Goal: Task Accomplishment & Management: Manage account settings

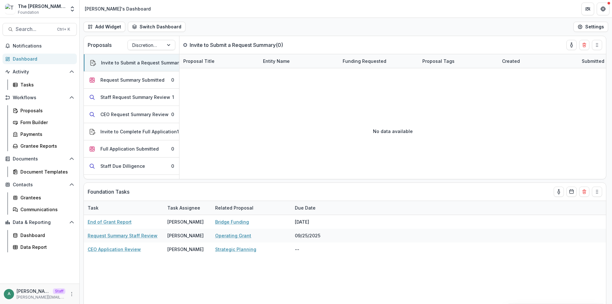
click at [290, 19] on div "Add Widget Switch Dashboard Lucy's Dashboard Default New Dashboard Settings" at bounding box center [346, 27] width 532 height 18
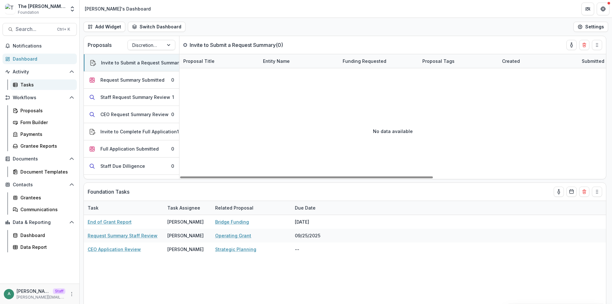
click at [27, 85] on div "Tasks" at bounding box center [45, 84] width 51 height 7
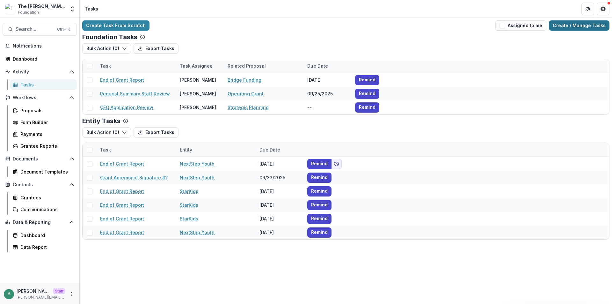
click at [572, 27] on link "Create / Manage Tasks" at bounding box center [579, 25] width 61 height 10
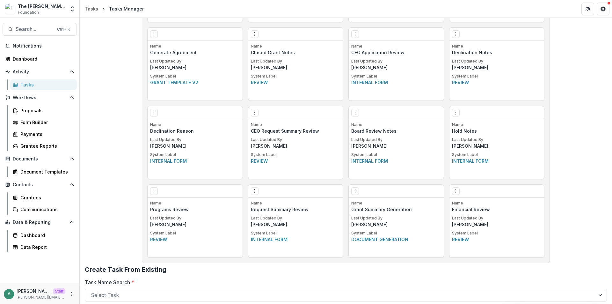
scroll to position [467, 0]
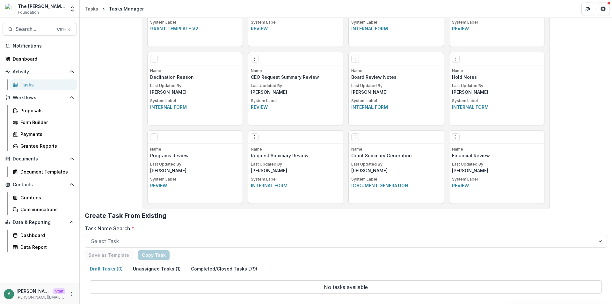
click at [164, 267] on button "Unassigned Tasks (1)" at bounding box center [157, 269] width 58 height 12
click at [217, 268] on button "Completed/Closed Tasks (79)" at bounding box center [224, 269] width 76 height 12
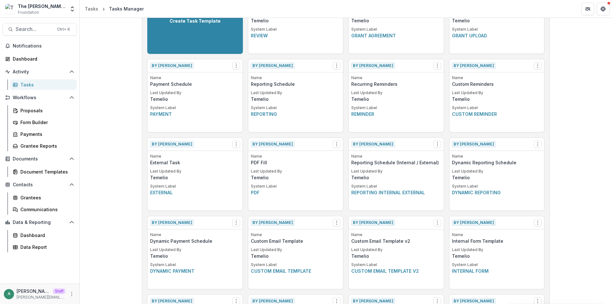
scroll to position [0, 0]
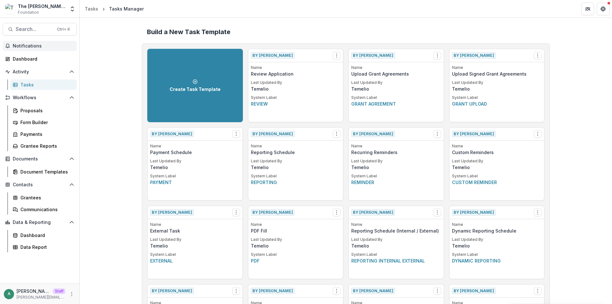
click at [39, 43] on span "Notifications" at bounding box center [43, 45] width 61 height 5
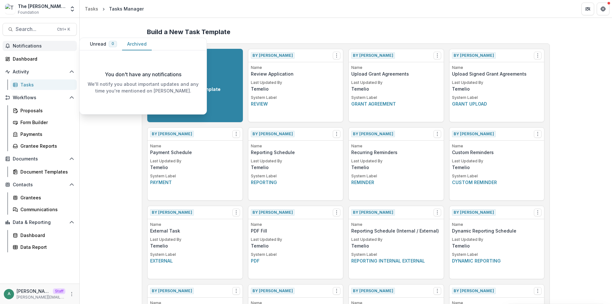
click at [133, 47] on button "Archived" at bounding box center [137, 44] width 30 height 12
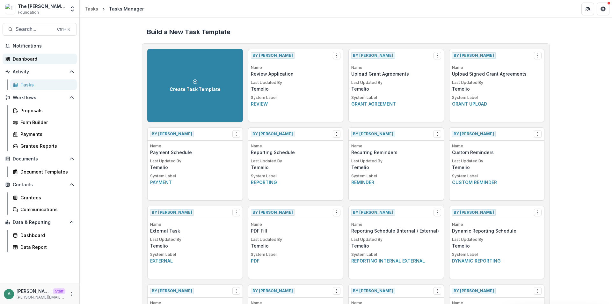
click at [47, 60] on div "Dashboard" at bounding box center [42, 58] width 59 height 7
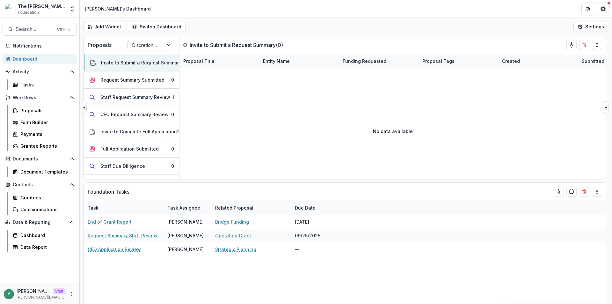
click at [153, 44] on div at bounding box center [145, 45] width 27 height 8
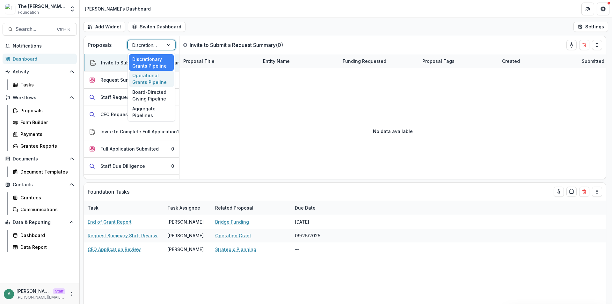
click at [151, 83] on div "Operational Grants Pipeline" at bounding box center [151, 79] width 45 height 17
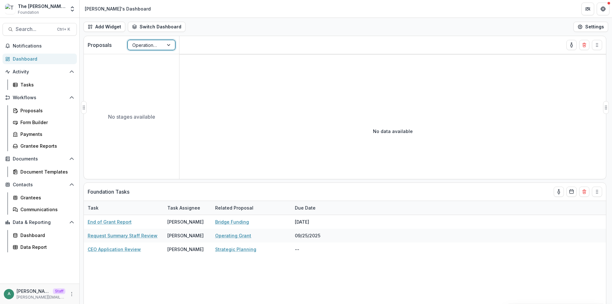
click at [155, 44] on div at bounding box center [145, 45] width 27 height 8
click at [154, 96] on div "Board-Directed Giving Pipeline" at bounding box center [151, 95] width 45 height 17
click at [150, 44] on div at bounding box center [145, 45] width 27 height 8
click at [152, 111] on div "Aggregate Pipelines" at bounding box center [151, 112] width 45 height 17
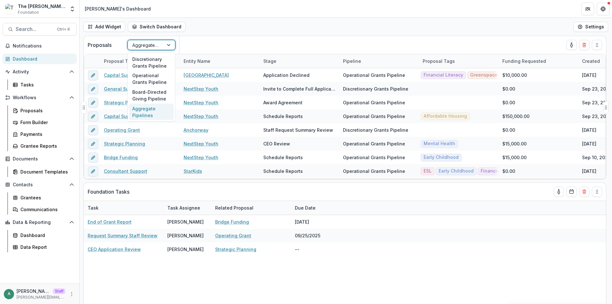
click at [143, 44] on div at bounding box center [145, 45] width 27 height 8
click at [145, 79] on div "Operational Grants Pipeline" at bounding box center [151, 79] width 45 height 17
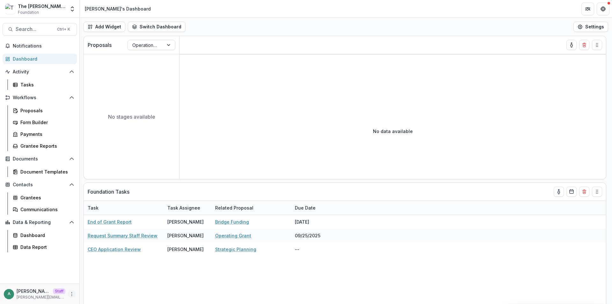
click at [73, 293] on icon "More" at bounding box center [71, 293] width 5 height 5
drag, startPoint x: 95, startPoint y: 278, endPoint x: 145, endPoint y: 186, distance: 105.1
click at [145, 186] on div "Foundation Tasks" at bounding box center [333, 192] width 491 height 18
click at [69, 294] on icon "More" at bounding box center [71, 293] width 5 height 5
click at [149, 46] on div at bounding box center [145, 45] width 27 height 8
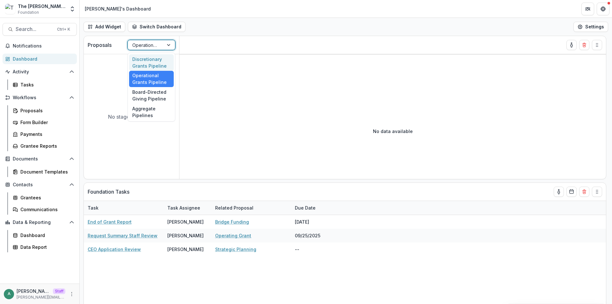
click at [148, 62] on div "Discretionary Grants Pipeline" at bounding box center [151, 62] width 45 height 17
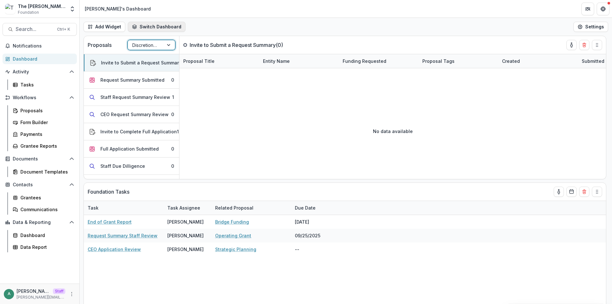
click at [152, 26] on button "Switch Dashboard" at bounding box center [157, 27] width 58 height 10
click at [166, 52] on span "Default" at bounding box center [176, 51] width 66 height 7
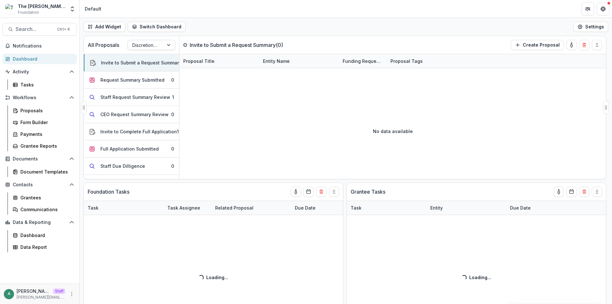
click at [157, 43] on div at bounding box center [145, 45] width 27 height 8
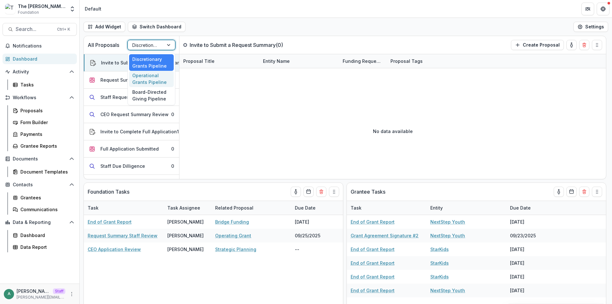
click at [151, 84] on div "Operational Grants Pipeline" at bounding box center [151, 79] width 45 height 17
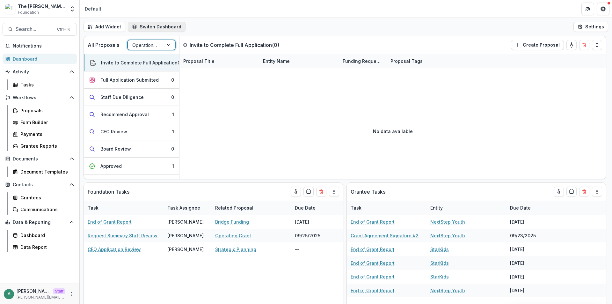
click at [160, 26] on button "Switch Dashboard" at bounding box center [157, 27] width 58 height 10
click at [221, 12] on header "Default" at bounding box center [346, 9] width 532 height 18
drag, startPoint x: 144, startPoint y: 48, endPoint x: 143, endPoint y: 52, distance: 3.8
click at [144, 48] on div at bounding box center [145, 45] width 27 height 8
click at [139, 98] on div "Board-Directed Giving Pipeline" at bounding box center [151, 95] width 45 height 17
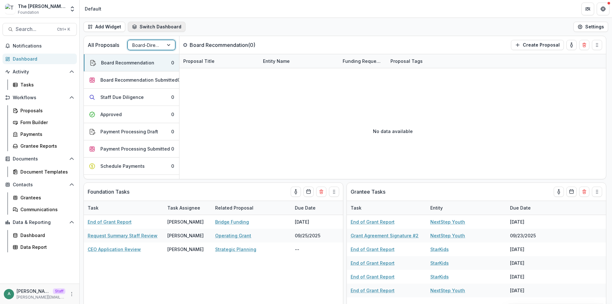
click at [157, 27] on button "Switch Dashboard" at bounding box center [157, 27] width 58 height 10
click at [155, 41] on span "Lucy's Dashboard" at bounding box center [176, 41] width 66 height 7
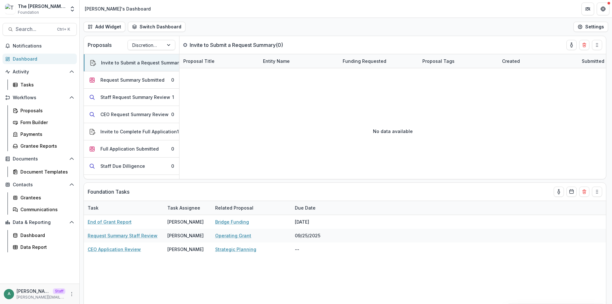
click at [249, 24] on div "Add Widget Switch Dashboard Lucy's Dashboard Default New Dashboard Settings" at bounding box center [346, 27] width 532 height 18
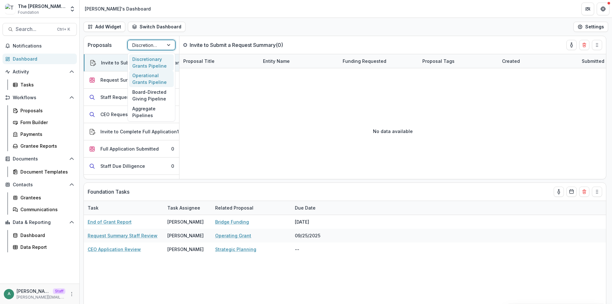
drag, startPoint x: 155, startPoint y: 46, endPoint x: 151, endPoint y: 72, distance: 26.4
click at [155, 47] on div at bounding box center [145, 45] width 27 height 8
click at [148, 81] on div "Operational Grants Pipeline" at bounding box center [151, 79] width 45 height 17
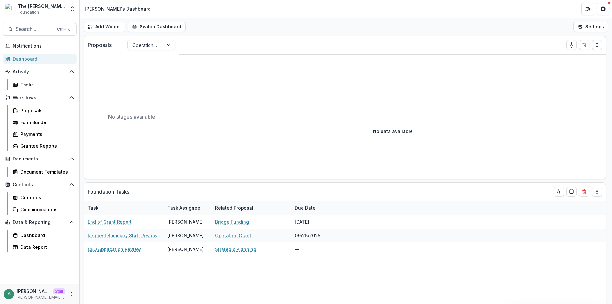
drag, startPoint x: 339, startPoint y: 22, endPoint x: 384, endPoint y: 180, distance: 164.5
click at [384, 180] on div "Foundation Tasks Task Task Assignee Related Proposal Due Date End of Grant Repo…" at bounding box center [346, 170] width 532 height 268
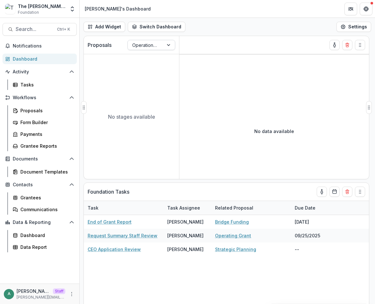
click at [151, 48] on div at bounding box center [145, 45] width 27 height 8
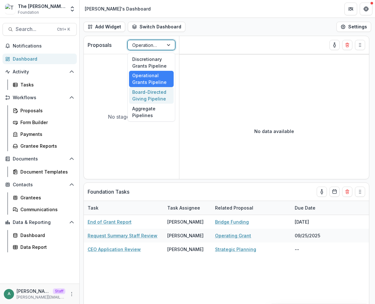
click at [151, 98] on div "Board-Directed Giving Pipeline" at bounding box center [151, 95] width 45 height 17
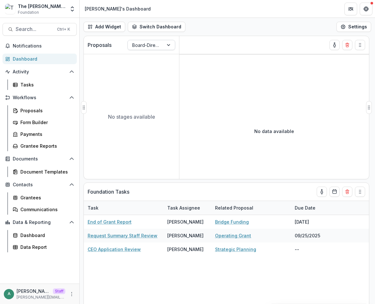
click at [152, 42] on div at bounding box center [145, 45] width 27 height 8
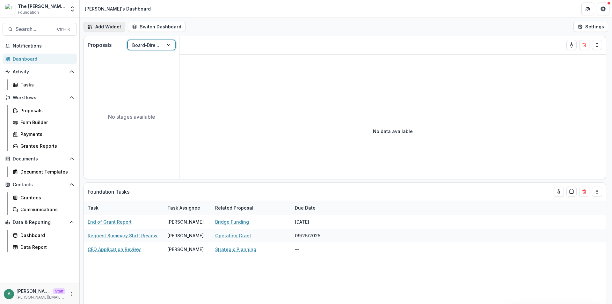
click at [110, 26] on button "Add Widget" at bounding box center [104, 27] width 42 height 10
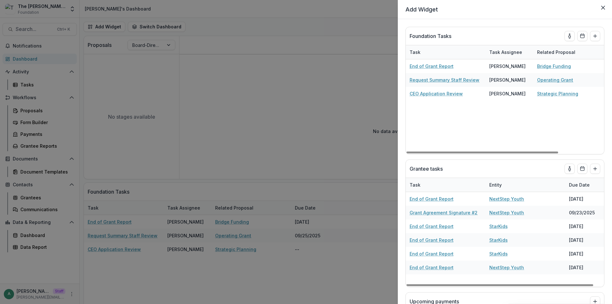
click at [301, 78] on div "**********" at bounding box center [306, 152] width 612 height 304
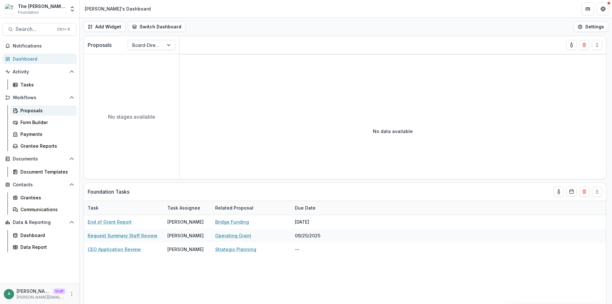
click at [41, 114] on link "Proposals" at bounding box center [43, 110] width 67 height 11
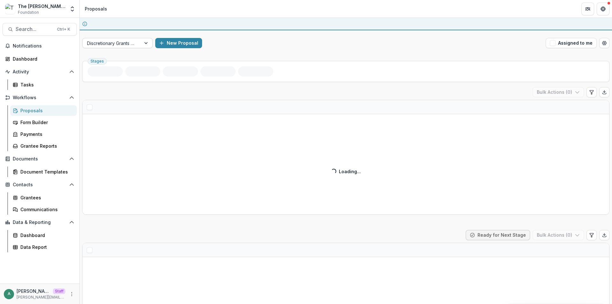
click at [126, 45] on div at bounding box center [111, 43] width 49 height 8
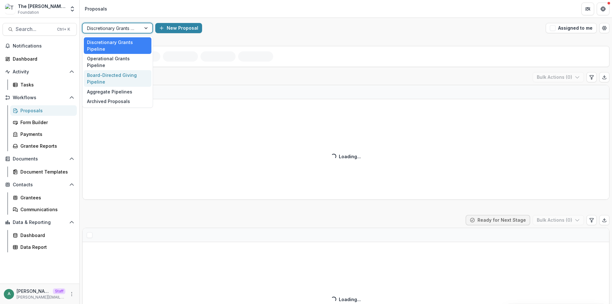
click at [125, 73] on div "Board-Directed Giving Pipeline" at bounding box center [118, 78] width 68 height 17
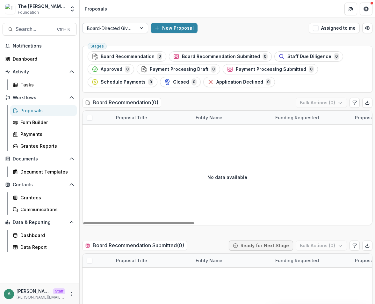
click at [114, 26] on div at bounding box center [109, 28] width 45 height 8
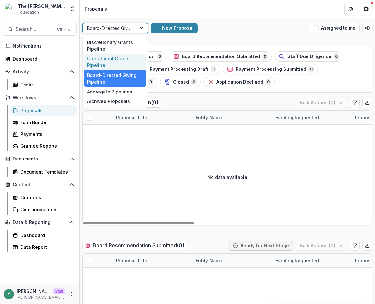
click at [124, 57] on div "Operational Grants Pipeline" at bounding box center [115, 62] width 62 height 17
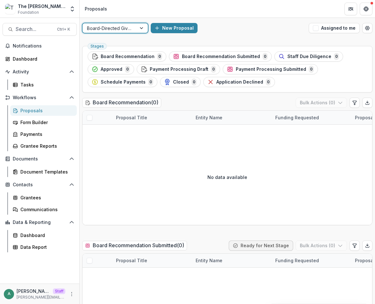
click at [119, 29] on div at bounding box center [109, 28] width 45 height 8
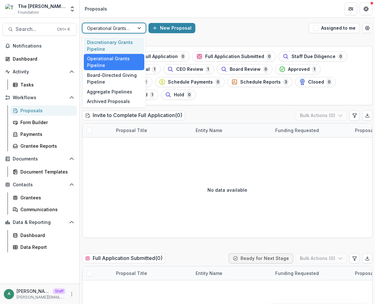
click at [113, 41] on div "Discretionary Grants Pipeline" at bounding box center [114, 45] width 61 height 17
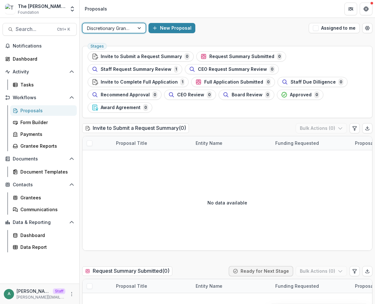
click at [115, 30] on div at bounding box center [108, 28] width 43 height 8
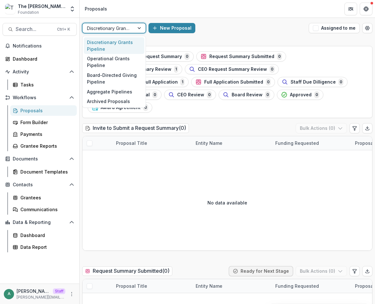
click at [111, 47] on div "Discretionary Grants Pipeline" at bounding box center [114, 45] width 61 height 17
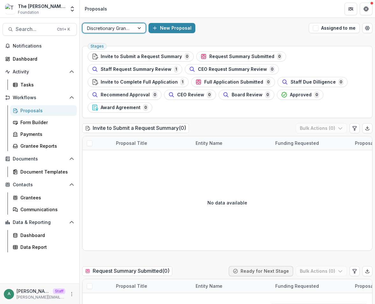
drag, startPoint x: 114, startPoint y: 25, endPoint x: 114, endPoint y: 35, distance: 10.8
click at [114, 25] on div at bounding box center [108, 28] width 43 height 8
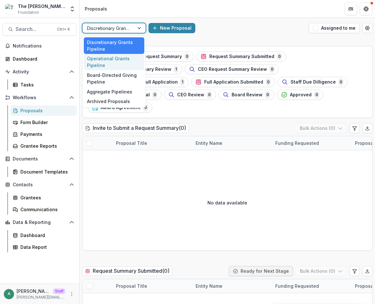
click at [111, 60] on div "Operational Grants Pipeline" at bounding box center [114, 62] width 61 height 17
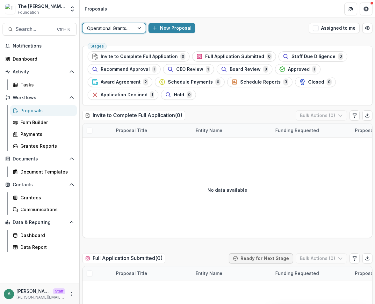
click at [124, 28] on div at bounding box center [108, 28] width 43 height 8
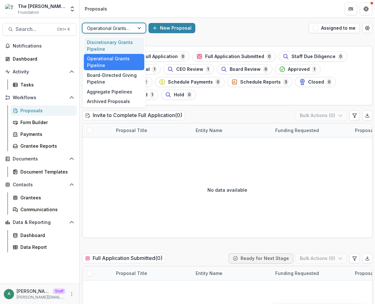
click at [120, 43] on div "Discretionary Grants Pipeline" at bounding box center [114, 45] width 61 height 17
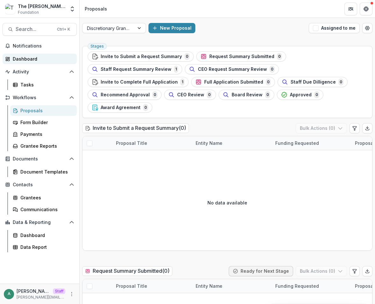
click at [35, 58] on div "Dashboard" at bounding box center [42, 58] width 59 height 7
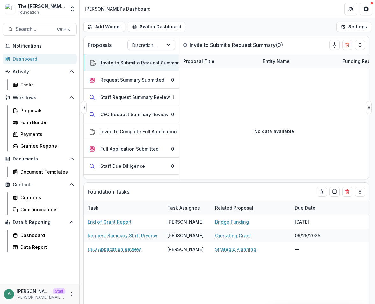
click at [157, 47] on div at bounding box center [145, 45] width 27 height 8
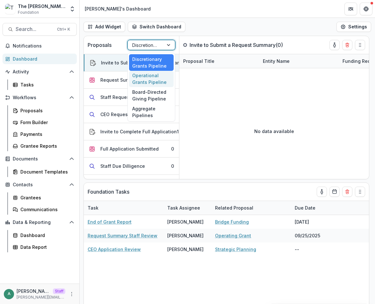
click at [153, 79] on div "Operational Grants Pipeline" at bounding box center [151, 79] width 45 height 17
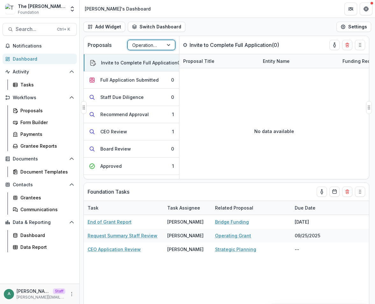
click at [161, 44] on div "Operational Grants Pipeline" at bounding box center [146, 44] width 36 height 9
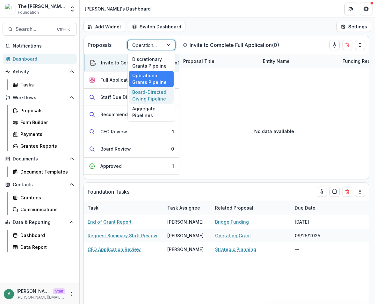
click at [154, 95] on div "Board-Directed Giving Pipeline" at bounding box center [151, 95] width 45 height 17
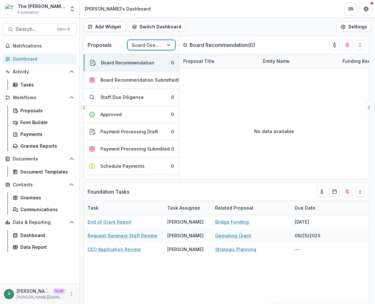
click at [160, 44] on div "Board-Directed Giving Pipeline" at bounding box center [146, 44] width 36 height 9
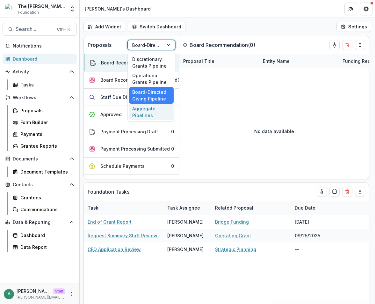
click at [154, 112] on div "Aggregate Pipelines" at bounding box center [151, 112] width 45 height 17
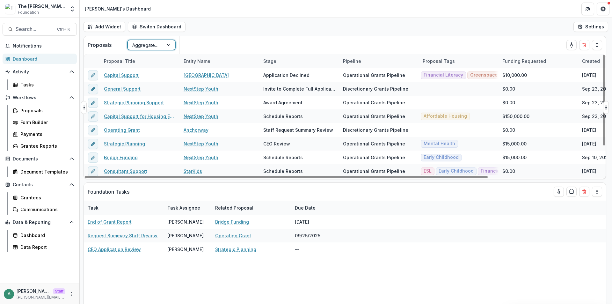
click at [137, 47] on div at bounding box center [145, 45] width 27 height 8
click at [319, 31] on div "Add Widget Switch Dashboard Lucy's Dashboard Default New Dashboard Settings" at bounding box center [346, 27] width 532 height 18
click at [104, 28] on button "Add Widget" at bounding box center [104, 27] width 42 height 10
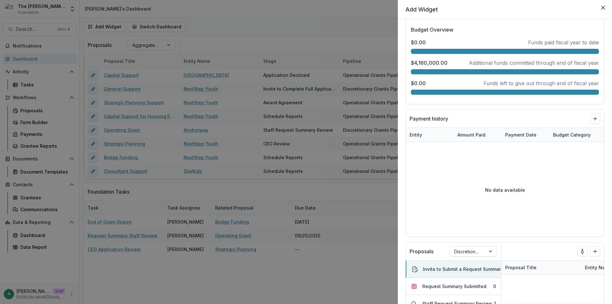
scroll to position [653, 0]
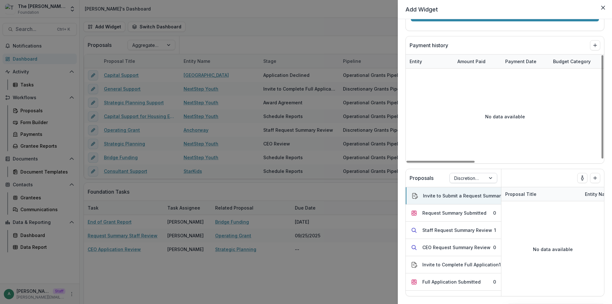
click at [476, 178] on div at bounding box center [467, 178] width 27 height 8
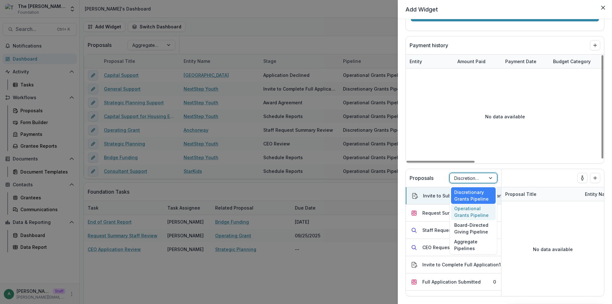
click at [471, 216] on div "Operational Grants Pipeline" at bounding box center [473, 212] width 45 height 17
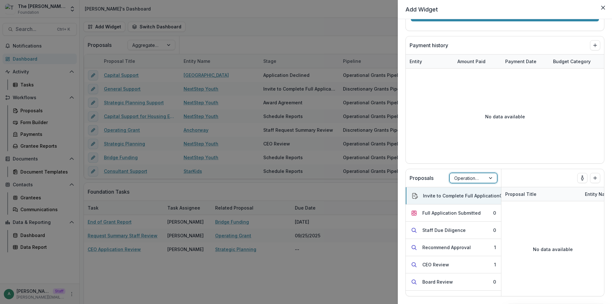
click at [472, 182] on div at bounding box center [467, 178] width 27 height 8
click at [474, 236] on div "Aggregate Pipelines" at bounding box center [473, 244] width 45 height 17
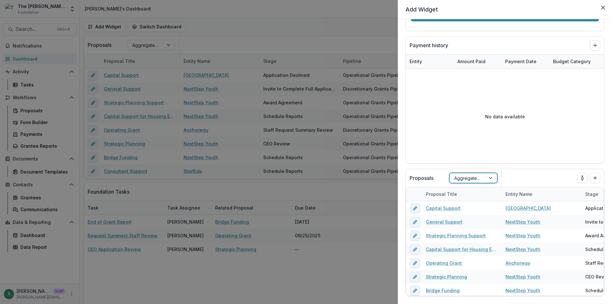
click at [362, 150] on div "**********" at bounding box center [306, 152] width 612 height 304
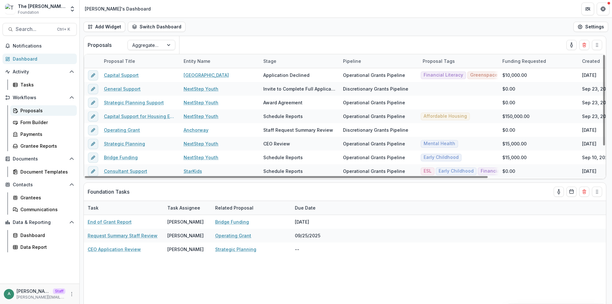
click at [38, 113] on div "Proposals" at bounding box center [45, 110] width 51 height 7
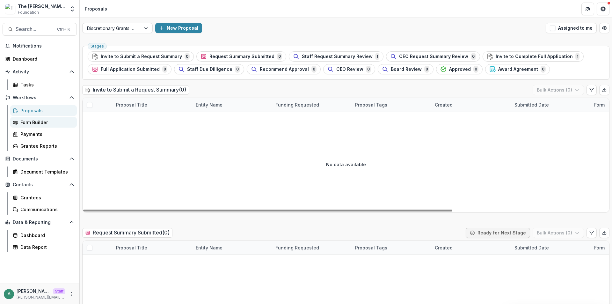
click at [44, 122] on div "Form Builder" at bounding box center [45, 122] width 51 height 7
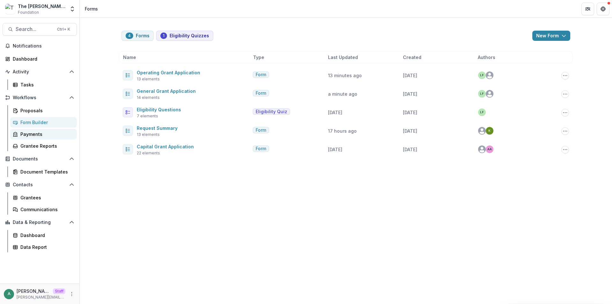
click at [40, 133] on div "Payments" at bounding box center [45, 134] width 51 height 7
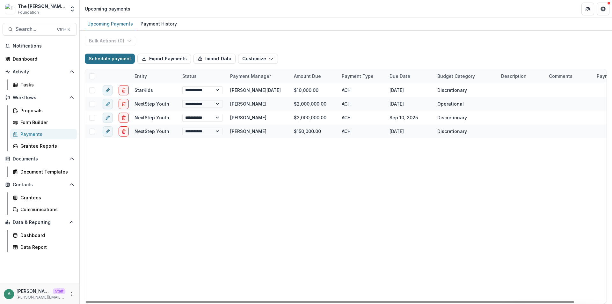
click at [113, 60] on button "Schedule payment" at bounding box center [110, 59] width 50 height 10
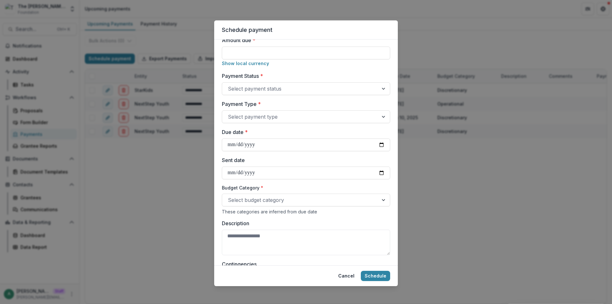
scroll to position [188, 0]
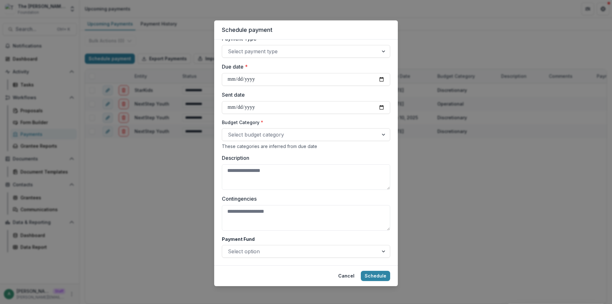
click at [184, 170] on div "Schedule payment Responsible for sending payment * Lucy Fey Entity * Select ent…" at bounding box center [306, 152] width 612 height 304
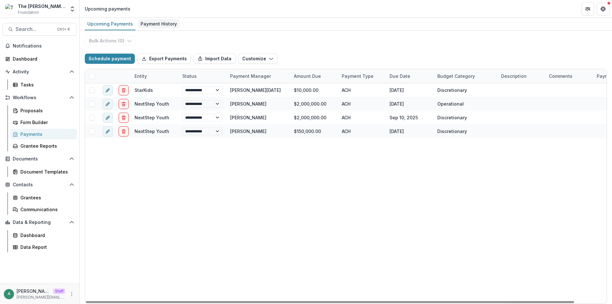
click at [153, 24] on div "Payment History" at bounding box center [158, 23] width 41 height 9
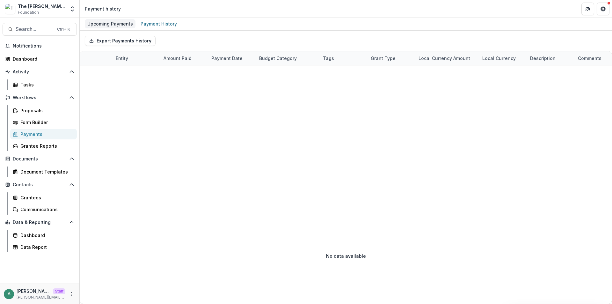
click at [115, 25] on div "Upcoming Payments" at bounding box center [110, 23] width 51 height 9
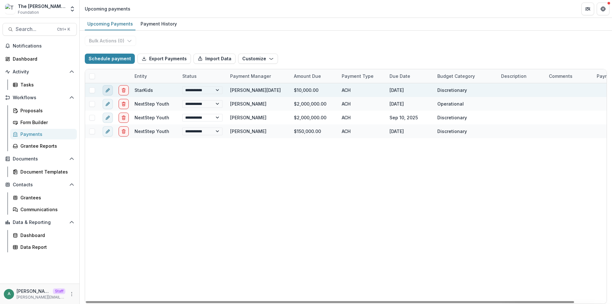
click at [107, 91] on line "edit" at bounding box center [107, 90] width 1 height 1
select select "**********"
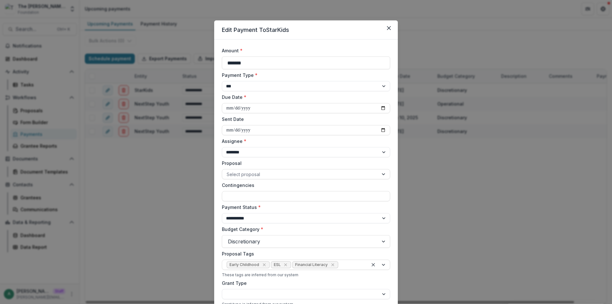
click at [152, 165] on div "**********" at bounding box center [306, 152] width 612 height 304
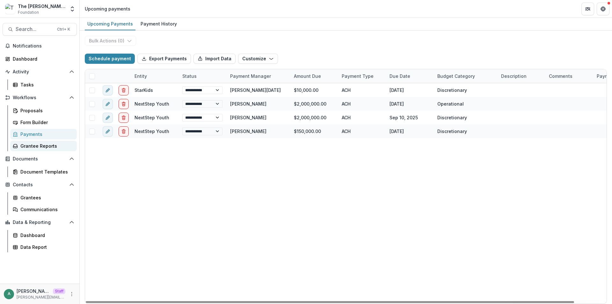
click at [48, 148] on div "Grantee Reports" at bounding box center [45, 145] width 51 height 7
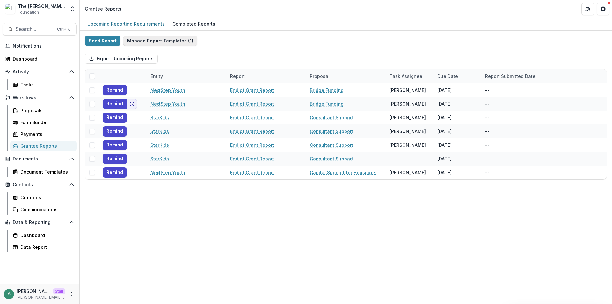
click at [168, 40] on button "Manage Report Templates ( 1 )" at bounding box center [160, 41] width 74 height 10
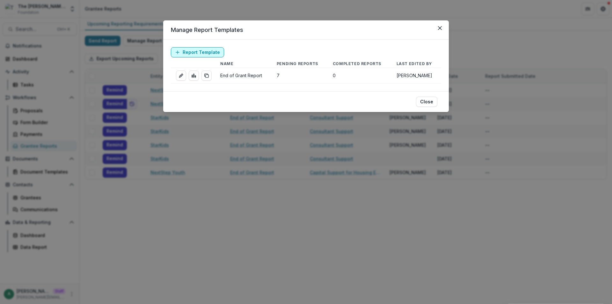
click at [200, 53] on link "Report Template" at bounding box center [197, 52] width 53 height 10
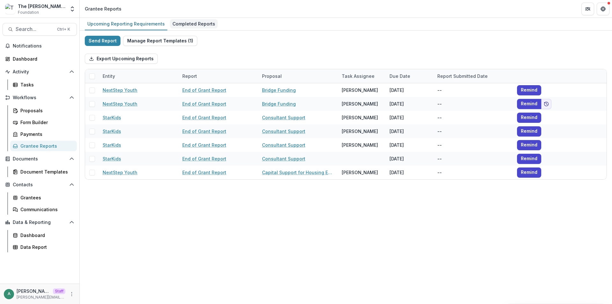
click at [180, 22] on div "Completed Reports" at bounding box center [194, 23] width 48 height 9
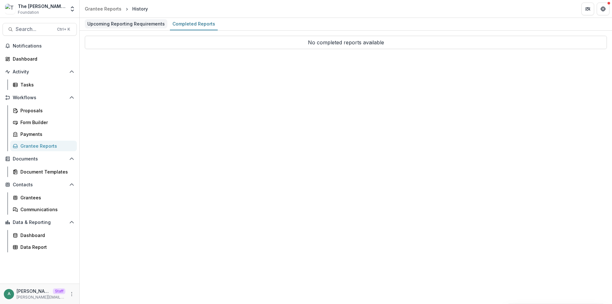
click at [129, 25] on div "Upcoming Reporting Requirements" at bounding box center [126, 23] width 83 height 9
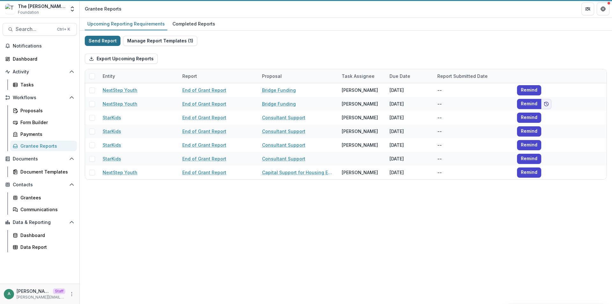
click at [97, 41] on button "Send Report" at bounding box center [103, 41] width 36 height 10
select select "********"
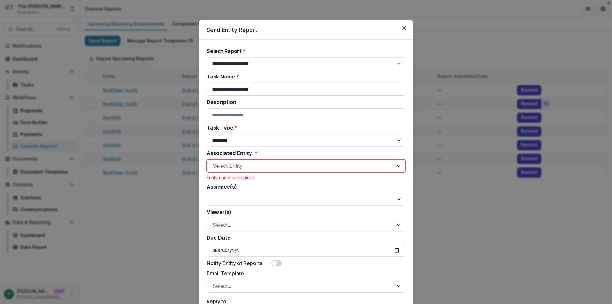
scroll to position [352, 0]
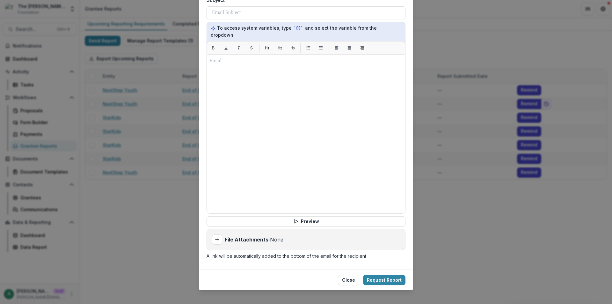
click at [167, 185] on div "**********" at bounding box center [306, 152] width 612 height 304
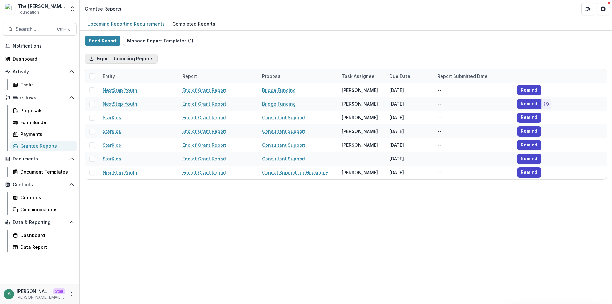
click at [123, 61] on button "Export Upcoming Reports" at bounding box center [121, 59] width 73 height 10
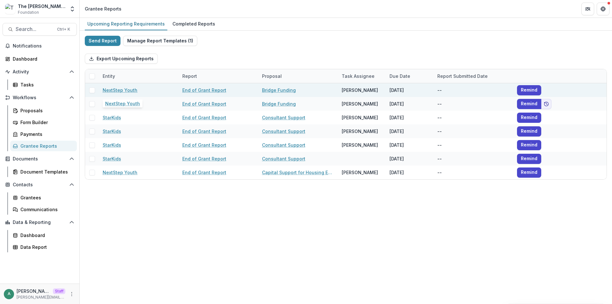
click at [126, 90] on link "NextStep Youth" at bounding box center [120, 90] width 35 height 7
click at [199, 90] on link "End of Grant Report" at bounding box center [204, 90] width 44 height 7
click at [279, 90] on link "Bridge Funding" at bounding box center [279, 90] width 34 height 7
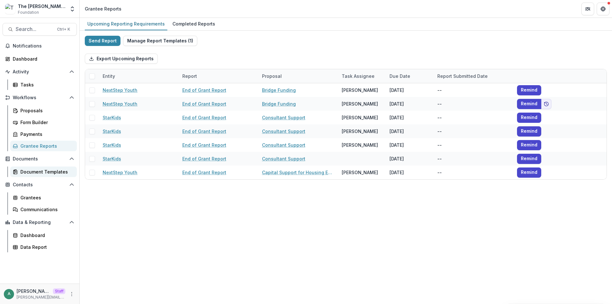
click at [47, 171] on div "Document Templates" at bounding box center [45, 171] width 51 height 7
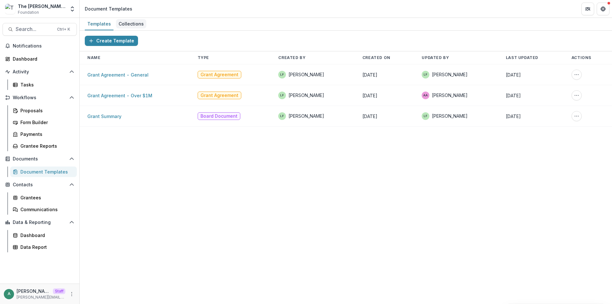
click at [125, 24] on div "Collections" at bounding box center [131, 23] width 30 height 9
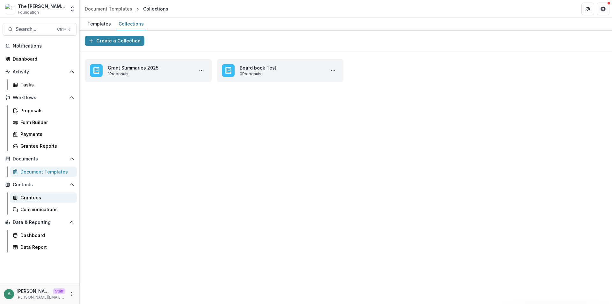
click at [40, 199] on div "Grantees" at bounding box center [45, 197] width 51 height 7
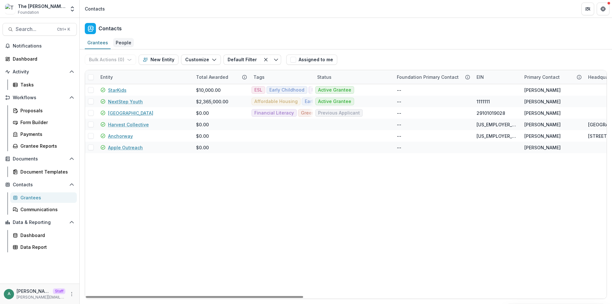
click at [119, 39] on div "People" at bounding box center [123, 42] width 21 height 9
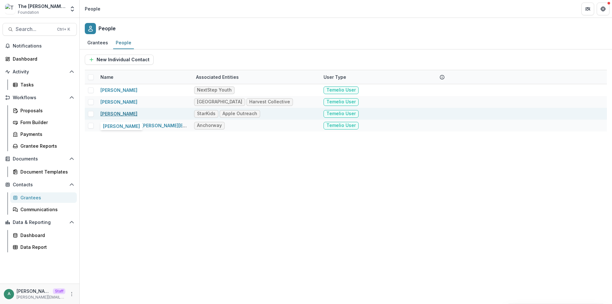
drag, startPoint x: 125, startPoint y: 114, endPoint x: 109, endPoint y: 115, distance: 15.3
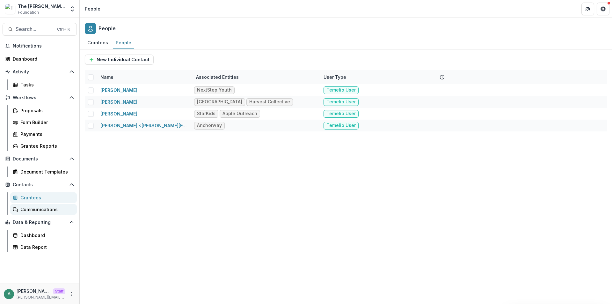
click at [41, 210] on div "Communications" at bounding box center [45, 209] width 51 height 7
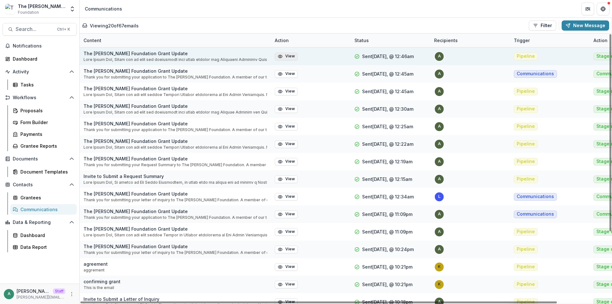
click at [286, 58] on button "View" at bounding box center [286, 57] width 23 height 8
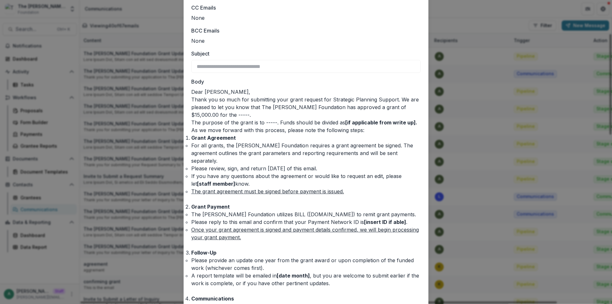
scroll to position [154, 0]
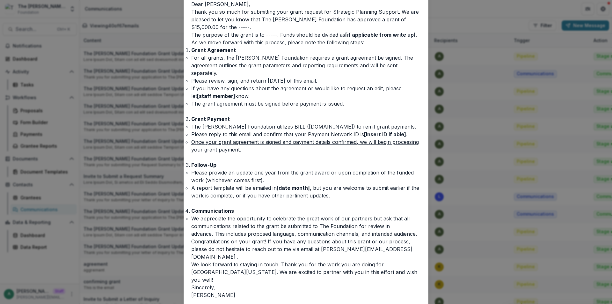
click at [155, 116] on div "**********" at bounding box center [306, 152] width 612 height 304
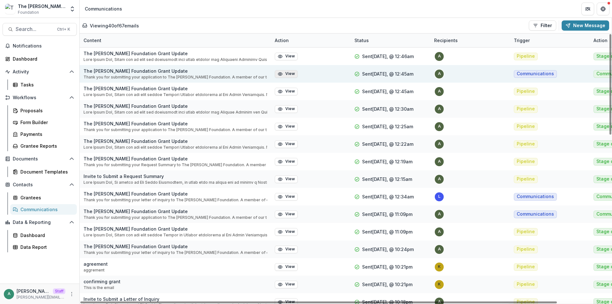
click at [287, 73] on button "View" at bounding box center [286, 74] width 23 height 8
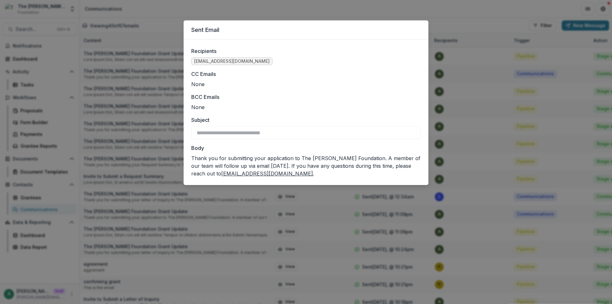
click at [148, 168] on div "**********" at bounding box center [306, 152] width 612 height 304
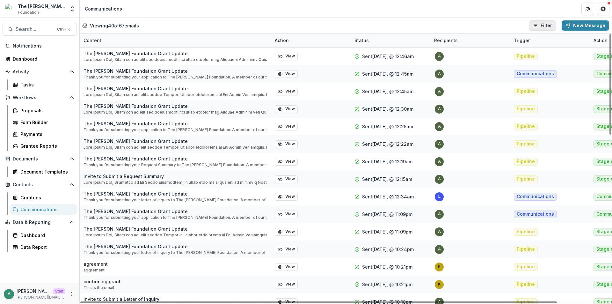
click at [540, 29] on button "Filter" at bounding box center [542, 25] width 27 height 10
click at [403, 23] on div "Viewing 40 of 67 emails Filter Draft Sent New Message" at bounding box center [345, 25] width 527 height 10
click at [596, 25] on button "New Message" at bounding box center [584, 25] width 47 height 10
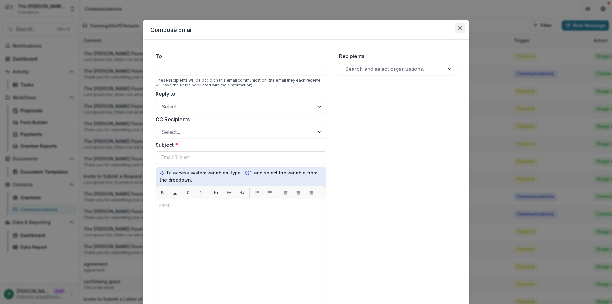
click at [461, 30] on button "Close" at bounding box center [460, 28] width 10 height 10
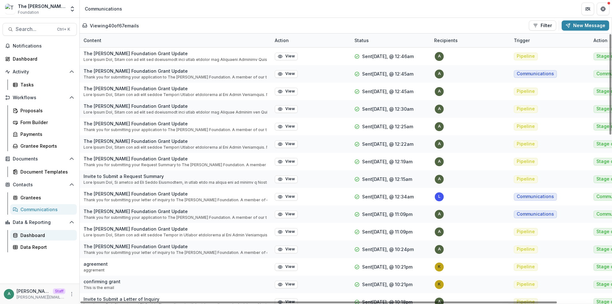
click at [35, 235] on div "Dashboard" at bounding box center [45, 235] width 51 height 7
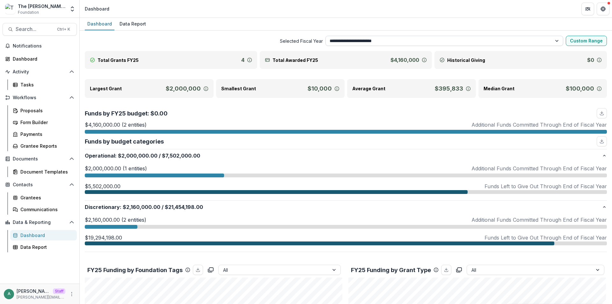
click at [408, 39] on select "**********" at bounding box center [444, 41] width 238 height 10
click at [263, 42] on span "Selected Fiscal Year" at bounding box center [204, 41] width 238 height 7
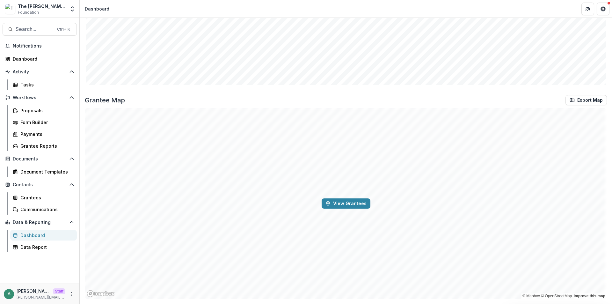
scroll to position [748, 0]
click at [342, 200] on button "View Grantees" at bounding box center [345, 203] width 49 height 10
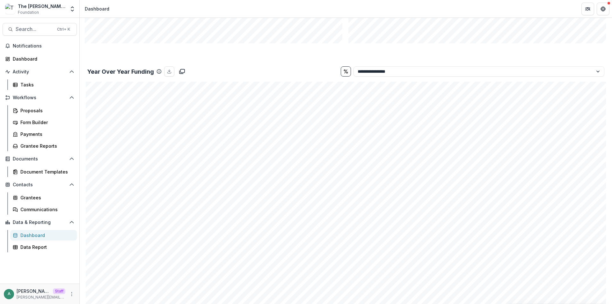
scroll to position [493, 0]
click at [401, 76] on div "**********" at bounding box center [346, 68] width 522 height 15
click at [398, 70] on select "**********" at bounding box center [478, 69] width 251 height 10
select select "**********"
click at [353, 64] on select "**********" at bounding box center [478, 69] width 251 height 10
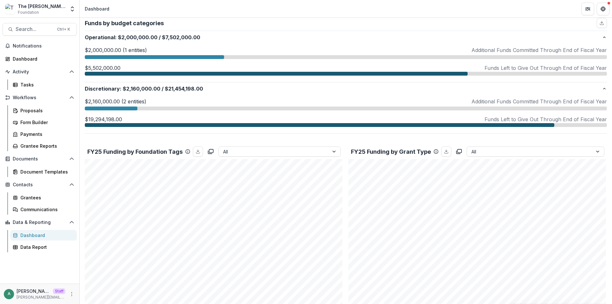
scroll to position [0, 0]
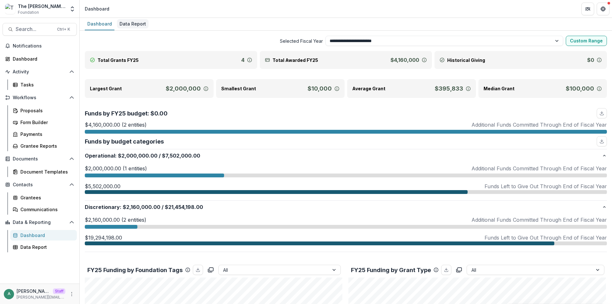
click at [135, 21] on div "Data Report" at bounding box center [133, 23] width 32 height 9
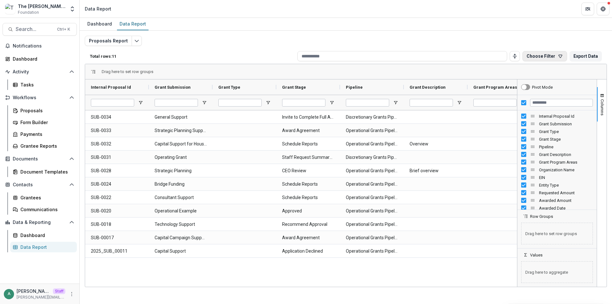
click at [545, 56] on button "Choose Filter" at bounding box center [544, 56] width 45 height 10
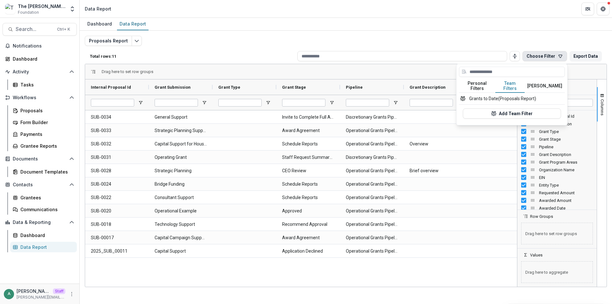
click at [511, 81] on button "Team Filters" at bounding box center [509, 85] width 29 height 13
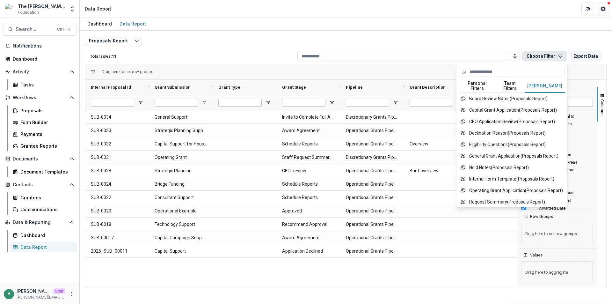
click at [540, 84] on button "Temelio Filters" at bounding box center [544, 85] width 40 height 13
click at [512, 83] on button "Team Filters" at bounding box center [509, 85] width 29 height 13
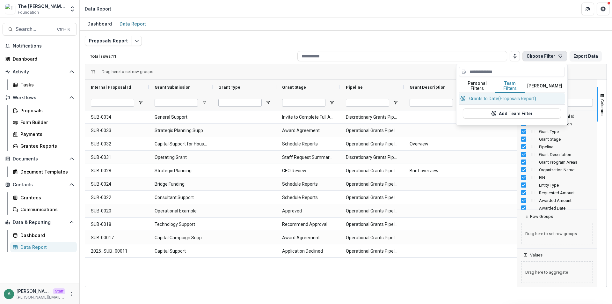
click at [505, 96] on button "Grants to Date (Proposals Report)" at bounding box center [512, 98] width 106 height 11
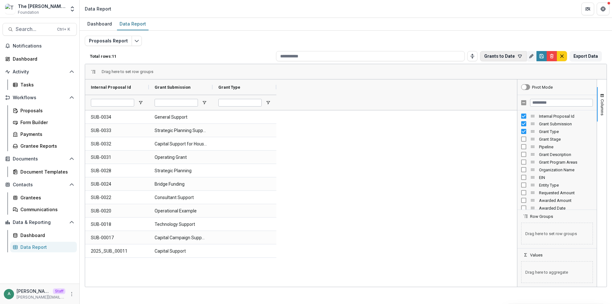
click at [509, 58] on button "Grants to Date" at bounding box center [503, 56] width 47 height 10
click at [568, 86] on button "Temelio Filters" at bounding box center [570, 85] width 40 height 13
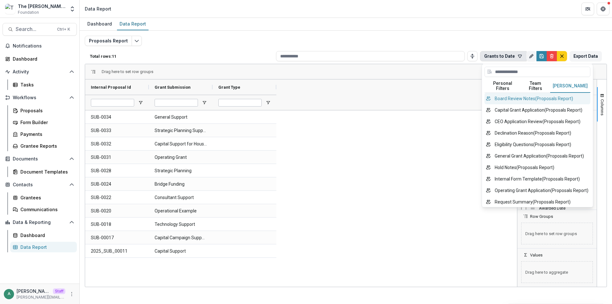
click at [530, 96] on button "Board Review Notes ( Proposals Report )" at bounding box center [537, 98] width 106 height 11
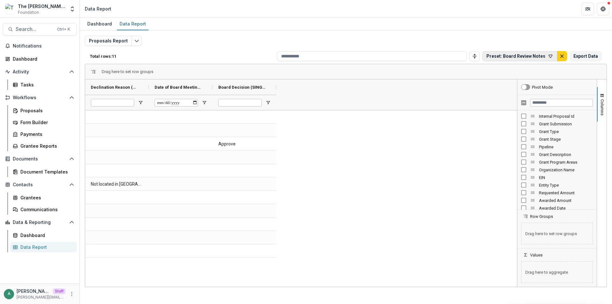
click at [518, 56] on button "Preset: Board Review Notes" at bounding box center [519, 56] width 75 height 10
click at [563, 81] on button "Temelio Filters" at bounding box center [575, 85] width 40 height 13
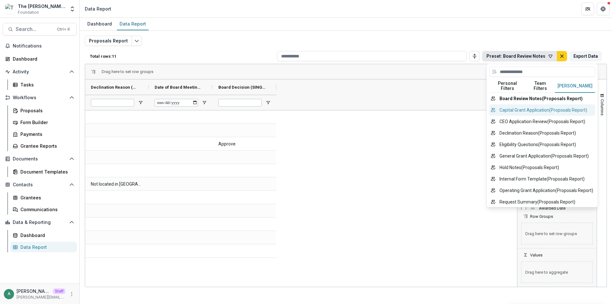
click at [531, 105] on button "Capital Grant Application ( Proposals Report )" at bounding box center [542, 109] width 106 height 11
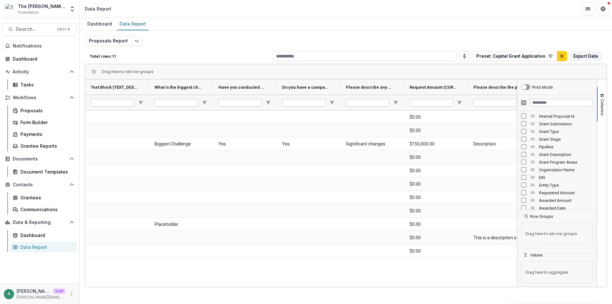
click at [312, 20] on div "Dashboard Data Report" at bounding box center [346, 24] width 532 height 13
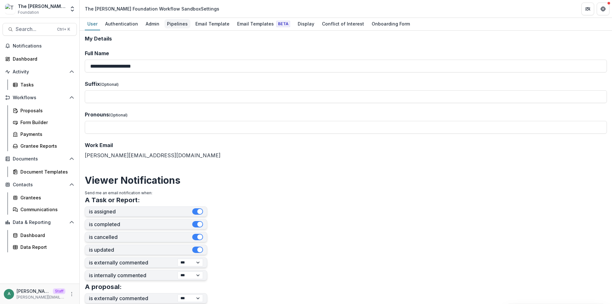
click at [177, 23] on div "Pipelines" at bounding box center [177, 23] width 26 height 9
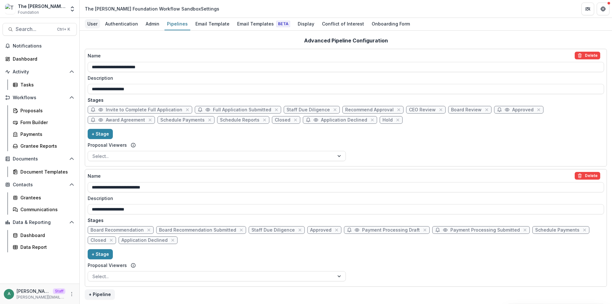
scroll to position [115, 0]
click at [102, 26] on div "User Authentication Admin Pipelines Email Template Email Templates Beta Display…" at bounding box center [346, 24] width 532 height 13
click at [93, 25] on div "User" at bounding box center [92, 23] width 15 height 9
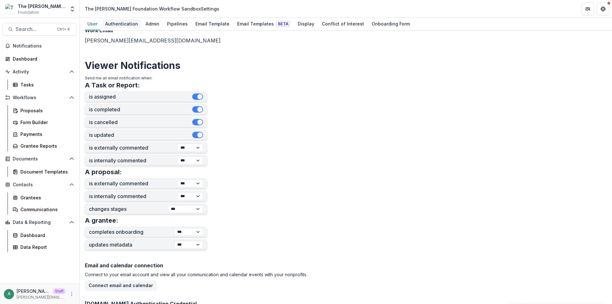
click at [128, 24] on div "Authentication" at bounding box center [122, 23] width 38 height 9
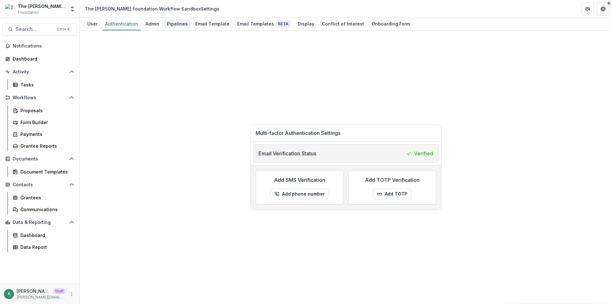
click at [168, 25] on div "Pipelines" at bounding box center [177, 23] width 26 height 9
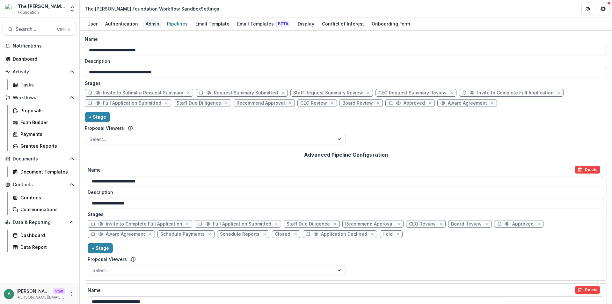
click at [154, 25] on div "Admin" at bounding box center [152, 23] width 19 height 9
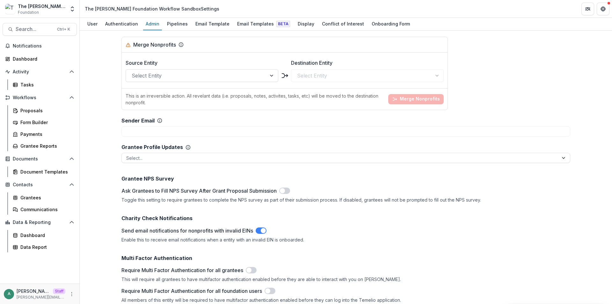
scroll to position [991, 0]
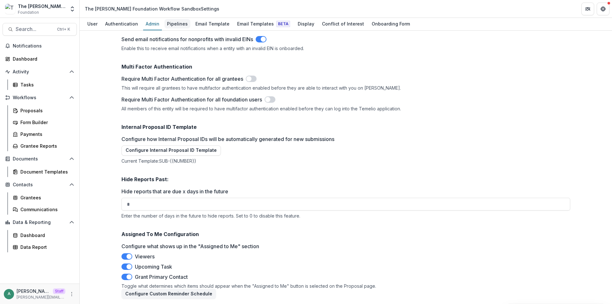
click at [179, 23] on div "Pipelines" at bounding box center [177, 23] width 26 height 9
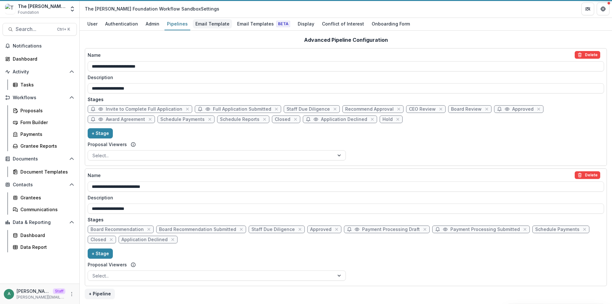
scroll to position [115, 0]
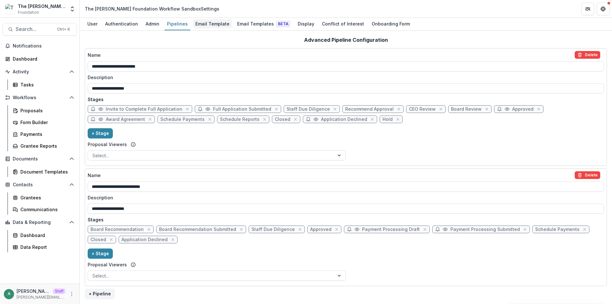
click at [218, 22] on div "Email Template" at bounding box center [212, 23] width 39 height 9
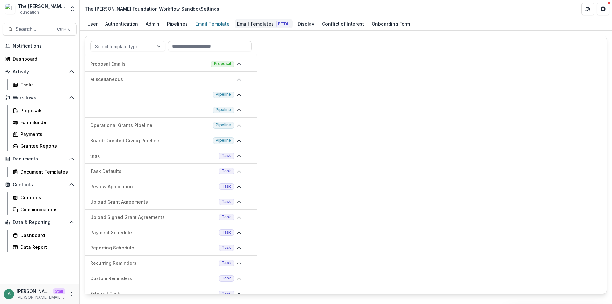
click at [251, 23] on div "Email Templates Beta" at bounding box center [263, 23] width 58 height 9
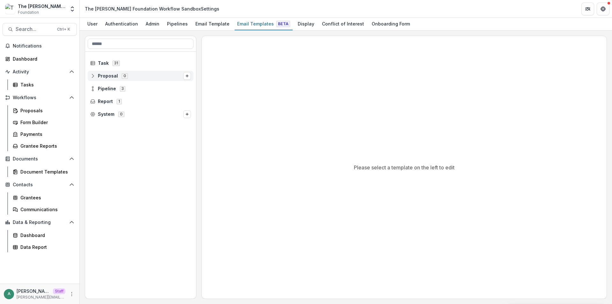
click at [95, 76] on span "Proposal 0" at bounding box center [136, 75] width 93 height 5
click at [92, 101] on icon at bounding box center [92, 101] width 5 height 5
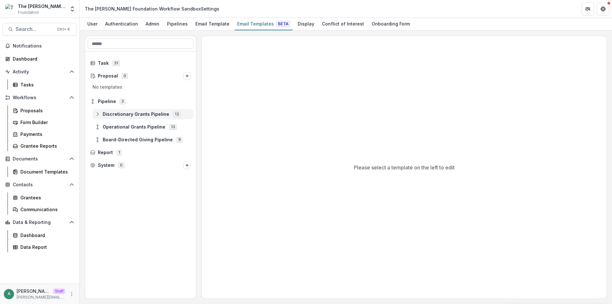
click at [97, 114] on icon at bounding box center [97, 113] width 5 height 5
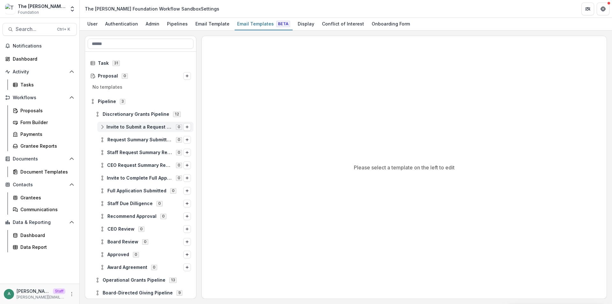
click at [102, 130] on div "Invite to Submit a Request Summary 0" at bounding box center [145, 127] width 96 height 10
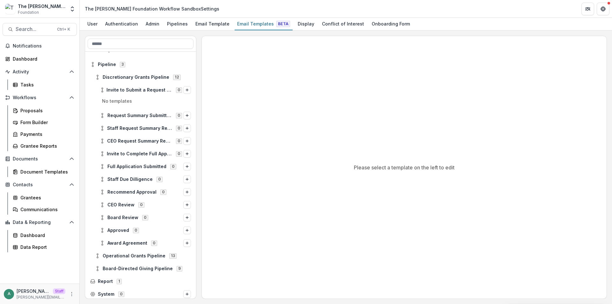
scroll to position [39, 0]
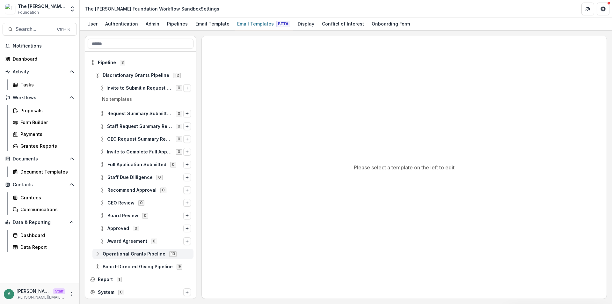
click at [99, 254] on icon at bounding box center [97, 253] width 5 height 5
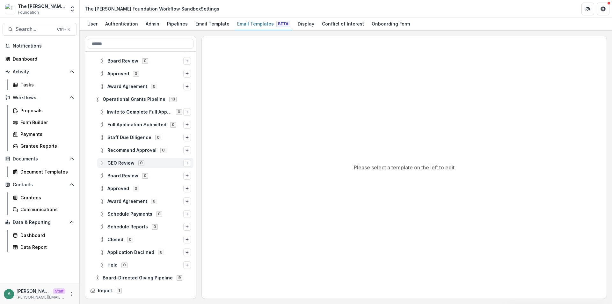
scroll to position [205, 0]
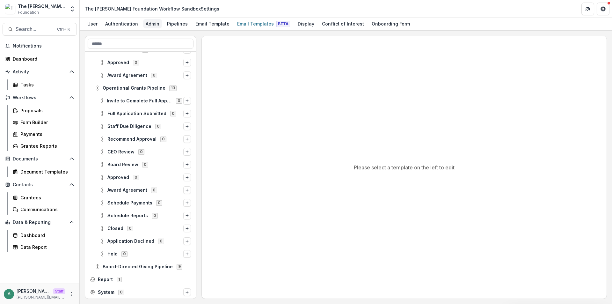
click at [154, 24] on div "Admin" at bounding box center [152, 23] width 19 height 9
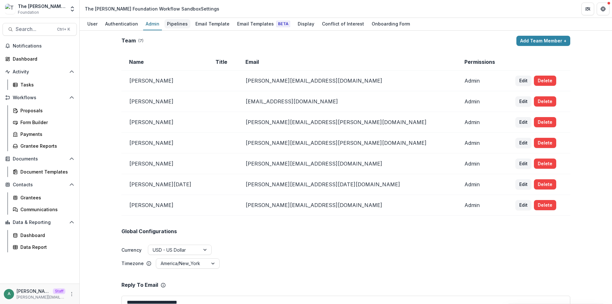
click at [176, 22] on div "Pipelines" at bounding box center [177, 23] width 26 height 9
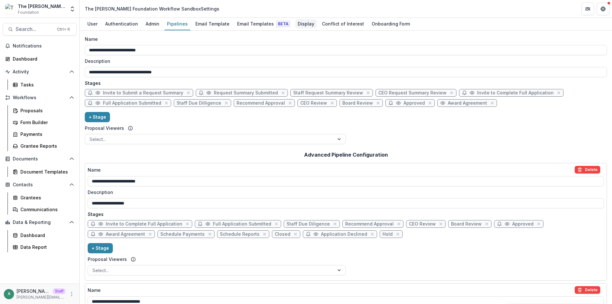
click at [296, 22] on div "Display" at bounding box center [306, 23] width 22 height 9
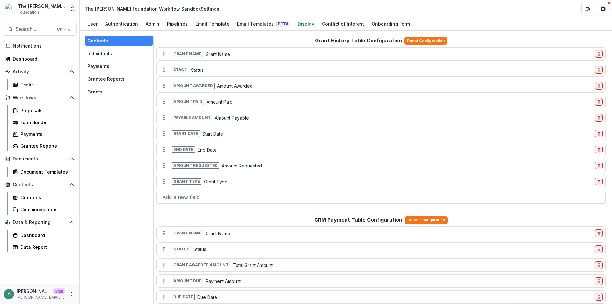
click at [115, 56] on button "Individuals" at bounding box center [119, 53] width 68 height 10
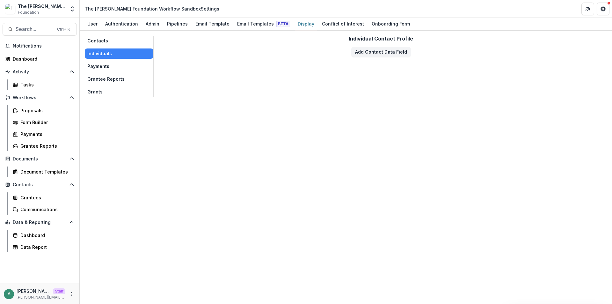
click at [114, 66] on button "Payments" at bounding box center [119, 66] width 68 height 10
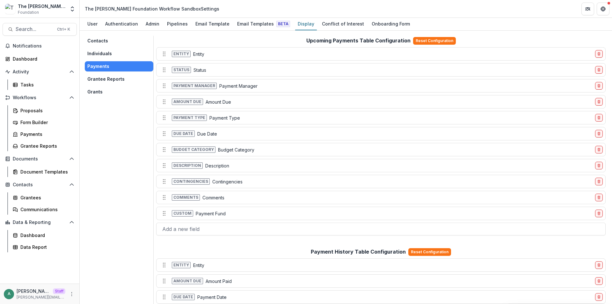
click at [111, 80] on button "Grantee Reports" at bounding box center [119, 79] width 68 height 10
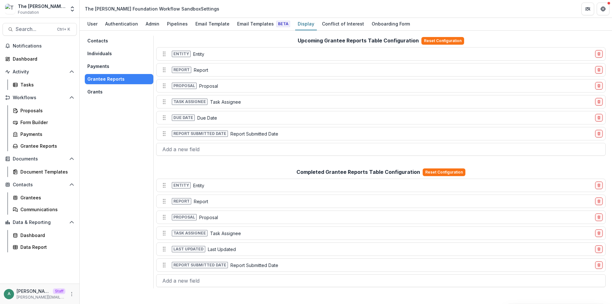
click at [101, 92] on button "Grants" at bounding box center [119, 92] width 68 height 10
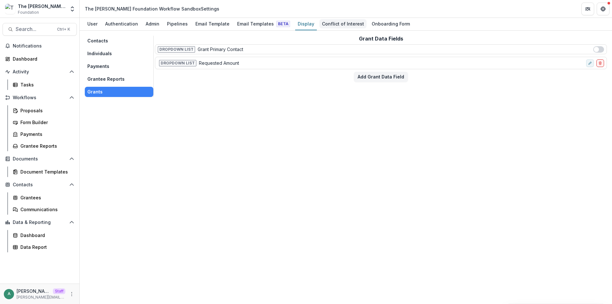
click at [332, 26] on div "Conflict of Interest" at bounding box center [342, 23] width 47 height 9
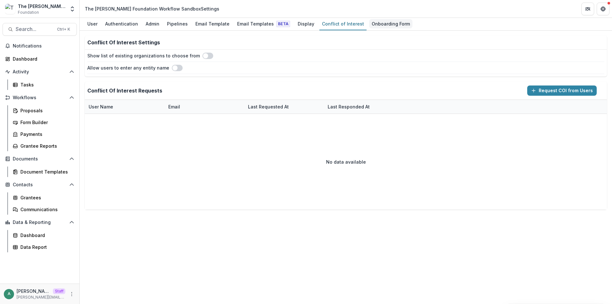
click at [383, 25] on div "Onboarding Form" at bounding box center [390, 23] width 43 height 9
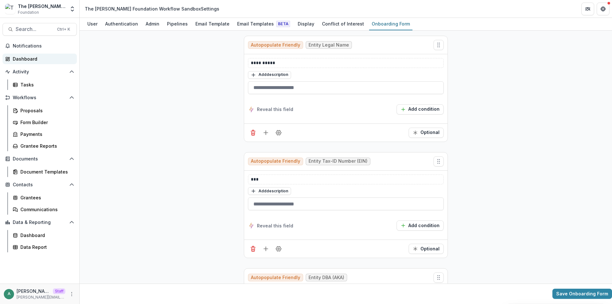
click at [34, 62] on link "Dashboard" at bounding box center [40, 59] width 74 height 11
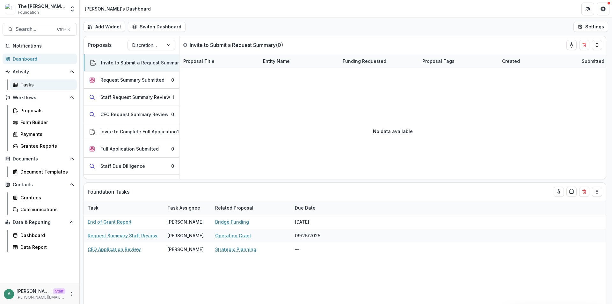
click at [30, 84] on div "Tasks" at bounding box center [45, 84] width 51 height 7
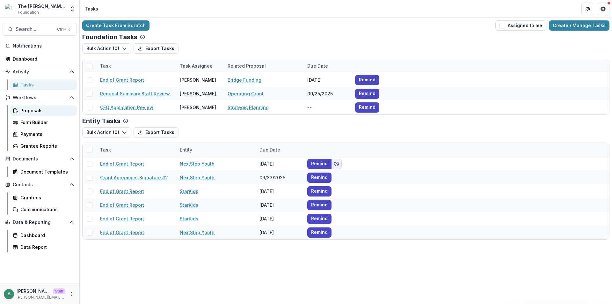
click at [32, 109] on div "Proposals" at bounding box center [45, 110] width 51 height 7
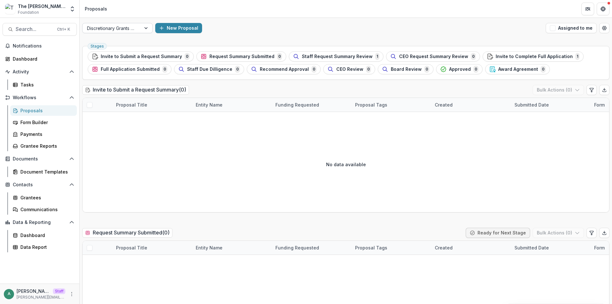
click at [134, 28] on div at bounding box center [111, 28] width 49 height 8
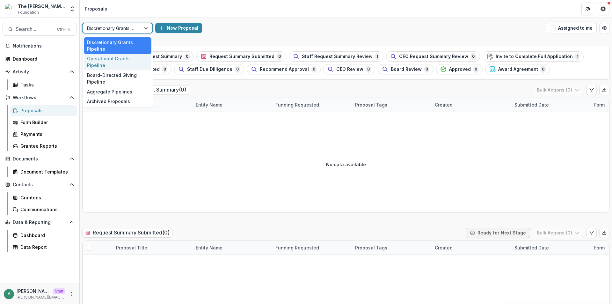
click at [119, 63] on div "Operational Grants Pipeline" at bounding box center [118, 62] width 68 height 17
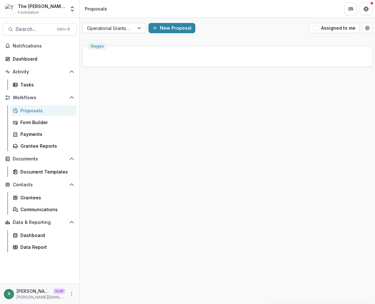
click at [105, 30] on div at bounding box center [108, 28] width 43 height 8
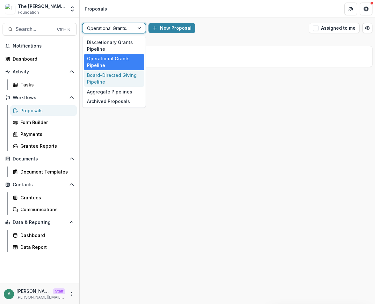
click at [117, 73] on div "Board-Directed Giving Pipeline" at bounding box center [114, 78] width 61 height 17
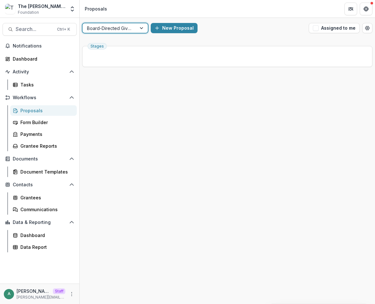
click at [121, 28] on div at bounding box center [109, 28] width 45 height 8
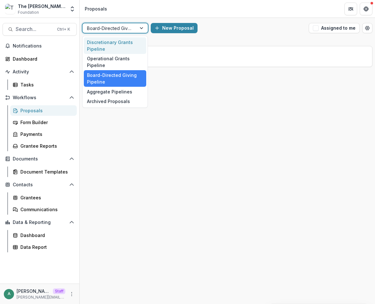
click at [116, 49] on div "Discretionary Grants Pipeline" at bounding box center [115, 45] width 62 height 17
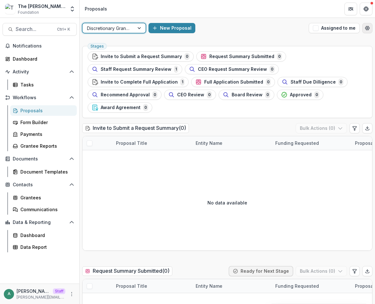
click at [368, 30] on button "Open table manager" at bounding box center [367, 28] width 10 height 10
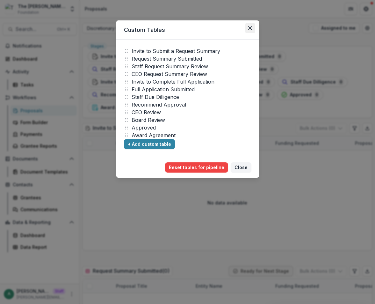
click at [248, 28] on icon "Close" at bounding box center [250, 28] width 4 height 4
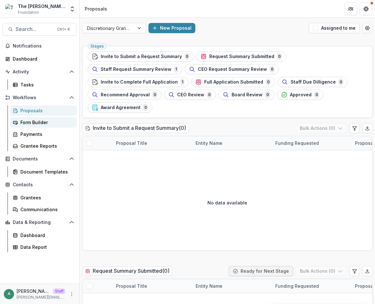
click at [40, 124] on div "Form Builder" at bounding box center [45, 122] width 51 height 7
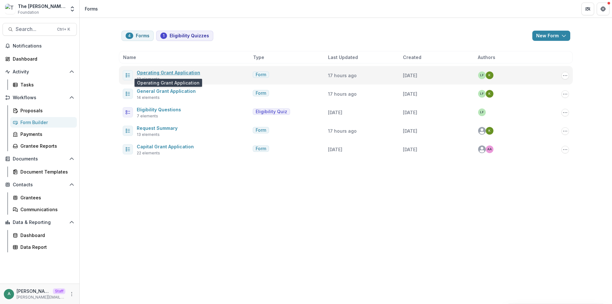
click at [175, 70] on link "Operating Grant Application" at bounding box center [168, 72] width 63 height 5
click at [164, 71] on link "Operating Grant Application" at bounding box center [168, 72] width 63 height 5
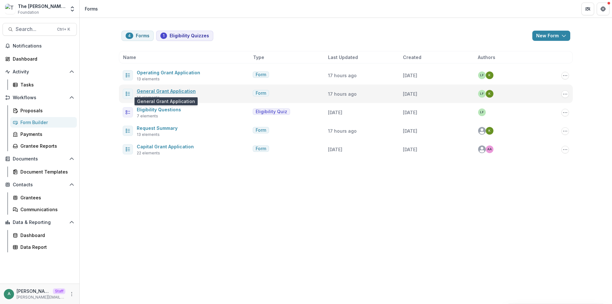
click at [170, 89] on link "General Grant Application" at bounding box center [166, 90] width 59 height 5
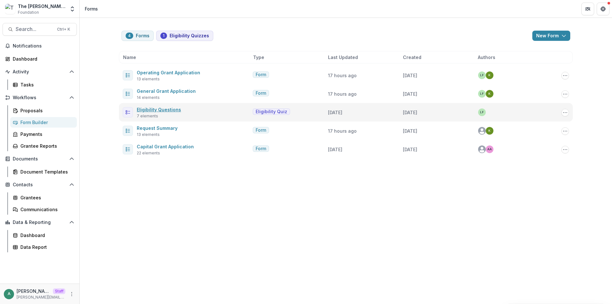
click at [170, 107] on link "Eligibility Questions" at bounding box center [159, 109] width 44 height 5
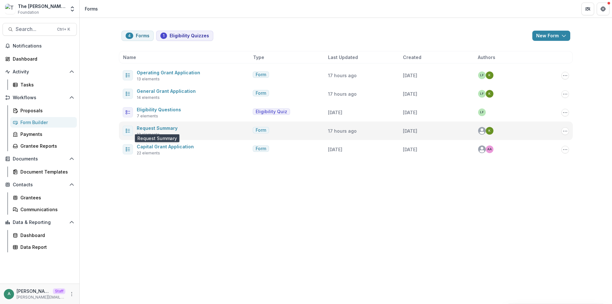
click at [171, 125] on span "Request Summary" at bounding box center [157, 128] width 41 height 8
click at [171, 127] on link "Request Summary" at bounding box center [157, 127] width 41 height 5
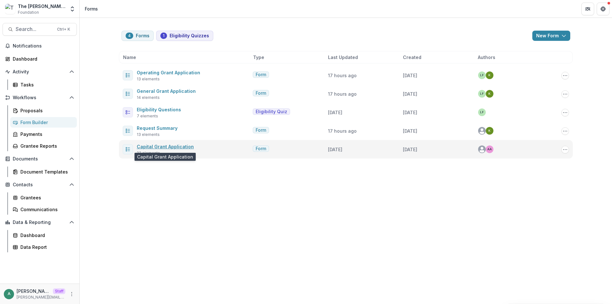
click at [181, 145] on link "Capital Grant Application" at bounding box center [165, 146] width 57 height 5
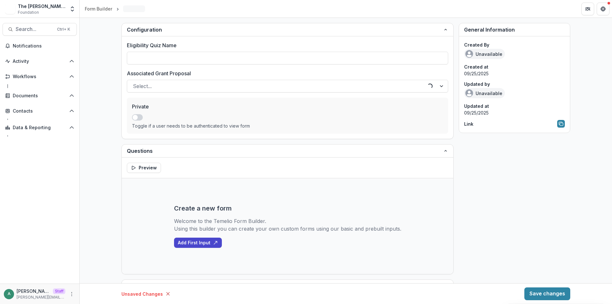
type input "**********"
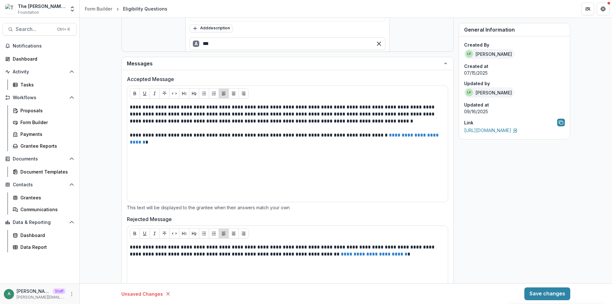
scroll to position [438, 0]
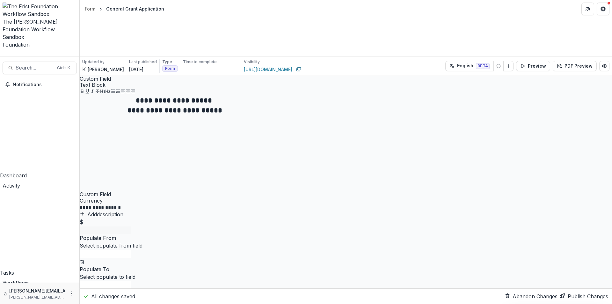
scroll to position [765, 0]
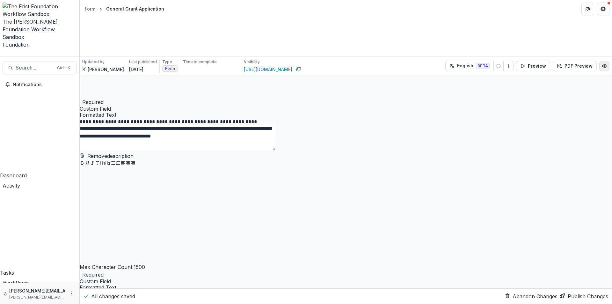
click at [602, 64] on icon "Edit Form Settings" at bounding box center [604, 66] width 4 height 4
click at [177, 303] on div "**********" at bounding box center [306, 304] width 612 height 0
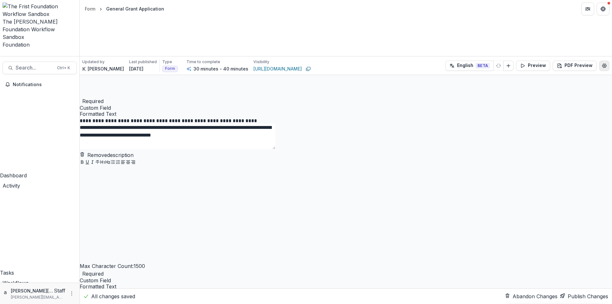
click at [604, 63] on icon "Edit Form Settings" at bounding box center [603, 65] width 5 height 5
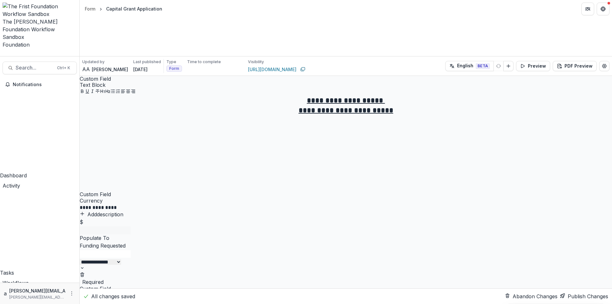
click at [603, 63] on icon "Edit Form Settings" at bounding box center [603, 65] width 5 height 5
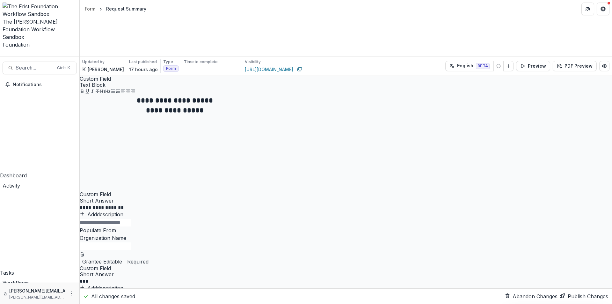
click at [601, 63] on icon "Edit Form Settings" at bounding box center [603, 65] width 5 height 5
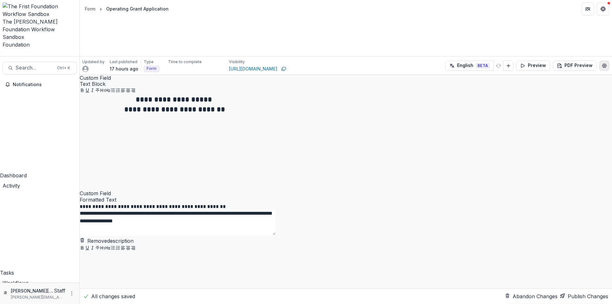
click at [605, 61] on button "Edit Form Settings" at bounding box center [604, 66] width 10 height 10
click at [214, 303] on div "**********" at bounding box center [306, 304] width 612 height 0
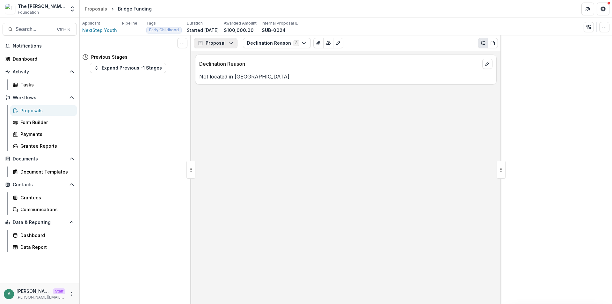
click at [221, 43] on button "Proposal" at bounding box center [216, 43] width 44 height 10
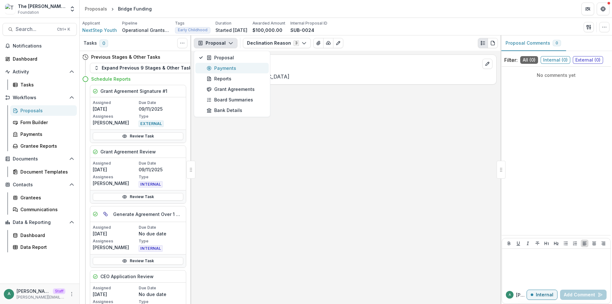
click at [221, 69] on div "Payments" at bounding box center [235, 68] width 58 height 7
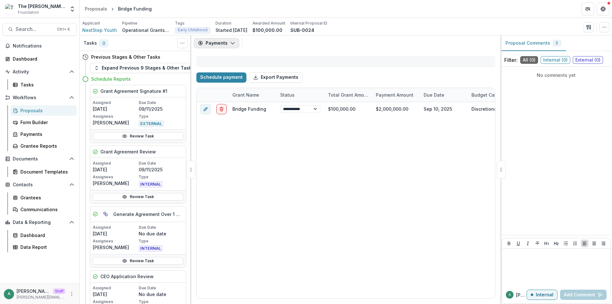
click at [223, 44] on button "Payments" at bounding box center [217, 43] width 46 height 10
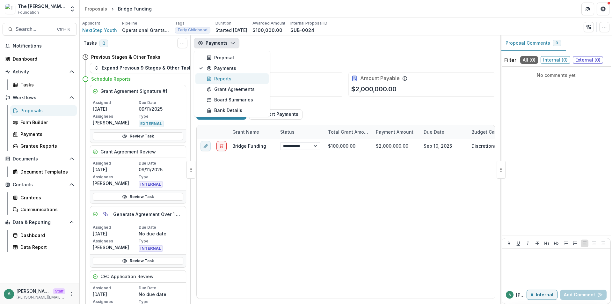
click at [228, 81] on div "Reports" at bounding box center [235, 78] width 58 height 7
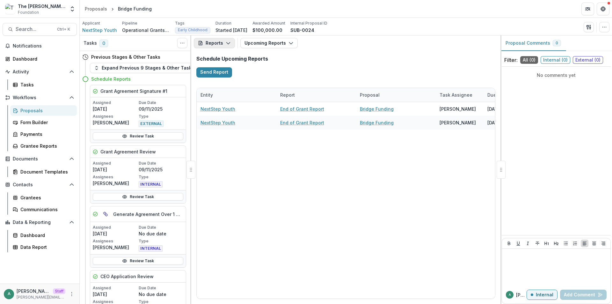
click at [221, 45] on button "Reports" at bounding box center [214, 43] width 41 height 10
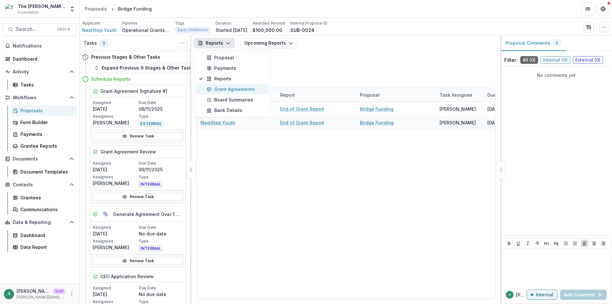
click at [226, 89] on div "Grant Agreements" at bounding box center [235, 89] width 58 height 7
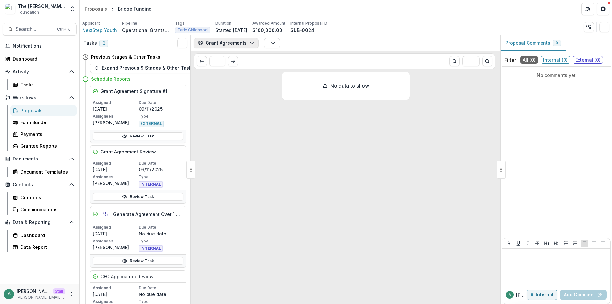
click at [223, 45] on button "Grant Agreements" at bounding box center [226, 43] width 65 height 10
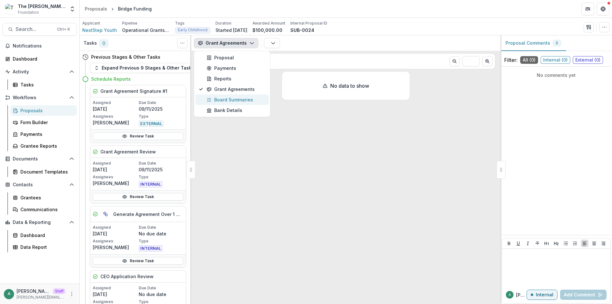
click at [232, 98] on div "Board Summaries" at bounding box center [235, 99] width 58 height 7
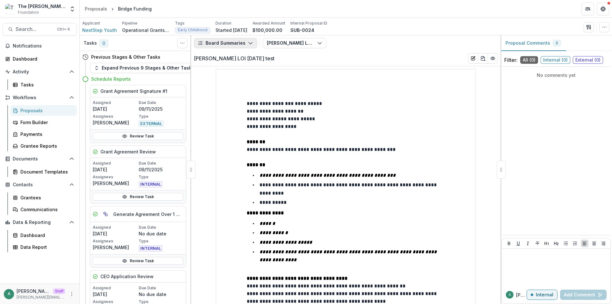
click at [234, 43] on button "Board Summaries" at bounding box center [225, 43] width 63 height 10
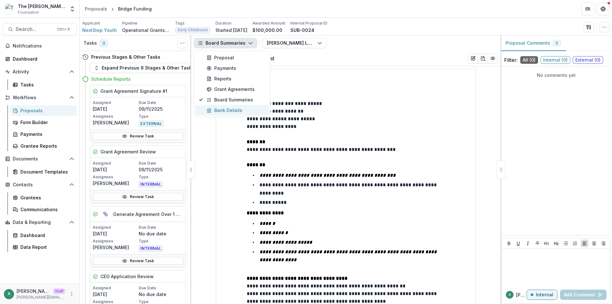
click at [235, 111] on div "Bank Details" at bounding box center [235, 110] width 58 height 7
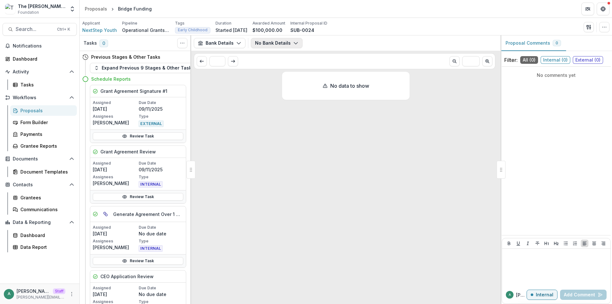
click at [279, 44] on button "No Bank Details" at bounding box center [277, 43] width 52 height 10
click at [226, 43] on button "Bank Details" at bounding box center [220, 43] width 52 height 10
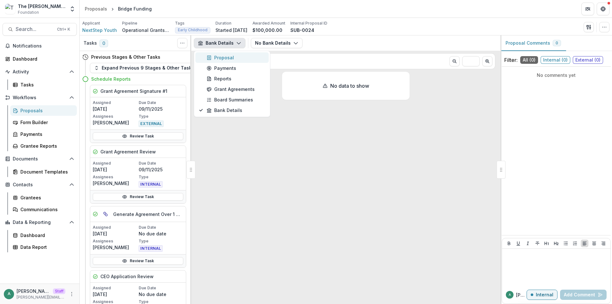
click at [222, 57] on div "Proposal" at bounding box center [235, 57] width 58 height 7
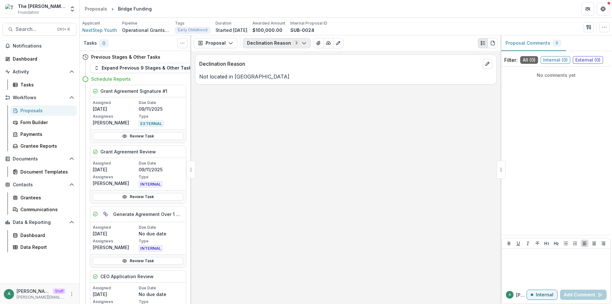
click at [284, 43] on button "Declination Reason 3" at bounding box center [277, 43] width 68 height 10
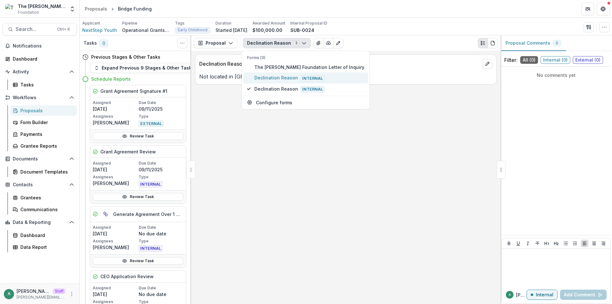
click at [282, 75] on span "Declination Reason Internal" at bounding box center [309, 77] width 110 height 7
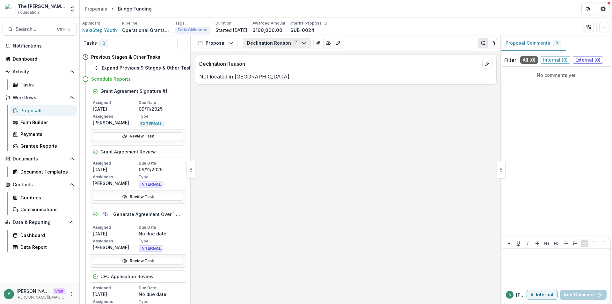
click at [272, 43] on button "Declination Reason 3" at bounding box center [277, 43] width 68 height 10
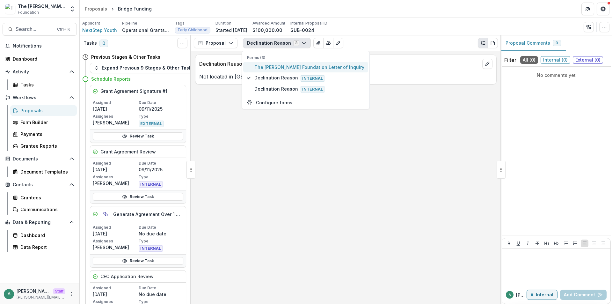
click at [278, 65] on span "The Frist Foundation Letter of Inquiry" at bounding box center [309, 67] width 110 height 7
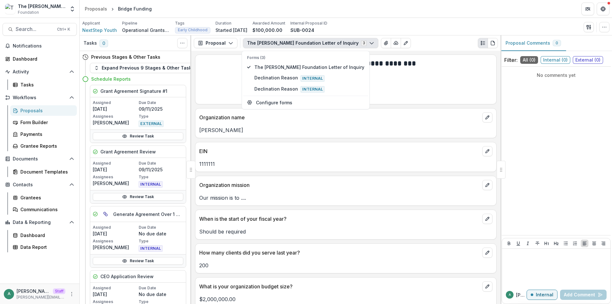
click at [377, 25] on div "Applicant NextStep Youth Pipeline Operational Grants Pipeline Tags Early Childh…" at bounding box center [345, 26] width 527 height 13
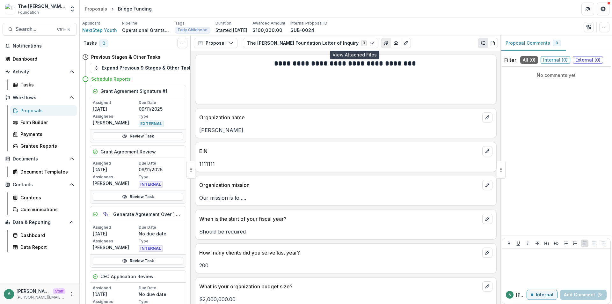
click at [383, 44] on icon "View Attached Files" at bounding box center [385, 42] width 5 height 5
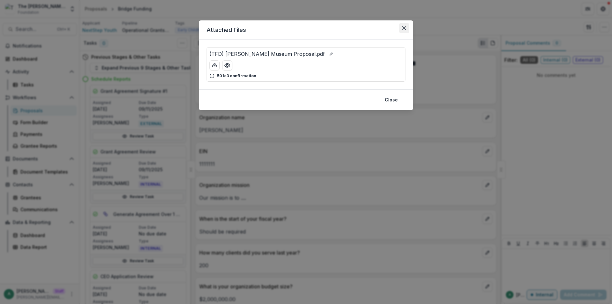
click at [400, 29] on button "Close" at bounding box center [404, 28] width 10 height 10
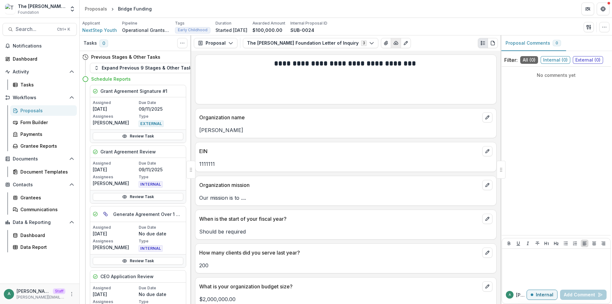
click at [394, 42] on icon "button" at bounding box center [396, 42] width 4 height 3
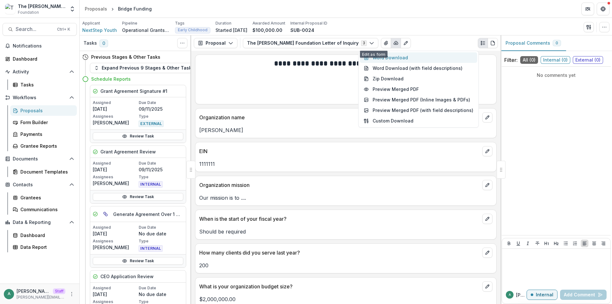
click at [380, 54] on button "Word Download" at bounding box center [418, 57] width 117 height 11
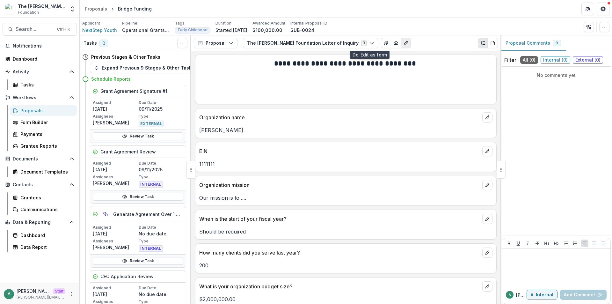
click at [404, 41] on icon "Edit as form" at bounding box center [406, 43] width 4 height 4
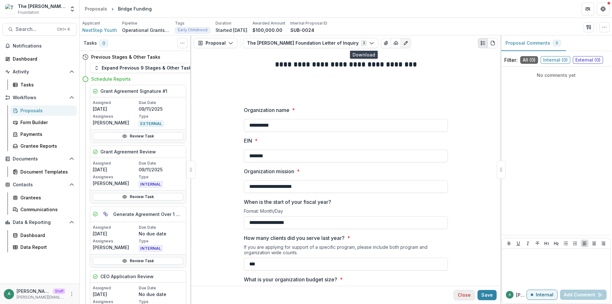
click at [465, 294] on button "Close" at bounding box center [463, 295] width 21 height 10
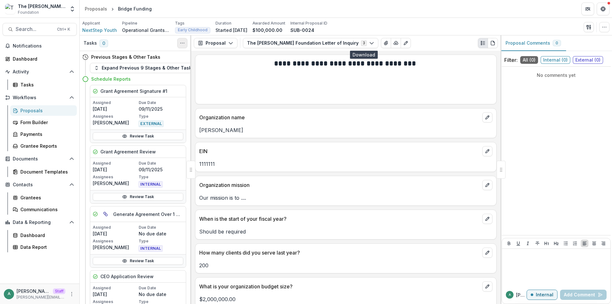
click at [180, 44] on icon "Toggle View Cancelled Tasks" at bounding box center [182, 42] width 5 height 5
click at [607, 26] on button "button" at bounding box center [604, 27] width 10 height 10
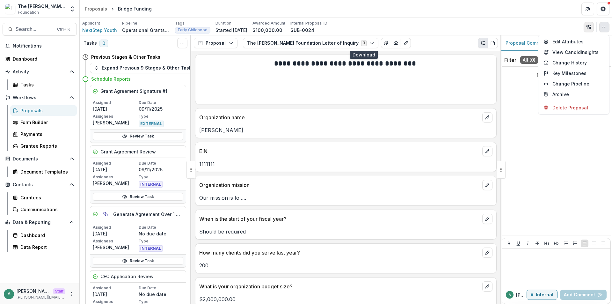
click at [591, 27] on button "button" at bounding box center [588, 27] width 10 height 10
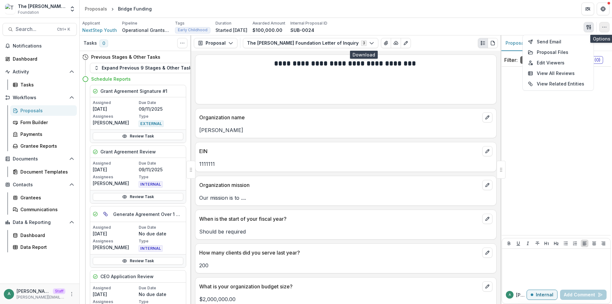
click at [602, 28] on icon "button" at bounding box center [603, 27] width 5 height 5
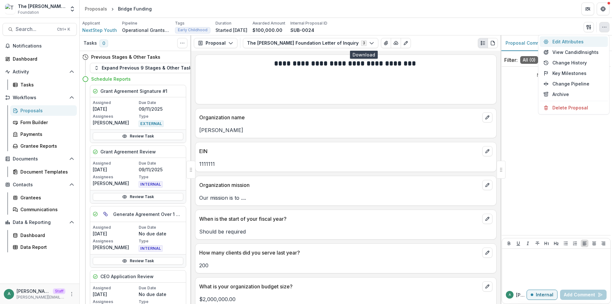
click at [588, 43] on button "Edit Attributes" at bounding box center [573, 41] width 68 height 11
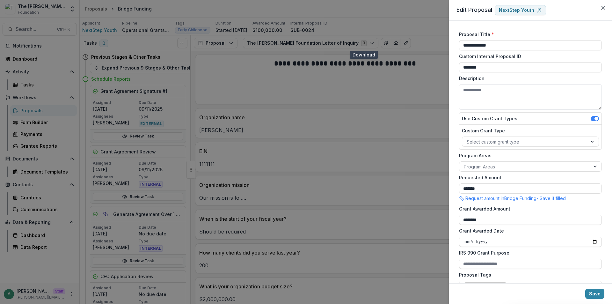
click at [327, 114] on div "**********" at bounding box center [306, 152] width 612 height 304
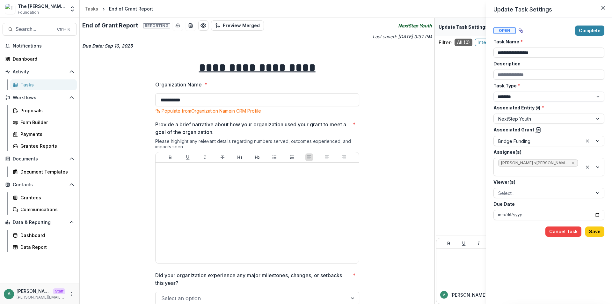
click at [40, 83] on div "**********" at bounding box center [306, 152] width 612 height 304
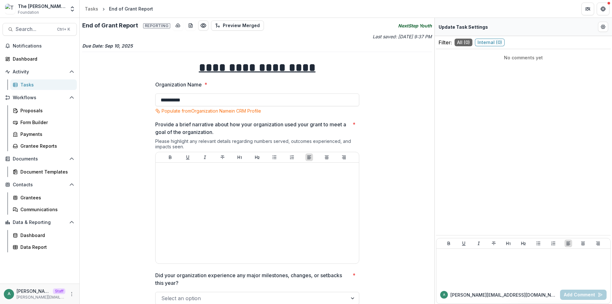
click at [30, 83] on div "Tasks" at bounding box center [45, 84] width 51 height 7
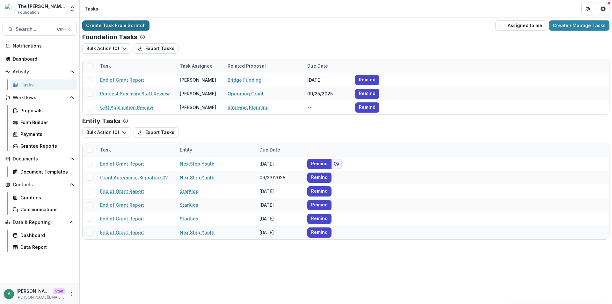
click at [104, 29] on link "Create Task From Scratch" at bounding box center [115, 25] width 67 height 10
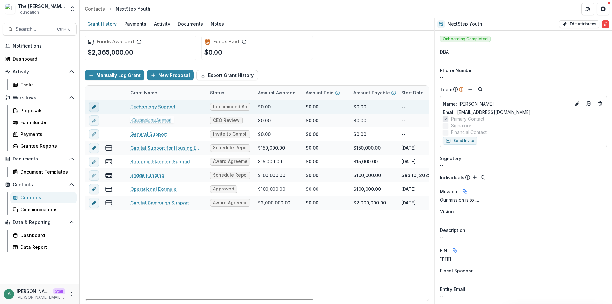
click at [96, 107] on icon "edit" at bounding box center [93, 106] width 5 height 5
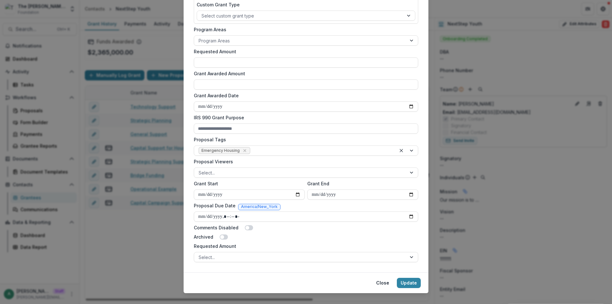
scroll to position [154, 0]
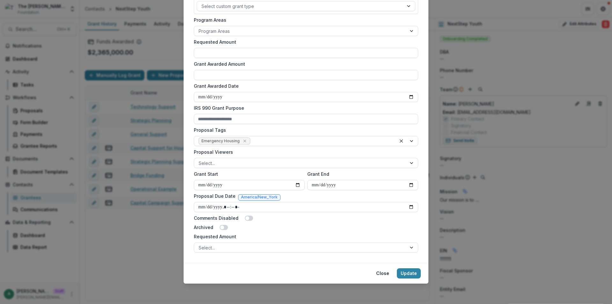
click at [171, 145] on div "**********" at bounding box center [306, 152] width 612 height 304
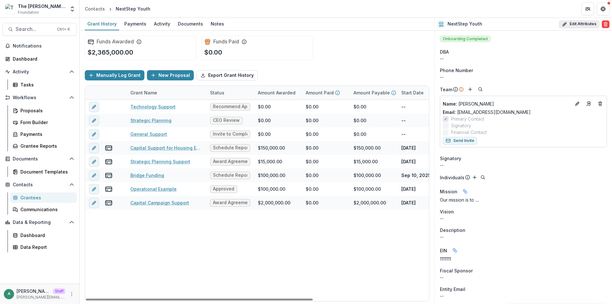
click at [585, 24] on button "Edit Attributes" at bounding box center [579, 24] width 40 height 8
select select
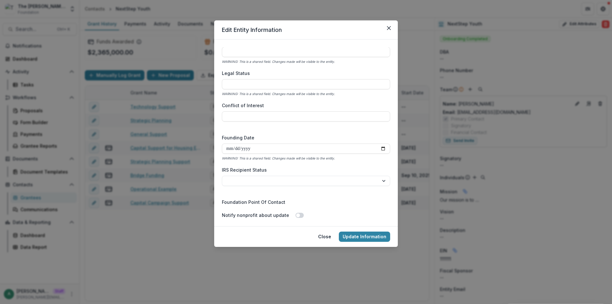
scroll to position [1015, 0]
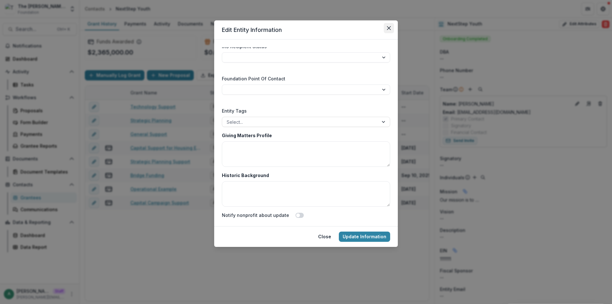
click at [386, 29] on button "Close" at bounding box center [389, 28] width 10 height 10
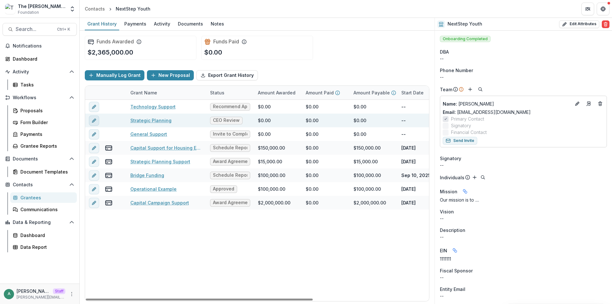
click at [92, 121] on icon "edit" at bounding box center [93, 120] width 3 height 3
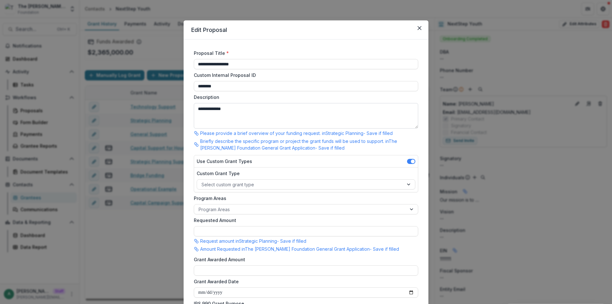
type input "*******"
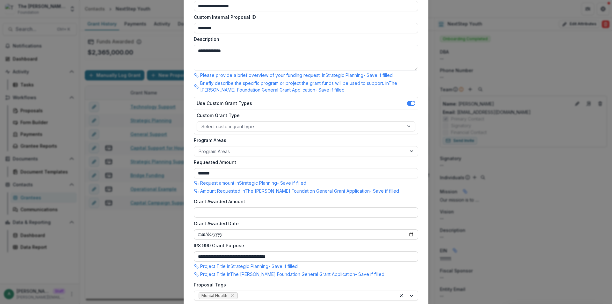
scroll to position [212, 0]
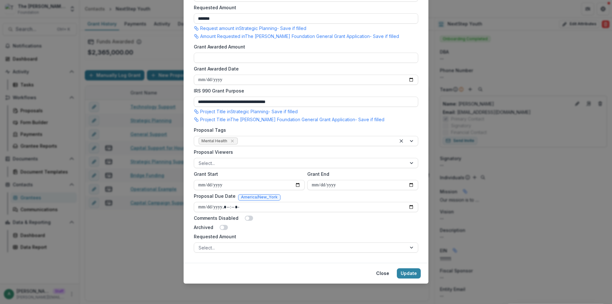
click at [140, 129] on div "**********" at bounding box center [306, 152] width 612 height 304
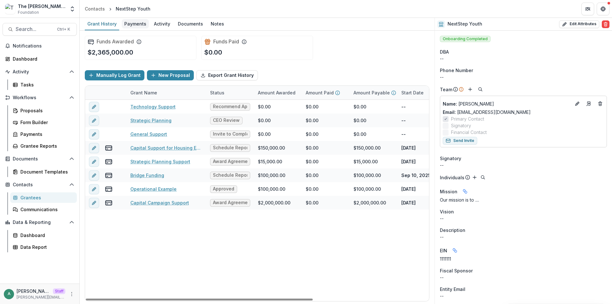
click at [126, 21] on div "Payments" at bounding box center [135, 23] width 27 height 9
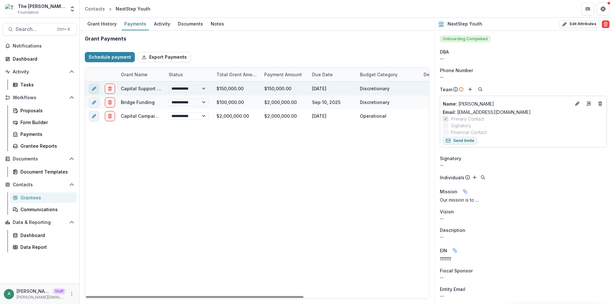
click at [90, 89] on button "edit" at bounding box center [94, 88] width 10 height 10
select select "**********"
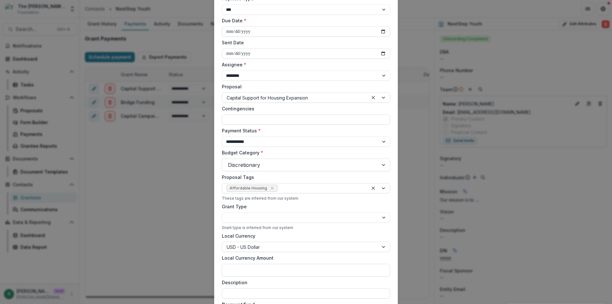
scroll to position [166, 0]
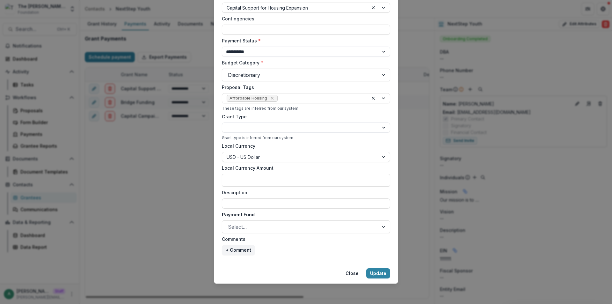
click at [174, 144] on div "**********" at bounding box center [306, 152] width 612 height 304
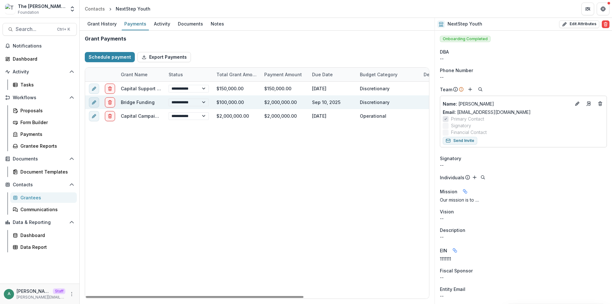
click at [90, 101] on button "edit" at bounding box center [94, 102] width 10 height 10
select select "**********"
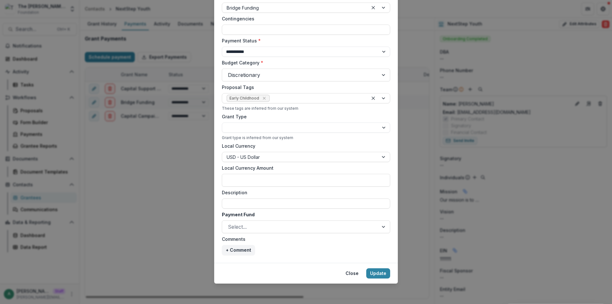
click at [179, 140] on div "**********" at bounding box center [306, 152] width 612 height 304
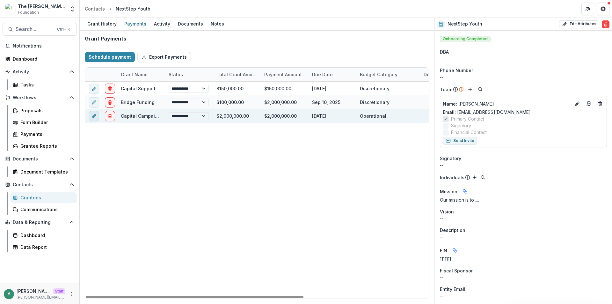
click at [97, 115] on button "edit" at bounding box center [94, 116] width 10 height 10
select select "**********"
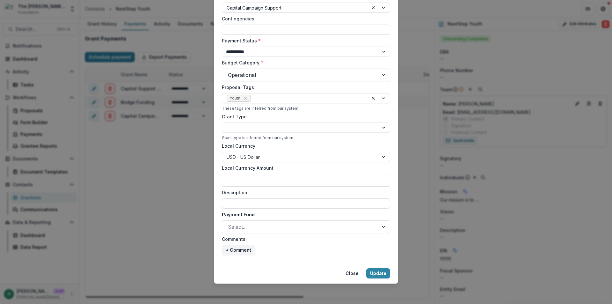
click at [182, 141] on div "**********" at bounding box center [306, 152] width 612 height 304
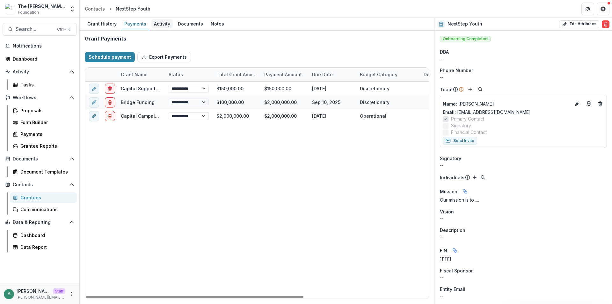
click at [157, 27] on div "Activity" at bounding box center [161, 23] width 21 height 9
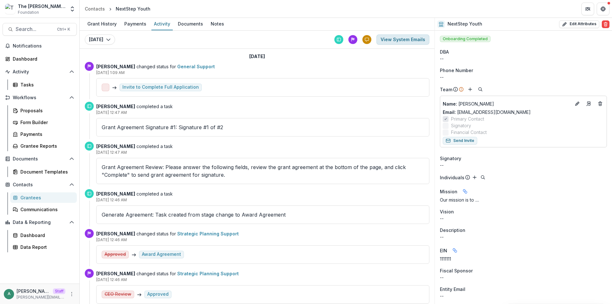
click at [405, 43] on button "View System Emails" at bounding box center [402, 39] width 53 height 10
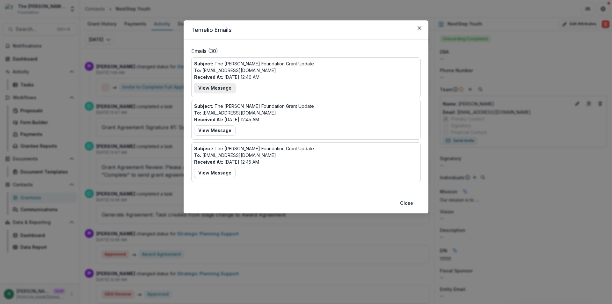
click at [217, 85] on button "View Message" at bounding box center [214, 88] width 41 height 10
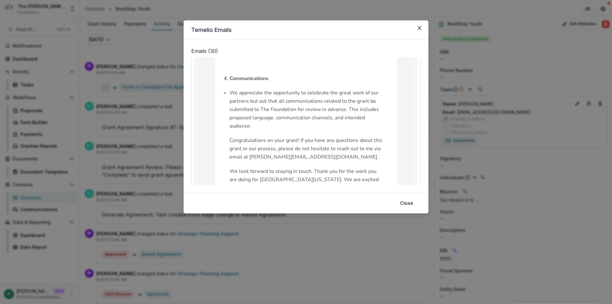
scroll to position [510, 0]
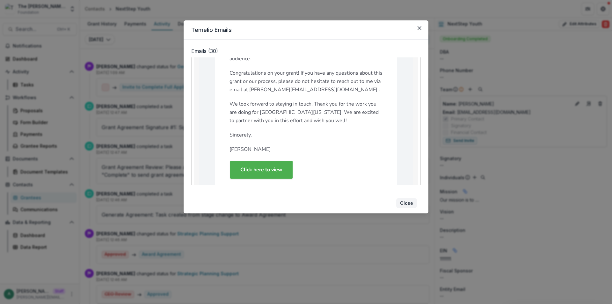
click at [410, 203] on button "Close" at bounding box center [406, 203] width 21 height 10
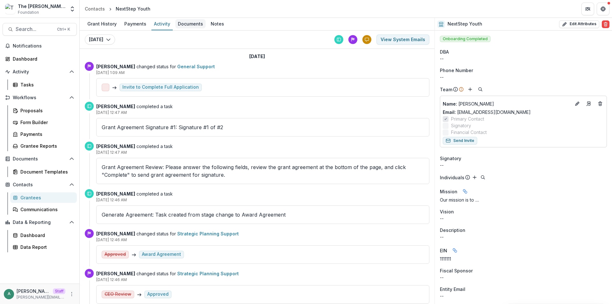
click at [185, 23] on div "Documents" at bounding box center [190, 23] width 30 height 9
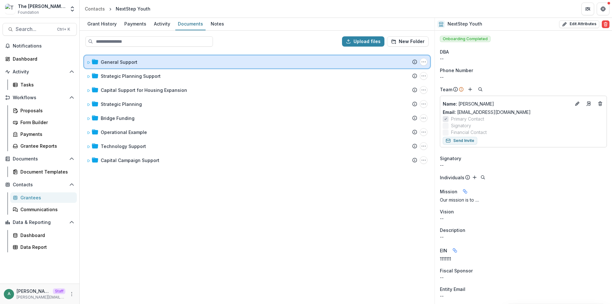
click at [90, 62] on icon at bounding box center [89, 63] width 4 height 4
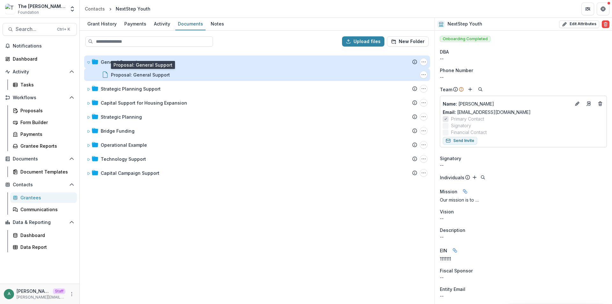
click at [138, 75] on div "Proposal: General Support" at bounding box center [140, 74] width 59 height 7
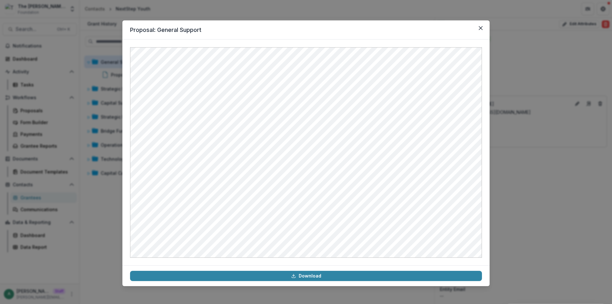
click at [101, 98] on div "Proposal: General Support Download" at bounding box center [306, 152] width 612 height 304
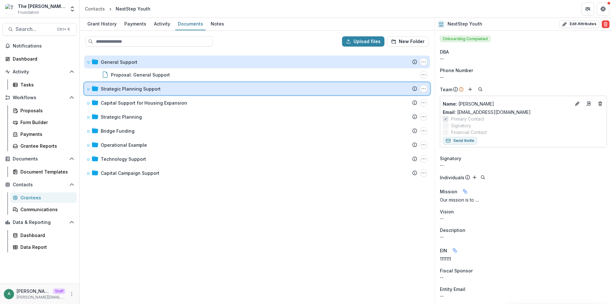
click at [87, 90] on icon at bounding box center [89, 89] width 4 height 4
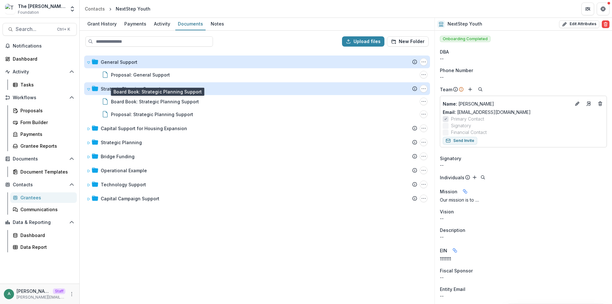
click at [159, 100] on div "Board Book: Strategic Planning Support" at bounding box center [155, 101] width 88 height 7
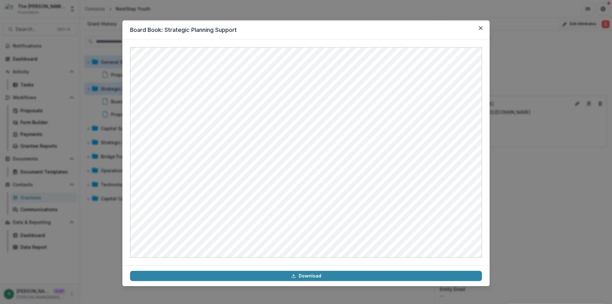
click at [107, 107] on div "Board Book: Strategic Planning Support Download" at bounding box center [306, 152] width 612 height 304
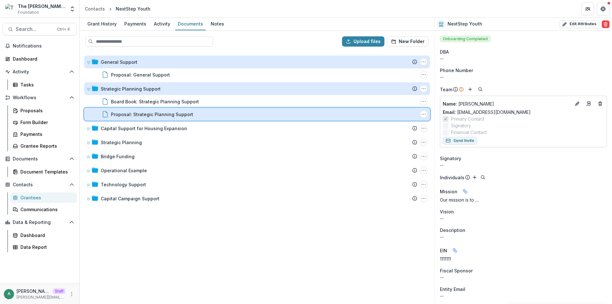
click at [133, 110] on div "Proposal: Strategic Planning Support File Options Download Rename Delete" at bounding box center [257, 114] width 346 height 13
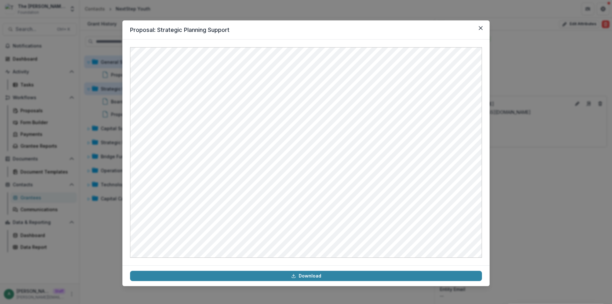
click at [103, 93] on div "Proposal: Strategic Planning Support Download" at bounding box center [306, 152] width 612 height 304
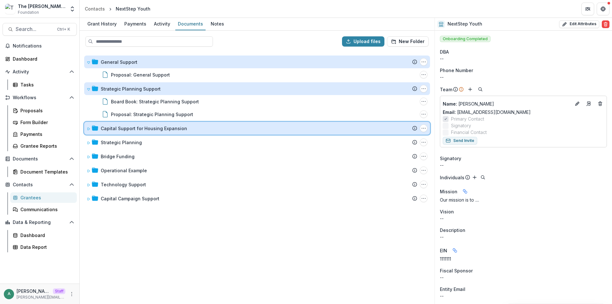
click at [89, 128] on icon at bounding box center [89, 129] width 4 height 4
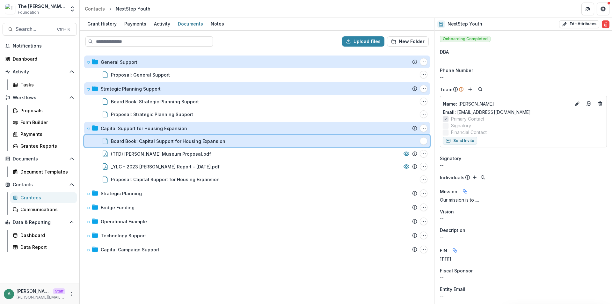
click at [148, 145] on div "Board Book: Capital Support for Housing Expansion File Options Download Rename …" at bounding box center [257, 140] width 346 height 13
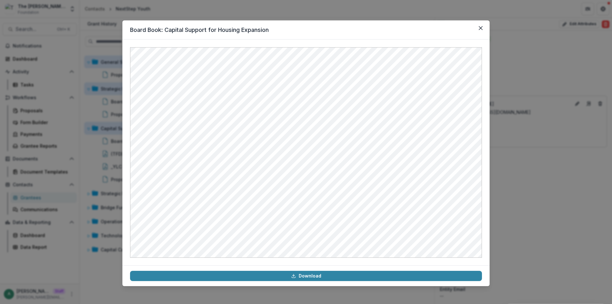
click at [106, 142] on div "Board Book: Capital Support for Housing Expansion Download" at bounding box center [306, 152] width 612 height 304
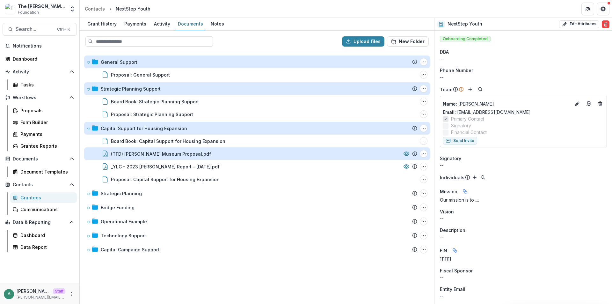
click at [132, 153] on div "(TFD) Frist Museum Proposal.pdf" at bounding box center [161, 153] width 100 height 7
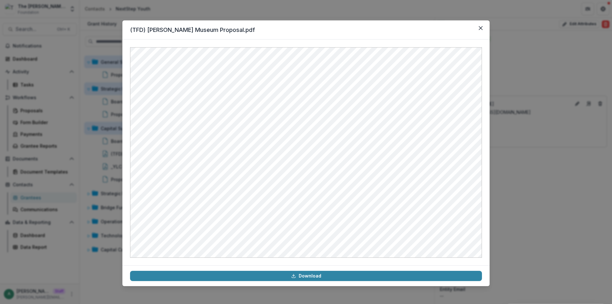
click at [104, 119] on div "(TFD) Frist Museum Proposal.pdf Download" at bounding box center [306, 152] width 612 height 304
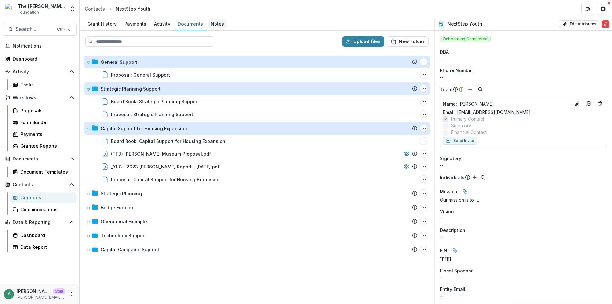
click at [210, 22] on div "Notes" at bounding box center [217, 23] width 18 height 9
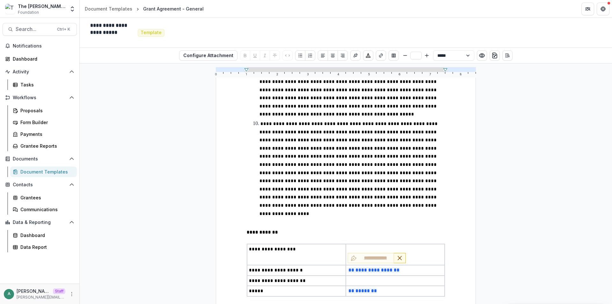
scroll to position [507, 0]
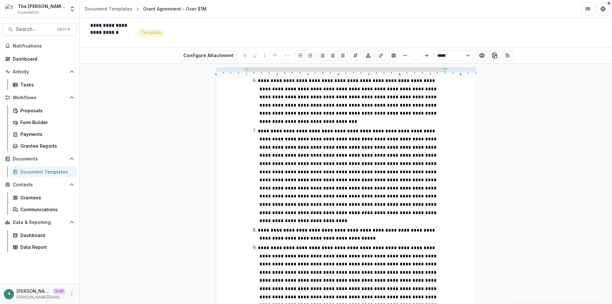
scroll to position [596, 0]
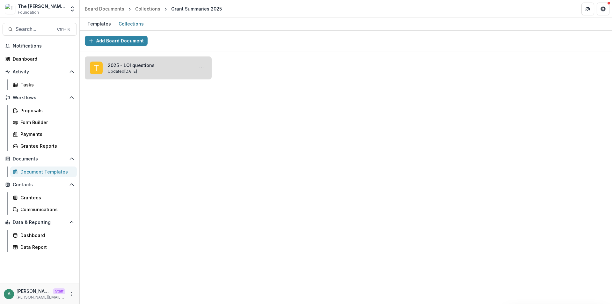
click at [142, 68] on link "2025 - LOI questions" at bounding box center [149, 65] width 83 height 7
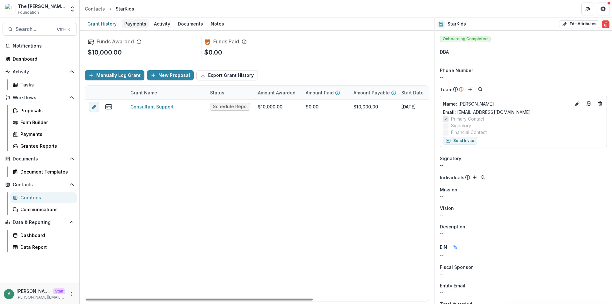
click at [134, 25] on div "Payments" at bounding box center [135, 23] width 27 height 9
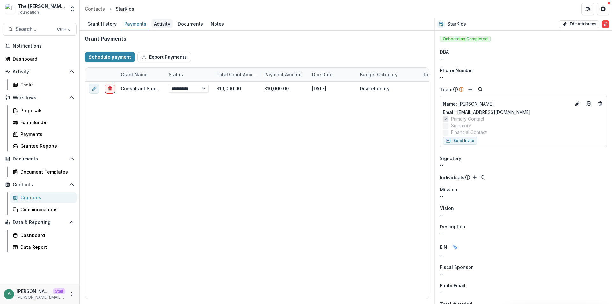
click at [161, 26] on div "Activity" at bounding box center [161, 23] width 21 height 9
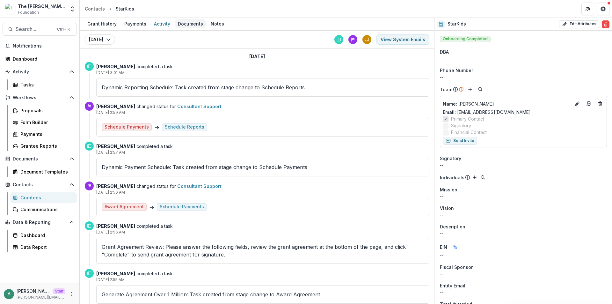
click at [189, 26] on div "Documents" at bounding box center [190, 23] width 30 height 9
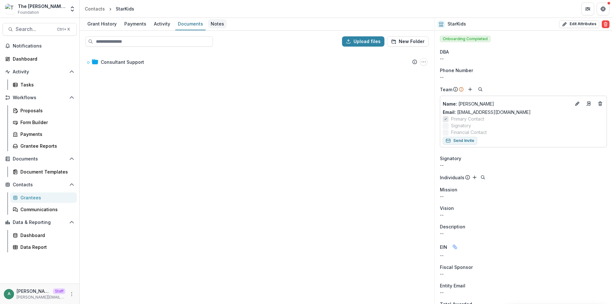
click at [216, 24] on div "Notes" at bounding box center [217, 23] width 18 height 9
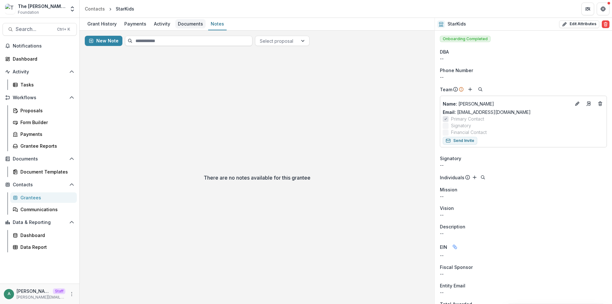
click at [194, 24] on div "Documents" at bounding box center [190, 23] width 30 height 9
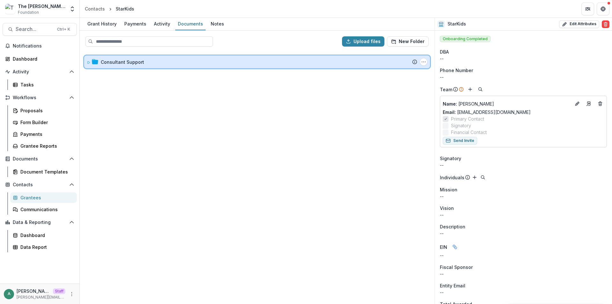
click at [87, 62] on icon at bounding box center [89, 63] width 4 height 4
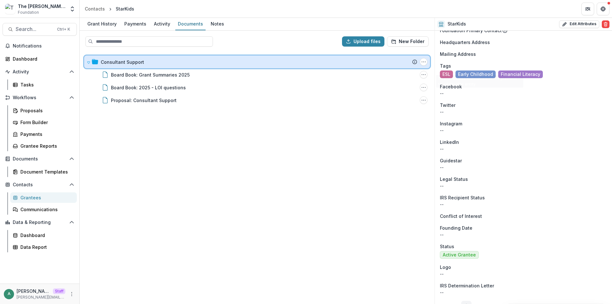
scroll to position [373, 0]
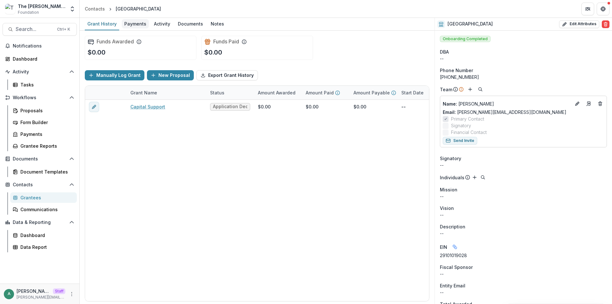
click at [134, 22] on div "Payments" at bounding box center [135, 23] width 27 height 9
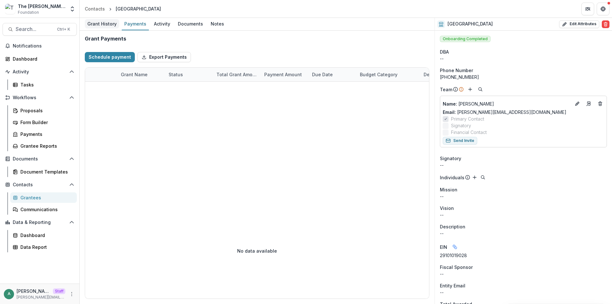
click at [104, 24] on div "Grant History" at bounding box center [102, 23] width 34 height 9
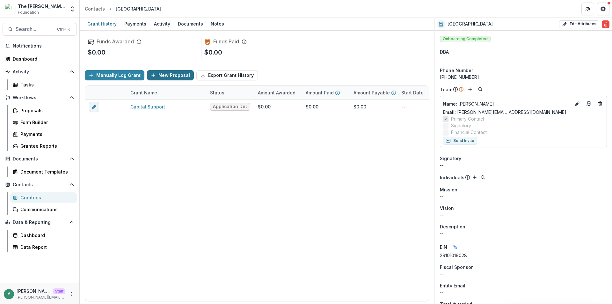
click at [176, 74] on button "New Proposal" at bounding box center [170, 75] width 47 height 10
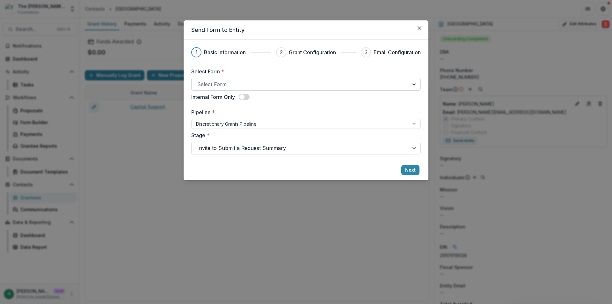
click at [266, 86] on div at bounding box center [300, 84] width 206 height 9
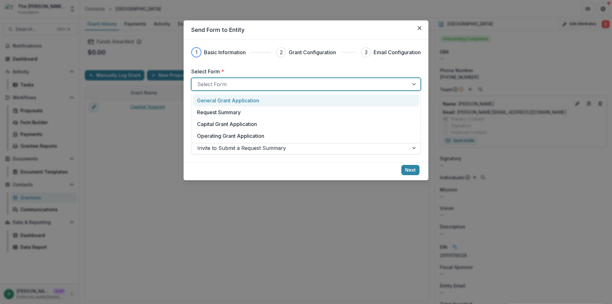
click at [262, 101] on div "General Grant Application" at bounding box center [306, 101] width 218 height 8
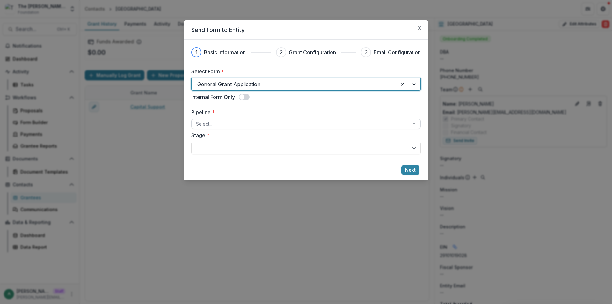
click at [258, 124] on div at bounding box center [300, 124] width 208 height 8
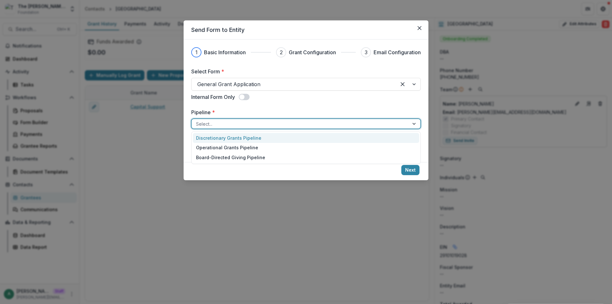
click at [256, 139] on div "Discretionary Grants Pipeline" at bounding box center [306, 138] width 226 height 10
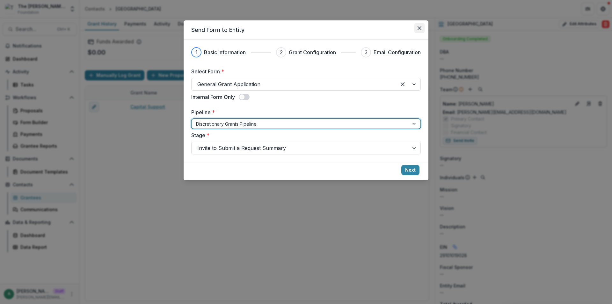
click at [415, 28] on button "Close" at bounding box center [419, 28] width 10 height 10
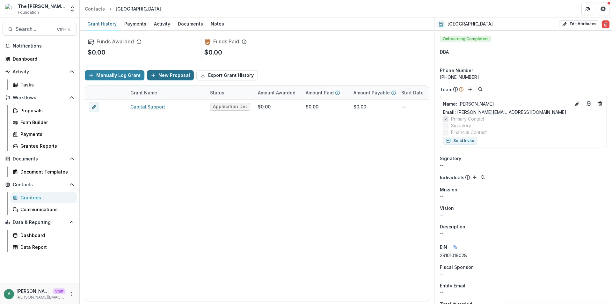
click at [163, 79] on button "New Proposal" at bounding box center [170, 75] width 47 height 10
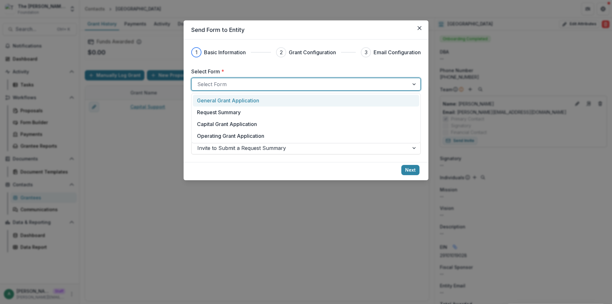
click at [232, 82] on div at bounding box center [300, 84] width 206 height 9
click at [224, 104] on p "General Grant Application" at bounding box center [228, 101] width 62 height 8
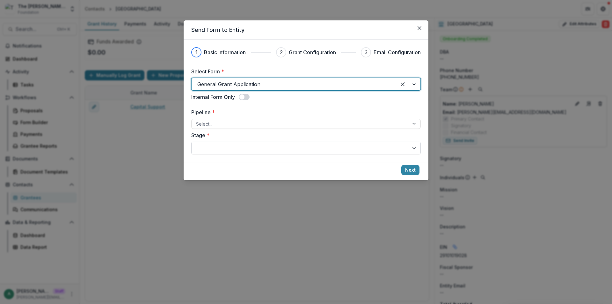
click at [230, 151] on div at bounding box center [300, 147] width 206 height 9
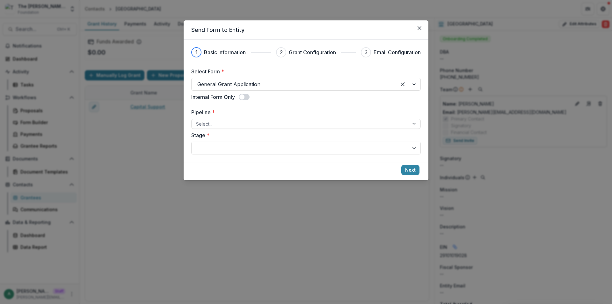
click at [249, 116] on label "Pipeline *" at bounding box center [304, 112] width 226 height 8
click at [197, 120] on input "Pipeline *" at bounding box center [196, 123] width 1 height 7
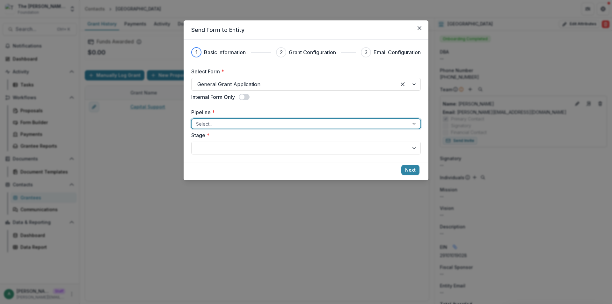
click at [248, 124] on div at bounding box center [300, 124] width 208 height 8
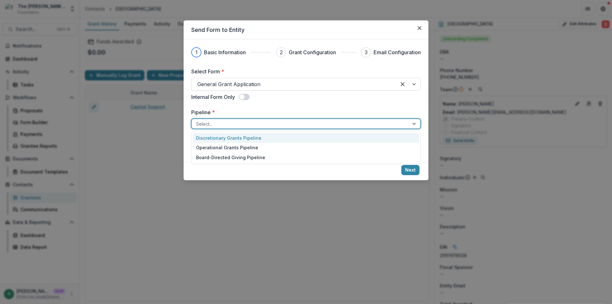
click at [235, 139] on div "Discretionary Grants Pipeline" at bounding box center [306, 138] width 226 height 10
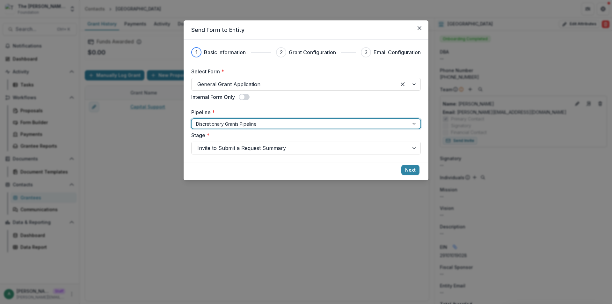
click at [414, 25] on header "Send Form to Entity" at bounding box center [305, 29] width 245 height 19
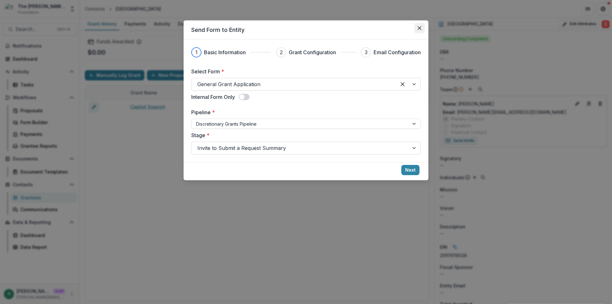
click at [419, 27] on icon "Close" at bounding box center [419, 28] width 4 height 4
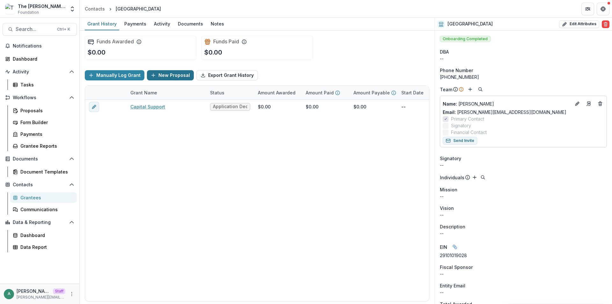
click at [154, 76] on button "New Proposal" at bounding box center [170, 75] width 47 height 10
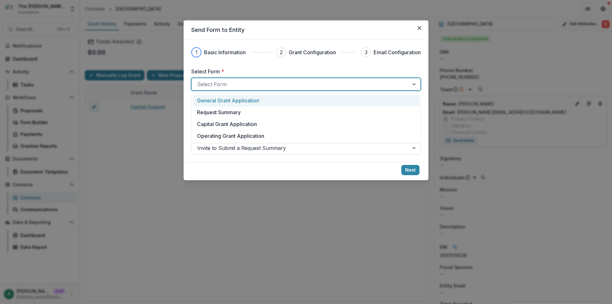
click at [214, 84] on div at bounding box center [300, 84] width 206 height 9
click at [216, 103] on p "General Grant Application" at bounding box center [228, 101] width 62 height 8
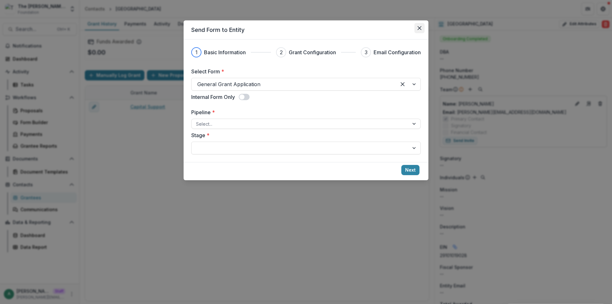
click at [417, 29] on button "Close" at bounding box center [419, 28] width 10 height 10
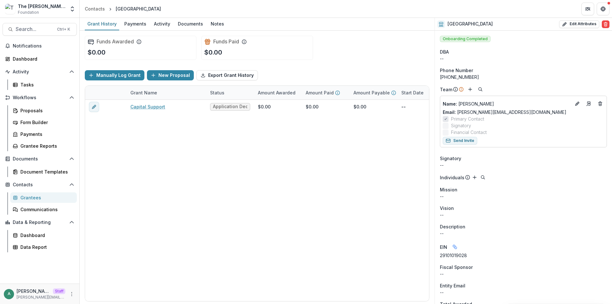
drag, startPoint x: 325, startPoint y: 37, endPoint x: 311, endPoint y: 34, distance: 14.0
click at [325, 37] on div "Funds Awarded $0.00 Funds Paid $0.00" at bounding box center [257, 48] width 344 height 34
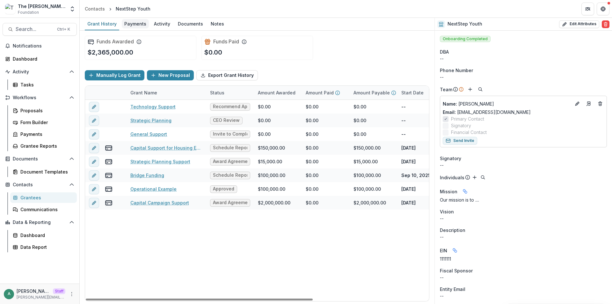
click at [140, 24] on div "Payments" at bounding box center [135, 23] width 27 height 9
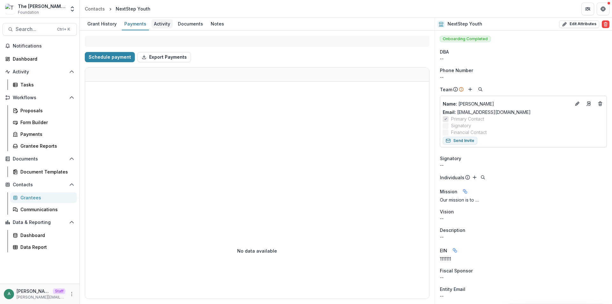
click at [167, 24] on div "Activity" at bounding box center [161, 23] width 21 height 9
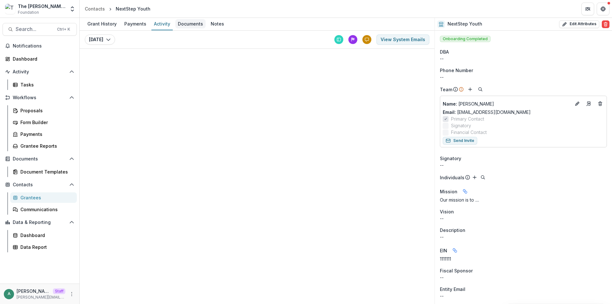
click at [185, 24] on div "Documents" at bounding box center [190, 23] width 30 height 9
click at [219, 22] on div "Notes" at bounding box center [217, 23] width 18 height 9
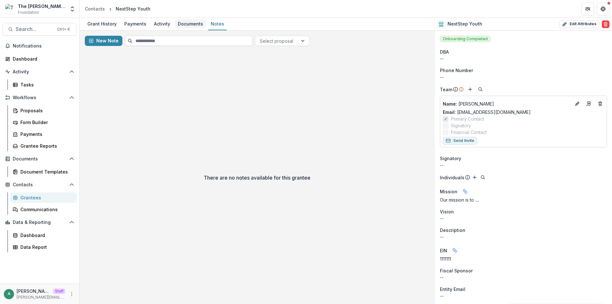
click at [195, 25] on div "Documents" at bounding box center [190, 23] width 30 height 9
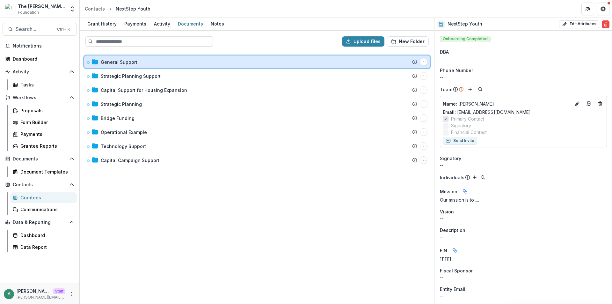
click at [85, 62] on div "General Support Submission Temelio Proposal Attached proposal documents Report …" at bounding box center [257, 61] width 346 height 13
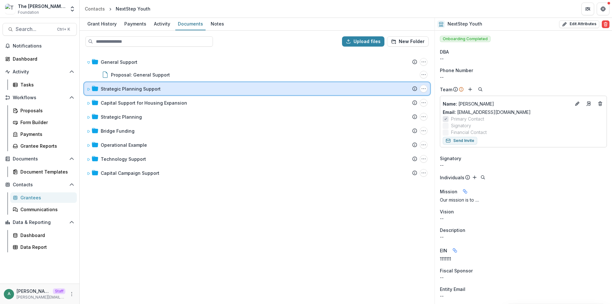
click at [88, 87] on icon at bounding box center [89, 89] width 4 height 4
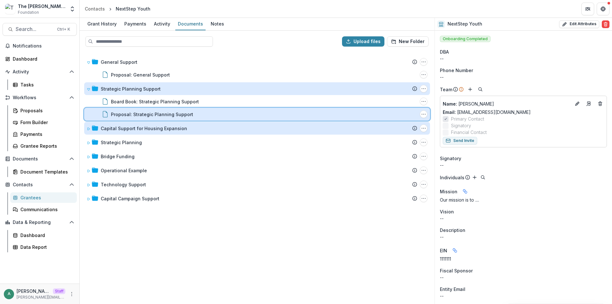
click at [89, 111] on div "Proposal: Strategic Planning Support File Options Download Rename Delete" at bounding box center [257, 114] width 346 height 13
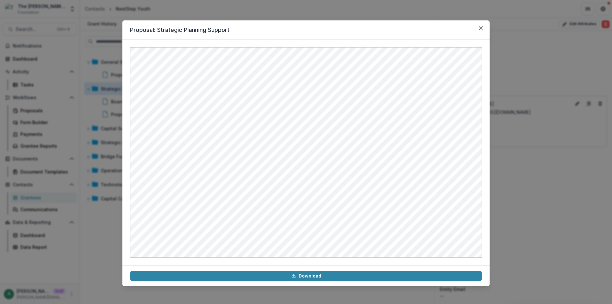
click at [90, 139] on div "Proposal: Strategic Planning Support Download" at bounding box center [306, 152] width 612 height 304
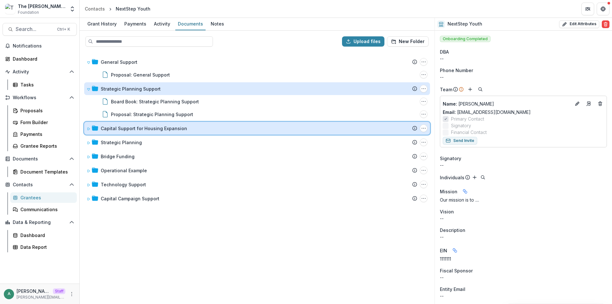
click at [90, 131] on span at bounding box center [89, 128] width 4 height 7
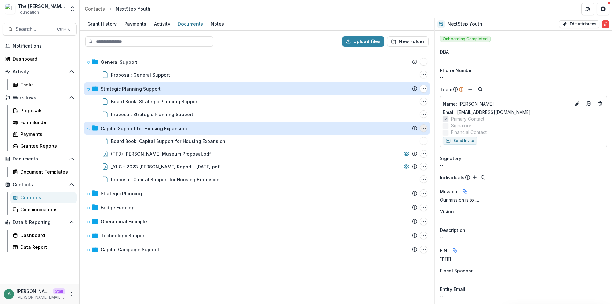
click at [422, 130] on icon "Capital Support for Housing Expansion Options" at bounding box center [423, 128] width 5 height 5
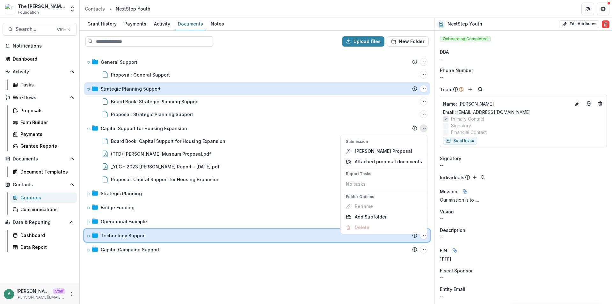
click at [287, 237] on div "Technology Support" at bounding box center [259, 235] width 316 height 7
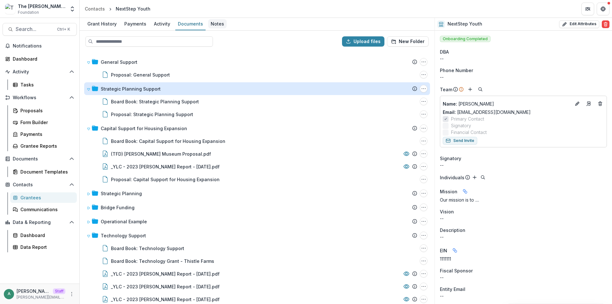
click at [213, 25] on div "Notes" at bounding box center [217, 23] width 18 height 9
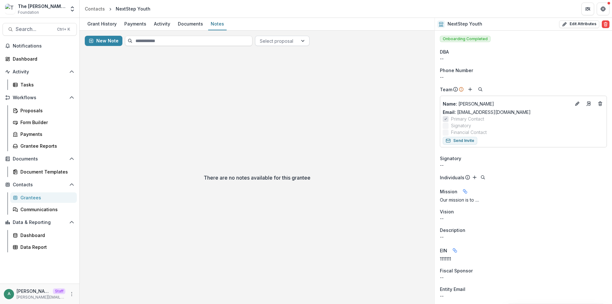
click at [275, 40] on div at bounding box center [276, 41] width 33 height 8
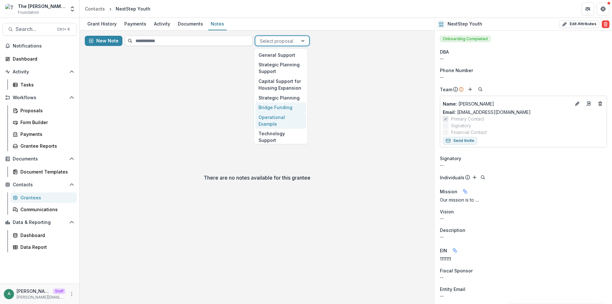
scroll to position [19, 0]
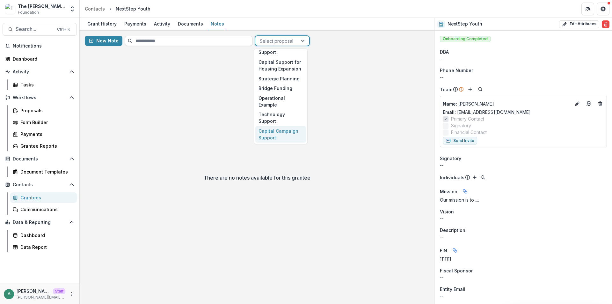
click at [146, 89] on div "There are no notes available for this grantee" at bounding box center [257, 177] width 355 height 253
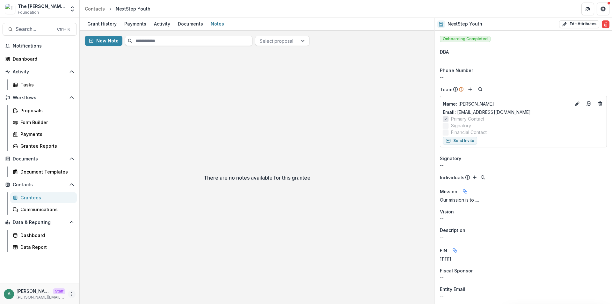
click at [74, 292] on icon "More" at bounding box center [71, 293] width 5 height 5
click at [104, 280] on link "User Settings" at bounding box center [114, 280] width 68 height 11
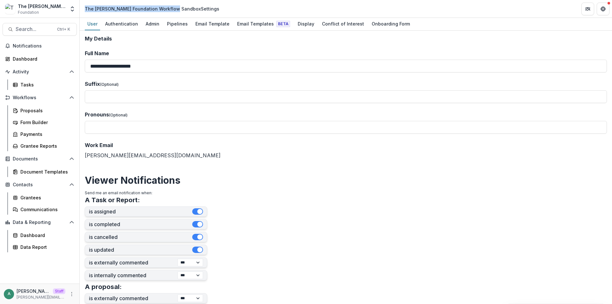
drag, startPoint x: 85, startPoint y: 10, endPoint x: 169, endPoint y: 9, distance: 84.1
click at [169, 9] on div "The Frist Foundation Workflow Sandbox Settings" at bounding box center [152, 8] width 134 height 7
copy div "The [PERSON_NAME] Foundation Workflow Sandbox"
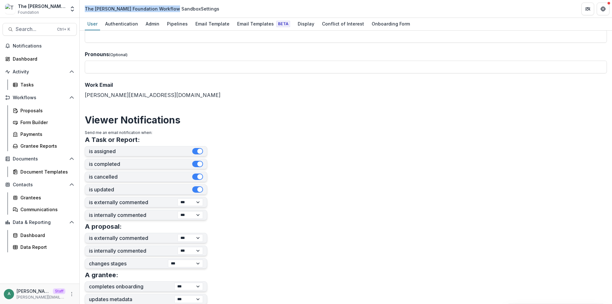
scroll to position [219, 0]
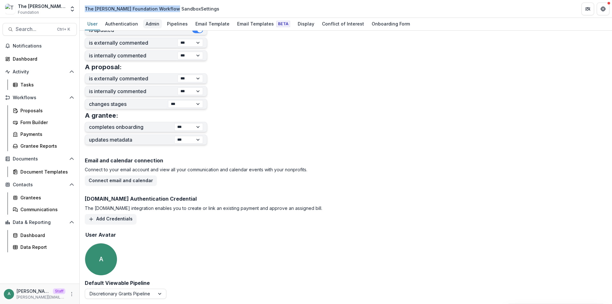
click at [147, 26] on div "Admin" at bounding box center [152, 23] width 19 height 9
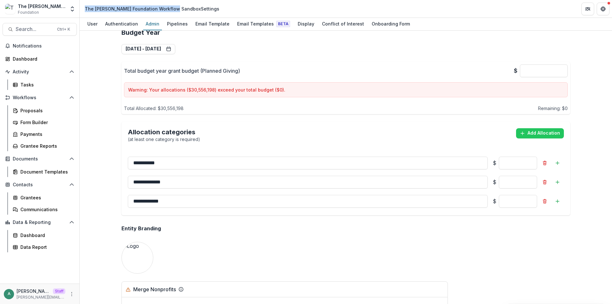
scroll to position [517, 0]
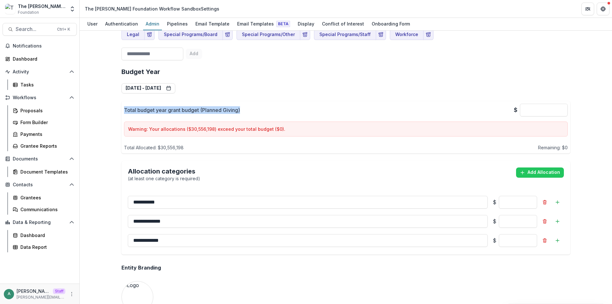
drag, startPoint x: 122, startPoint y: 111, endPoint x: 241, endPoint y: 110, distance: 118.8
click at [241, 110] on div "Total budget year grant budget (Planned Giving) $ * Warning: Your allocations (…" at bounding box center [345, 127] width 449 height 52
copy p "Total budget year grant budget (Planned Giving)"
click at [183, 23] on div "Pipelines" at bounding box center [177, 23] width 26 height 9
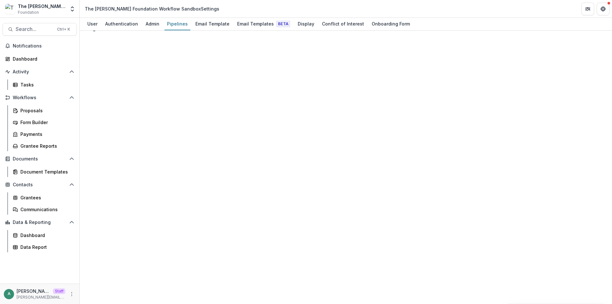
scroll to position [115, 0]
click at [207, 25] on div "Email Template" at bounding box center [212, 23] width 39 height 9
click at [247, 25] on div "Email Templates Beta" at bounding box center [263, 23] width 58 height 9
click at [297, 25] on div "Display" at bounding box center [306, 23] width 22 height 9
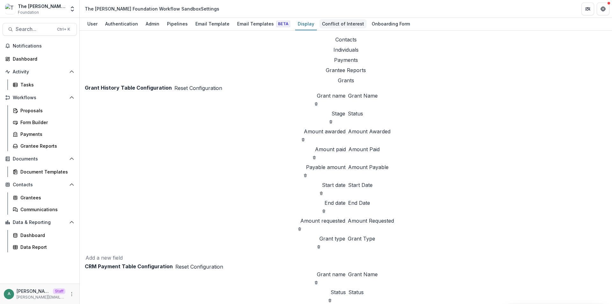
click at [325, 23] on div "Conflict of Interest" at bounding box center [342, 23] width 47 height 9
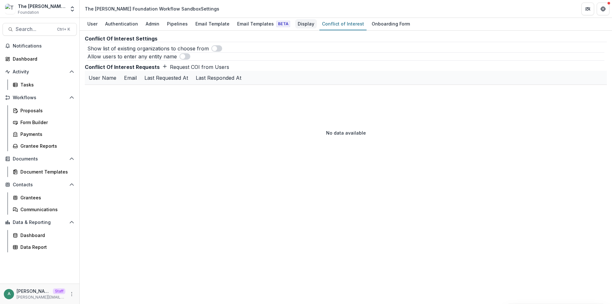
click at [295, 20] on div "Display" at bounding box center [306, 23] width 22 height 9
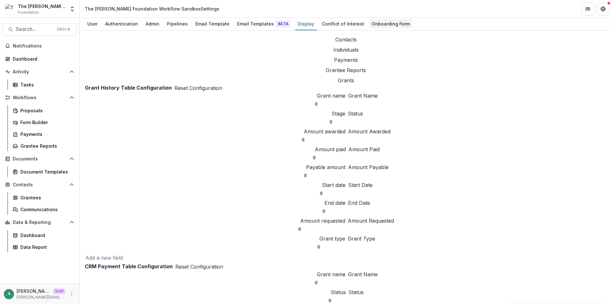
click at [377, 26] on div "Onboarding Form" at bounding box center [390, 23] width 43 height 9
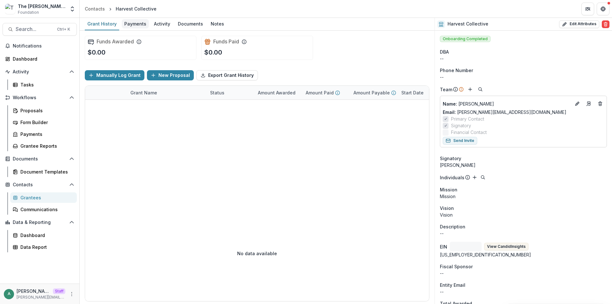
click at [141, 23] on div "Payments" at bounding box center [135, 23] width 27 height 9
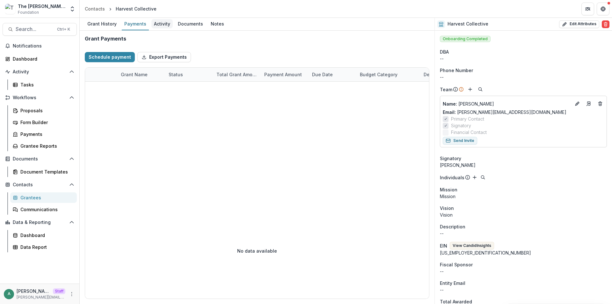
click at [160, 23] on div "Activity" at bounding box center [161, 23] width 21 height 9
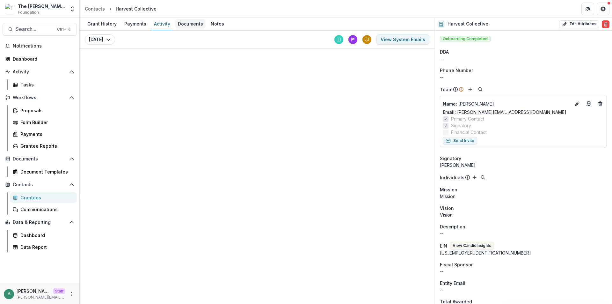
click at [187, 23] on div "Documents" at bounding box center [190, 23] width 30 height 9
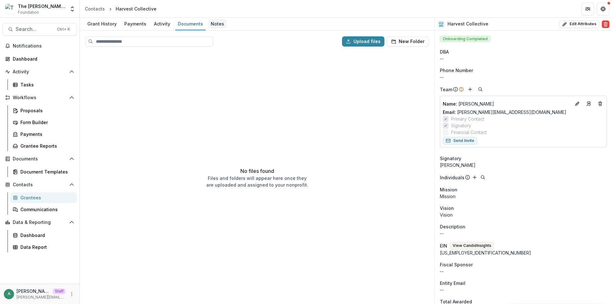
click at [214, 25] on div "Notes" at bounding box center [217, 23] width 18 height 9
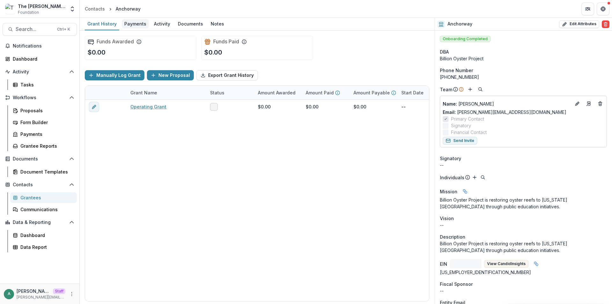
click at [133, 24] on div "Payments" at bounding box center [135, 23] width 27 height 9
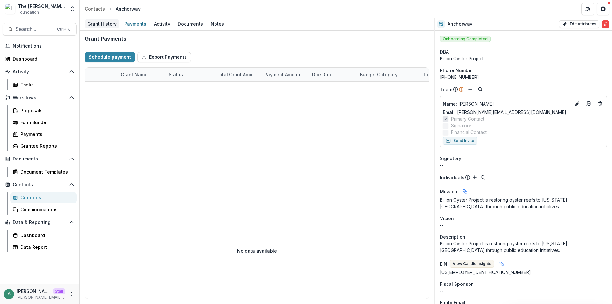
click at [102, 24] on div "Grant History" at bounding box center [102, 23] width 34 height 9
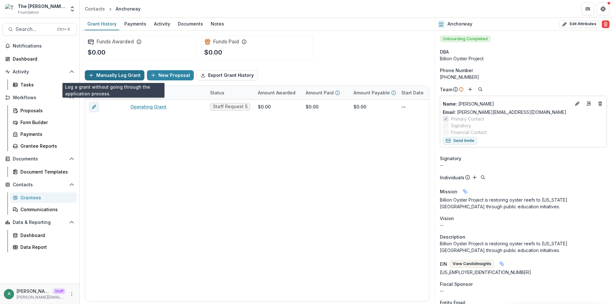
click at [97, 75] on button "Manually Log Grant" at bounding box center [115, 75] width 60 height 10
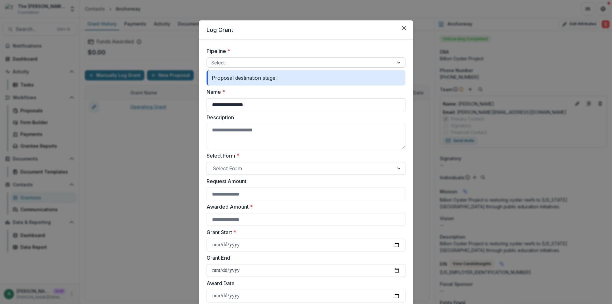
click at [258, 65] on div at bounding box center [300, 63] width 178 height 8
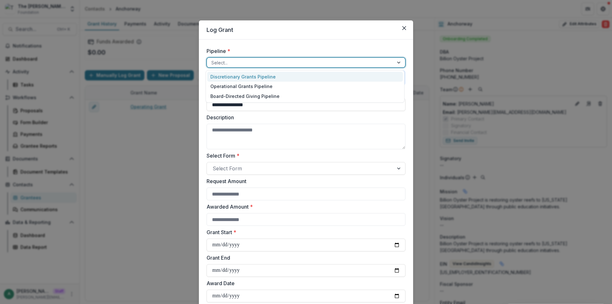
click at [256, 78] on div "Discretionary Grants Pipeline" at bounding box center [305, 77] width 196 height 10
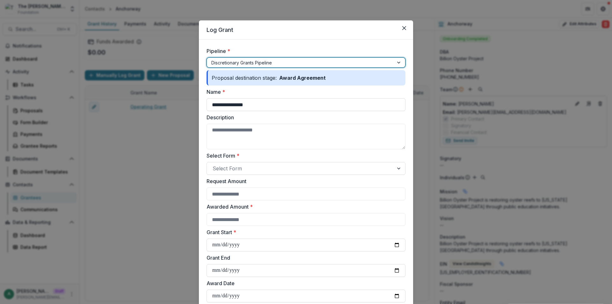
drag, startPoint x: 260, startPoint y: 58, endPoint x: 260, endPoint y: 68, distance: 10.2
click at [260, 59] on div at bounding box center [300, 63] width 178 height 8
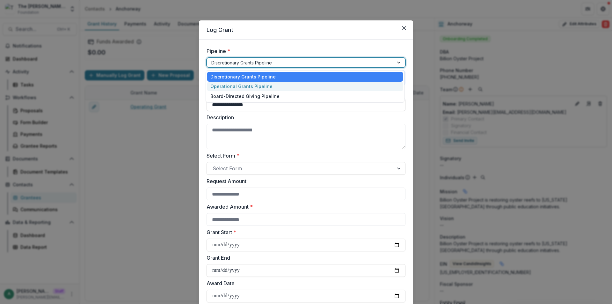
click at [259, 90] on div "Operational Grants Pipeline" at bounding box center [305, 87] width 196 height 10
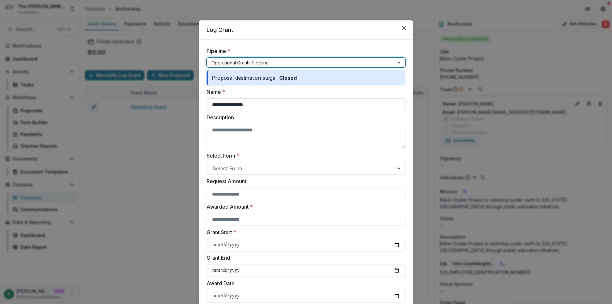
drag, startPoint x: 263, startPoint y: 60, endPoint x: 261, endPoint y: 70, distance: 9.7
click at [263, 62] on div at bounding box center [300, 63] width 178 height 8
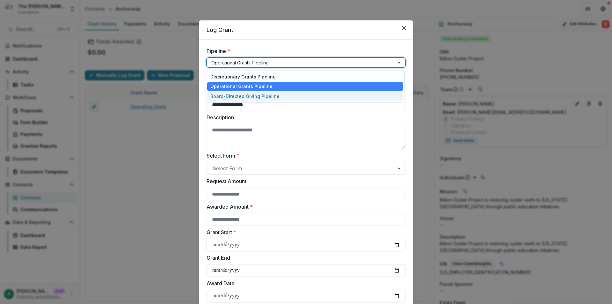
click at [257, 94] on div "Board-Directed Giving Pipeline" at bounding box center [305, 96] width 196 height 10
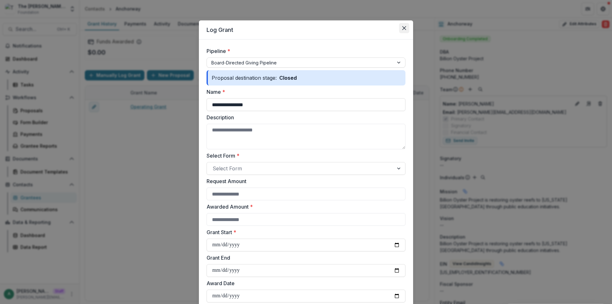
click at [406, 26] on button "Close" at bounding box center [404, 28] width 10 height 10
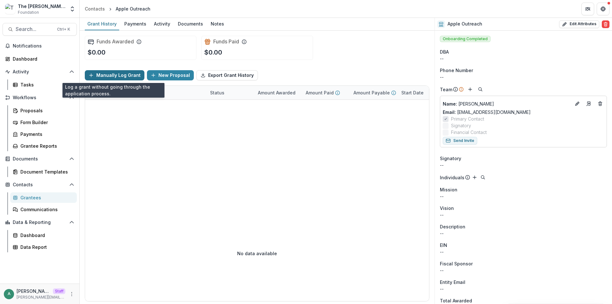
click at [129, 75] on button "Manually Log Grant" at bounding box center [115, 75] width 60 height 10
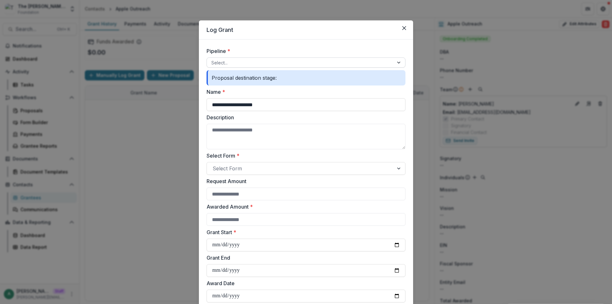
click at [242, 63] on div at bounding box center [300, 63] width 178 height 8
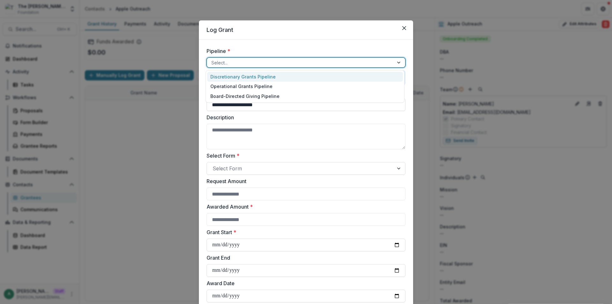
click at [402, 27] on icon "Close" at bounding box center [404, 28] width 4 height 4
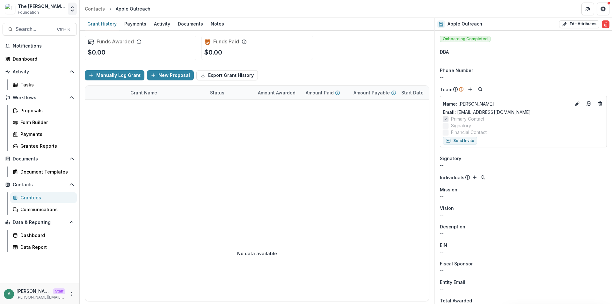
click at [75, 12] on icon "Open entity switcher" at bounding box center [72, 9] width 6 height 6
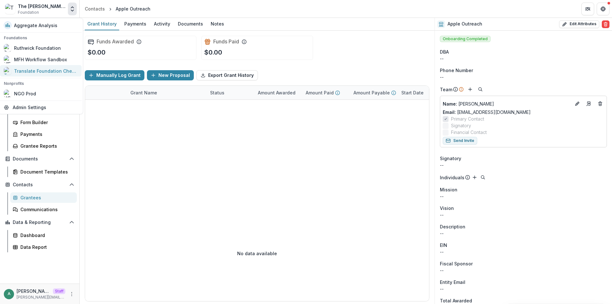
click at [47, 74] on div "Translate Foundation Checks" at bounding box center [46, 71] width 64 height 7
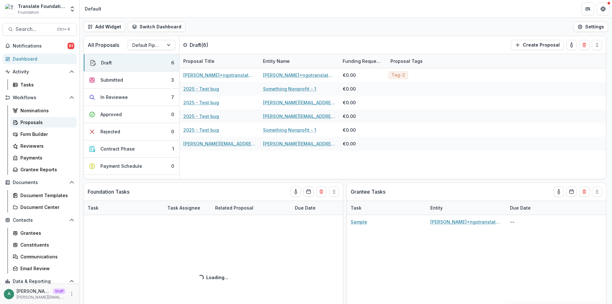
click at [41, 123] on div "Proposals" at bounding box center [45, 122] width 51 height 7
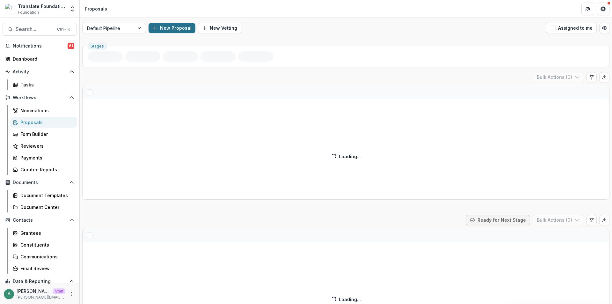
click at [171, 28] on button "New Proposal" at bounding box center [171, 28] width 47 height 10
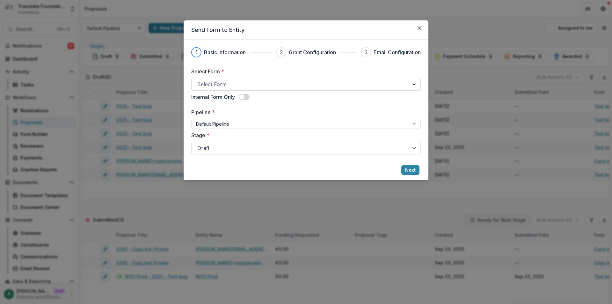
click at [238, 83] on div at bounding box center [300, 84] width 206 height 9
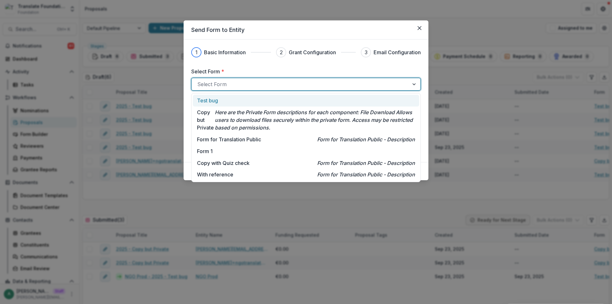
click at [232, 103] on div "Test bug" at bounding box center [306, 101] width 218 height 8
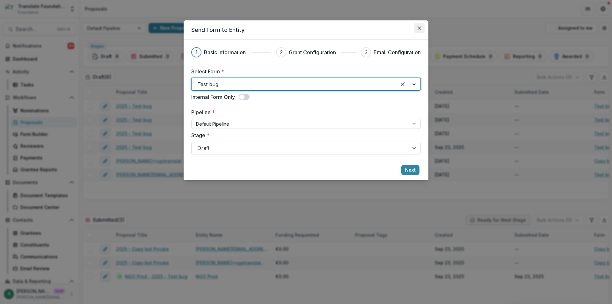
click at [420, 30] on button "Close" at bounding box center [419, 28] width 10 height 10
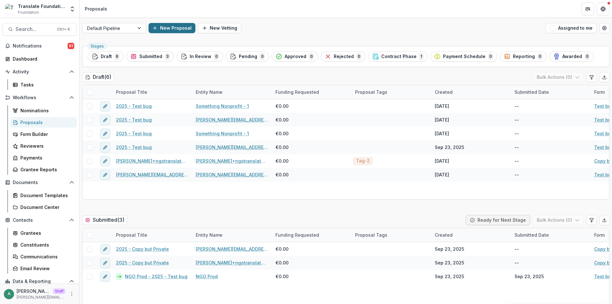
click at [180, 29] on button "New Proposal" at bounding box center [171, 28] width 47 height 10
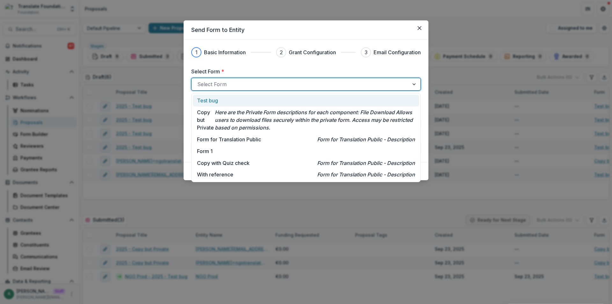
click at [225, 84] on div at bounding box center [300, 84] width 206 height 9
click at [227, 103] on div "Test bug" at bounding box center [306, 101] width 218 height 8
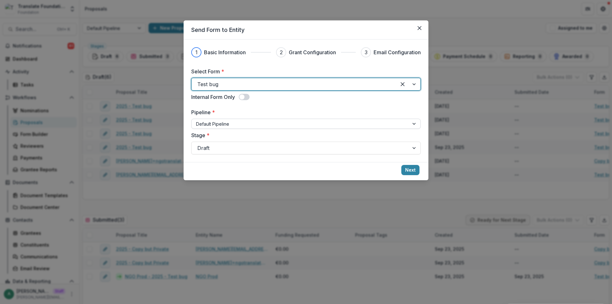
click at [243, 126] on div at bounding box center [300, 124] width 208 height 8
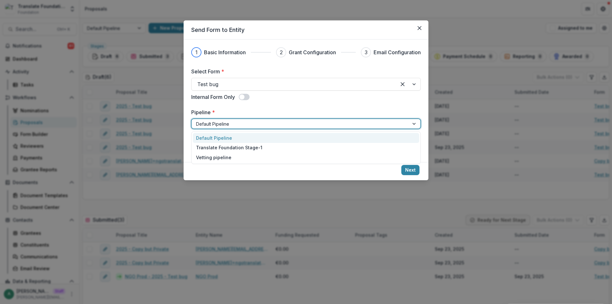
click at [267, 109] on label "Pipeline *" at bounding box center [304, 112] width 226 height 8
click at [197, 120] on input "Pipeline *" at bounding box center [196, 123] width 1 height 7
click at [260, 80] on div at bounding box center [293, 84] width 193 height 9
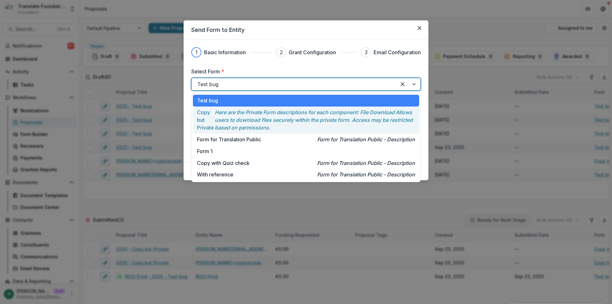
click at [254, 129] on p "Here are the Private Form descriptions for each component: File Download Allows…" at bounding box center [315, 119] width 200 height 23
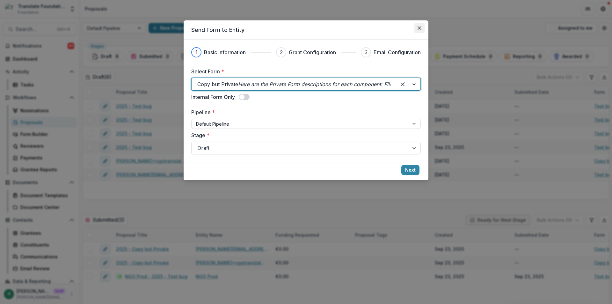
click at [417, 31] on button "Close" at bounding box center [419, 28] width 10 height 10
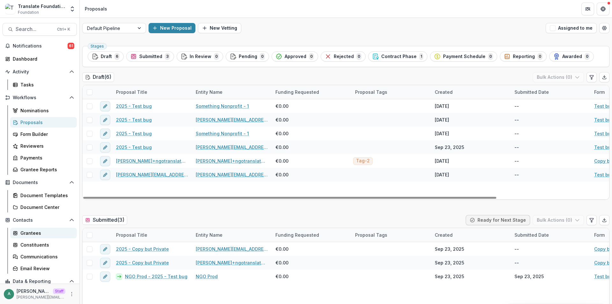
click at [30, 234] on div "Grantees" at bounding box center [45, 232] width 51 height 7
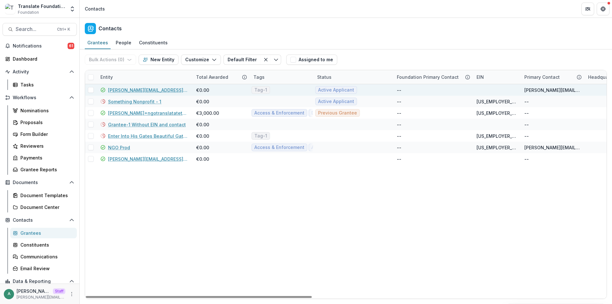
click at [135, 91] on link "anveet+nonproftsomthin+01@trytemelio.com" at bounding box center [148, 90] width 80 height 7
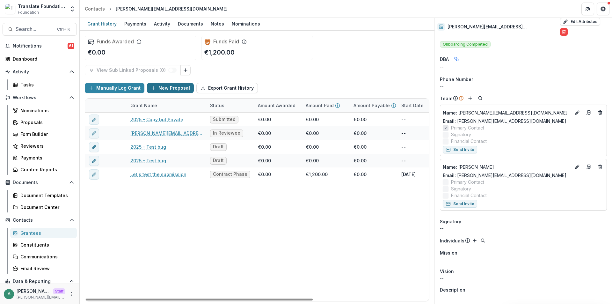
click at [161, 90] on button "New Proposal" at bounding box center [170, 88] width 47 height 10
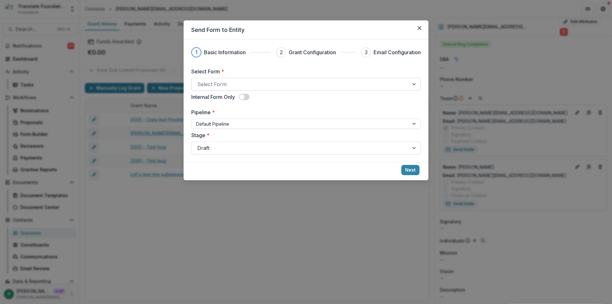
click at [232, 85] on div at bounding box center [300, 84] width 206 height 9
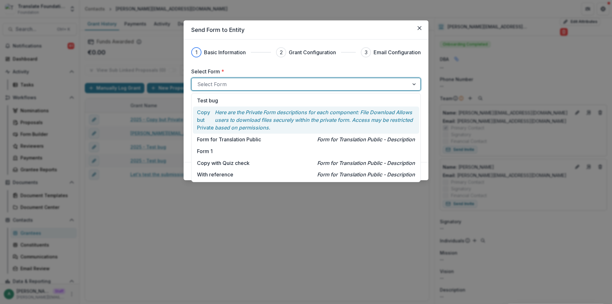
click at [232, 107] on div "Copy but Private Here are the Private Form descriptions for each component: Fil…" at bounding box center [306, 119] width 226 height 27
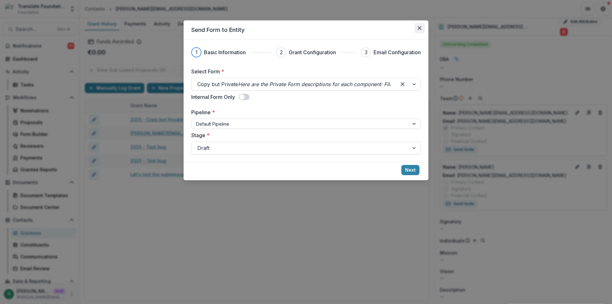
click at [416, 29] on button "Close" at bounding box center [419, 28] width 10 height 10
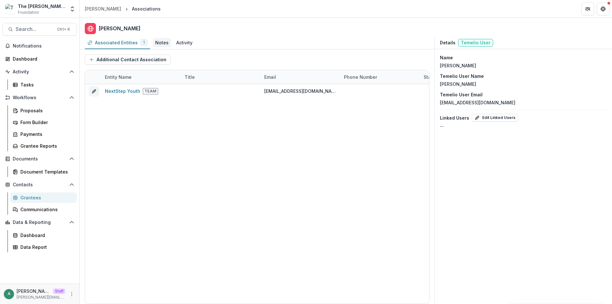
click at [155, 40] on div "Notes" at bounding box center [161, 42] width 13 height 7
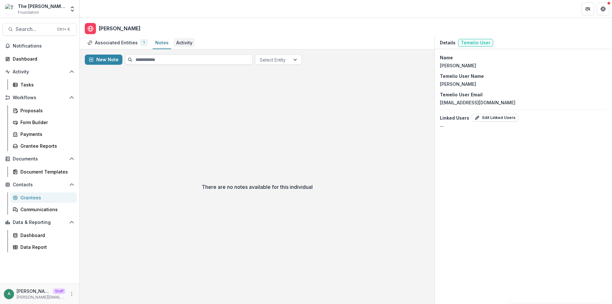
click at [179, 43] on div "Activity" at bounding box center [184, 42] width 16 height 7
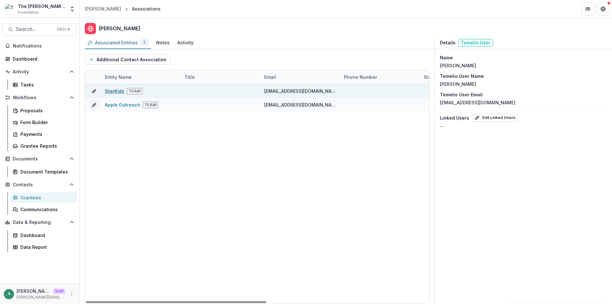
click at [119, 92] on link "StarKids" at bounding box center [114, 90] width 19 height 5
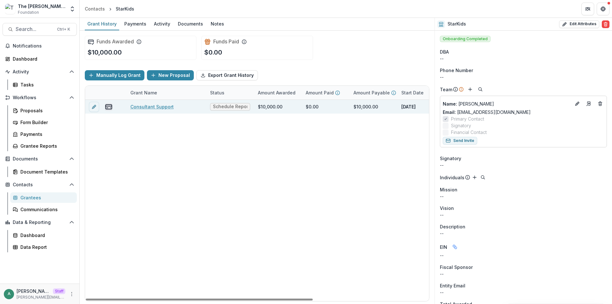
click at [107, 105] on icon "view-payments" at bounding box center [109, 107] width 8 height 8
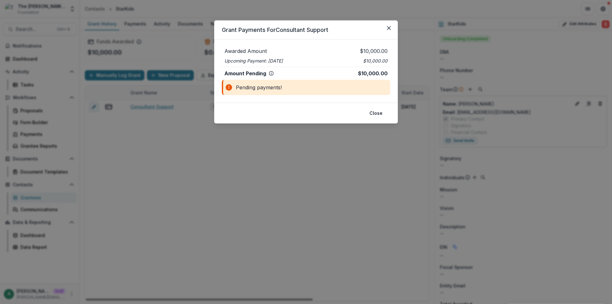
click at [136, 57] on div "Grant Payments For Consultant Support Awarded Amount $10,000.00 Upcoming Paymen…" at bounding box center [306, 152] width 612 height 304
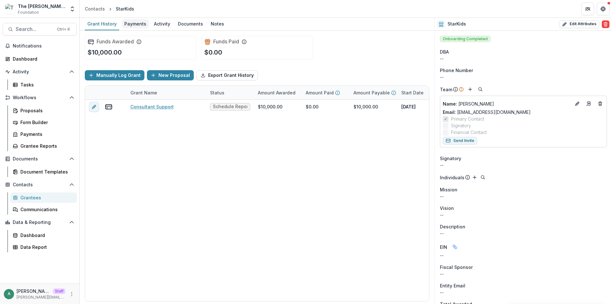
click at [134, 22] on div "Payments" at bounding box center [135, 23] width 27 height 9
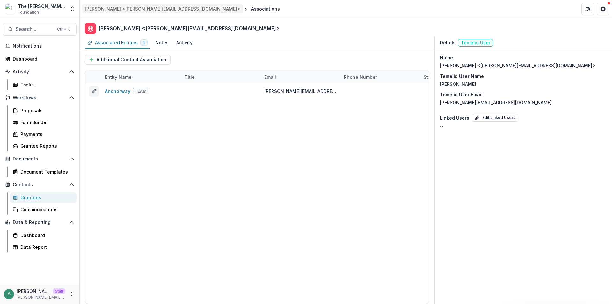
click at [138, 11] on div "[PERSON_NAME] <[PERSON_NAME][EMAIL_ADDRESS][DOMAIN_NAME]>" at bounding box center [162, 8] width 155 height 7
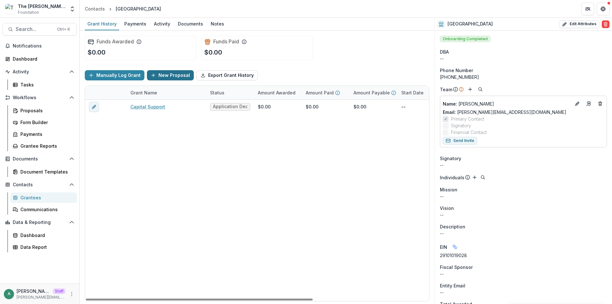
click at [166, 73] on button "New Proposal" at bounding box center [170, 75] width 47 height 10
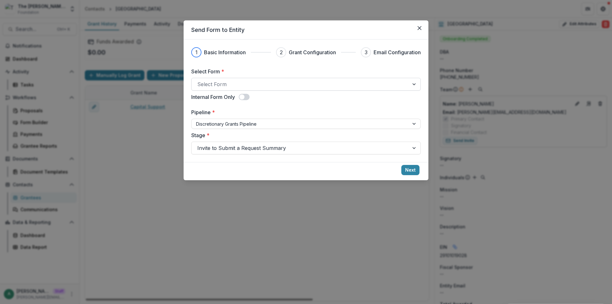
click at [244, 87] on div at bounding box center [300, 84] width 206 height 9
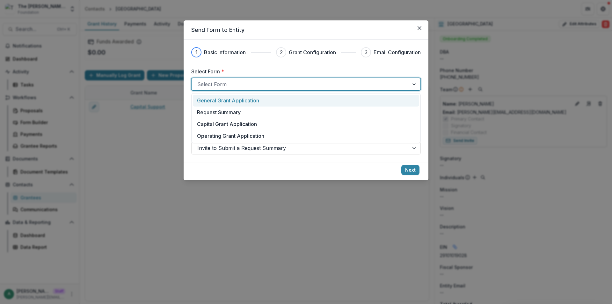
click at [238, 102] on p "General Grant Application" at bounding box center [228, 101] width 62 height 8
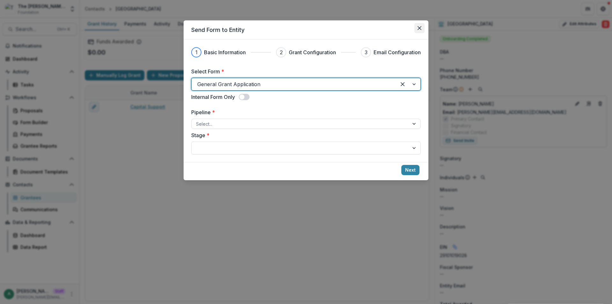
click at [419, 26] on icon "Close" at bounding box center [419, 28] width 4 height 4
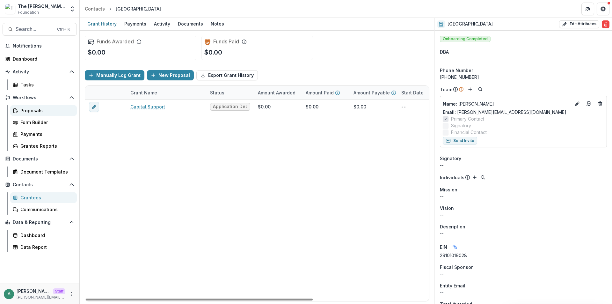
click at [40, 111] on div "Proposals" at bounding box center [45, 110] width 51 height 7
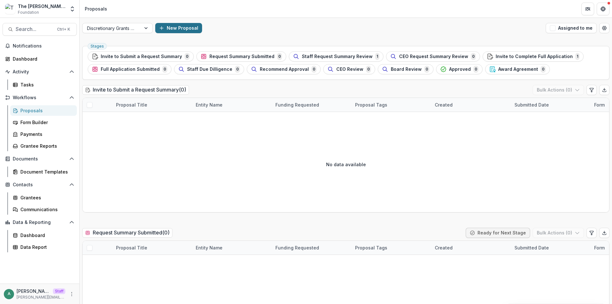
click at [171, 25] on button "New Proposal" at bounding box center [178, 28] width 47 height 10
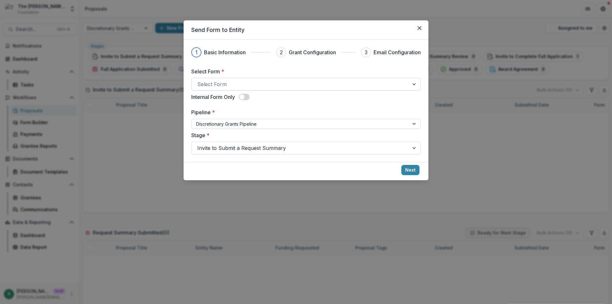
click at [248, 84] on div at bounding box center [300, 84] width 206 height 9
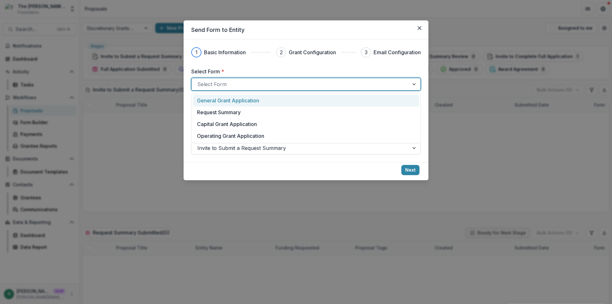
click at [240, 104] on p "General Grant Application" at bounding box center [228, 101] width 62 height 8
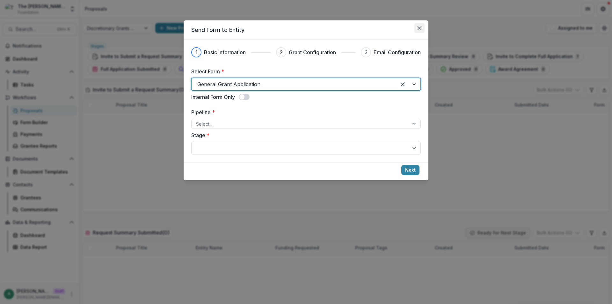
click at [418, 27] on icon "Close" at bounding box center [419, 28] width 4 height 4
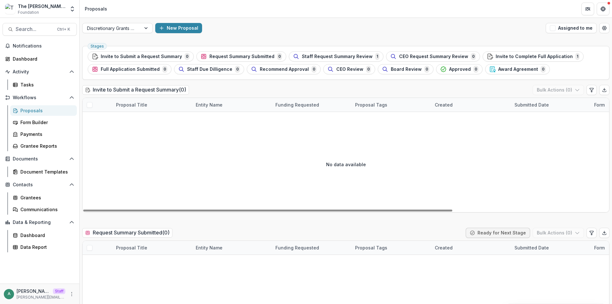
click at [43, 113] on div "Proposals" at bounding box center [45, 110] width 51 height 7
click at [48, 120] on div "Form Builder" at bounding box center [45, 122] width 51 height 7
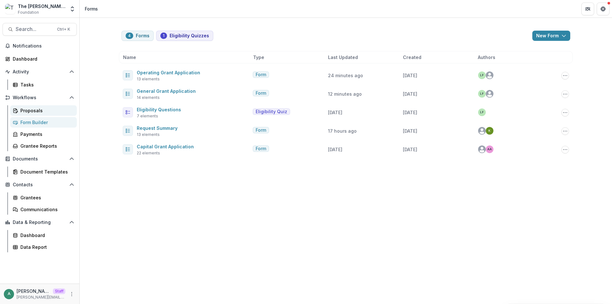
click at [40, 112] on div "Proposals" at bounding box center [45, 110] width 51 height 7
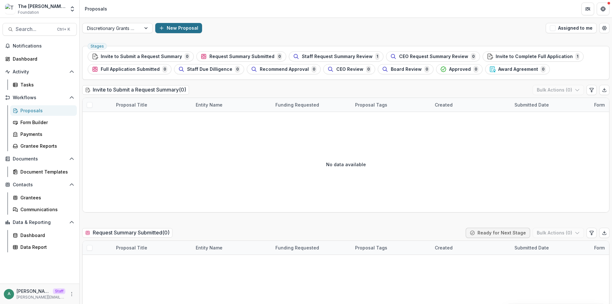
click at [170, 26] on button "New Proposal" at bounding box center [178, 28] width 47 height 10
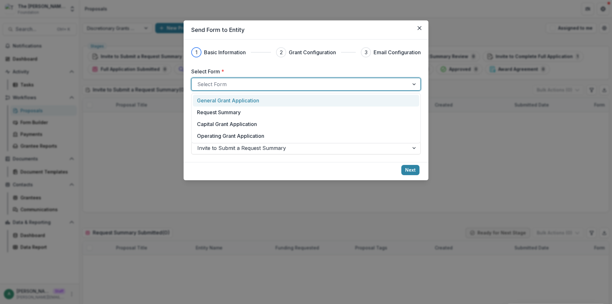
click at [219, 81] on div at bounding box center [300, 84] width 206 height 9
click at [227, 100] on p "General Grant Application" at bounding box center [228, 101] width 62 height 8
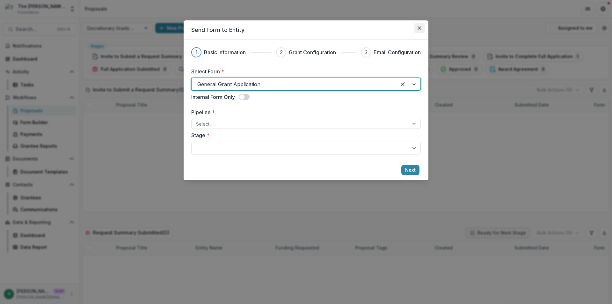
click at [420, 27] on icon "Close" at bounding box center [419, 28] width 4 height 4
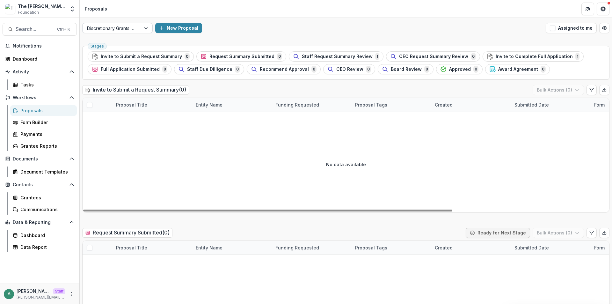
click at [104, 31] on div at bounding box center [111, 28] width 49 height 8
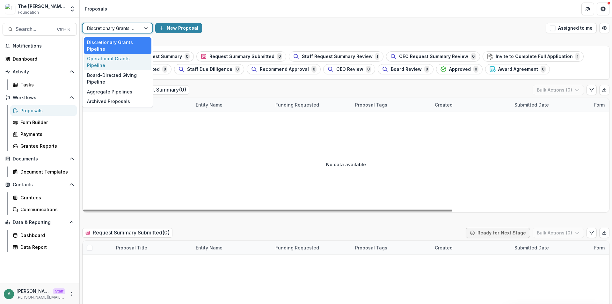
click at [112, 60] on div "Operational Grants Pipeline" at bounding box center [118, 62] width 68 height 17
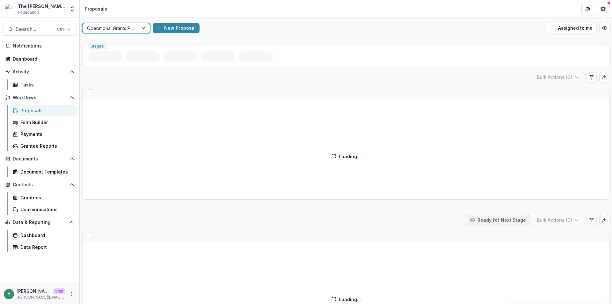
click at [131, 29] on div at bounding box center [110, 28] width 47 height 8
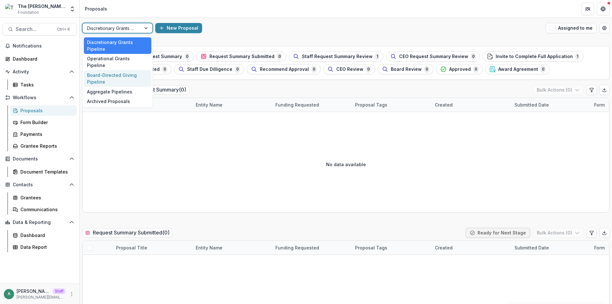
click at [126, 71] on div "Board-Directed Giving Pipeline" at bounding box center [118, 78] width 68 height 17
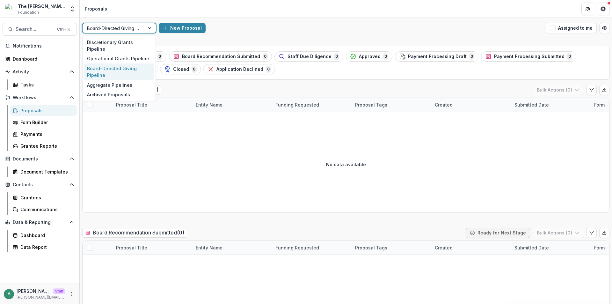
click at [121, 25] on div at bounding box center [113, 28] width 53 height 8
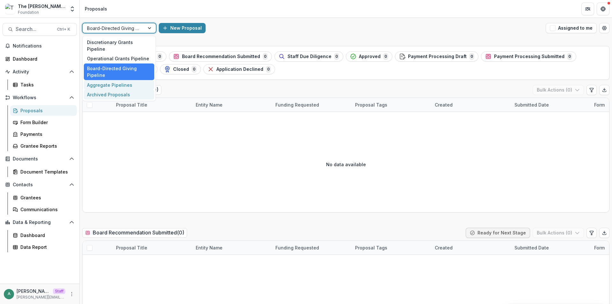
click at [121, 80] on div "Aggregate Pipelines" at bounding box center [119, 85] width 70 height 10
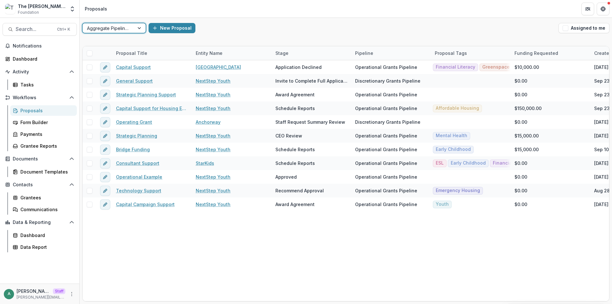
click at [132, 29] on div "Aggregate Pipelines" at bounding box center [109, 28] width 52 height 9
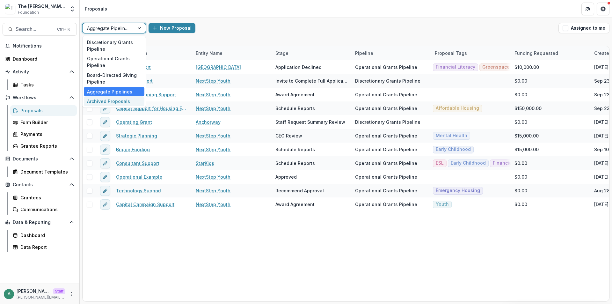
click at [121, 101] on div "Archived Proposals" at bounding box center [114, 101] width 61 height 10
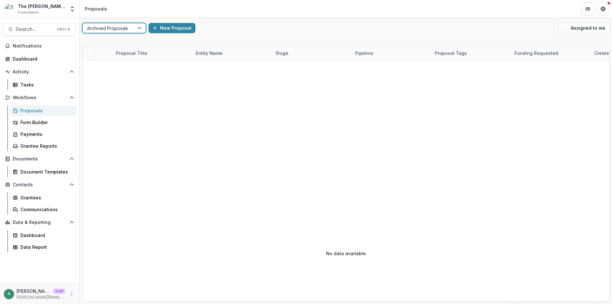
click at [134, 4] on header "Proposals" at bounding box center [346, 9] width 532 height 18
